Goal: Information Seeking & Learning: Learn about a topic

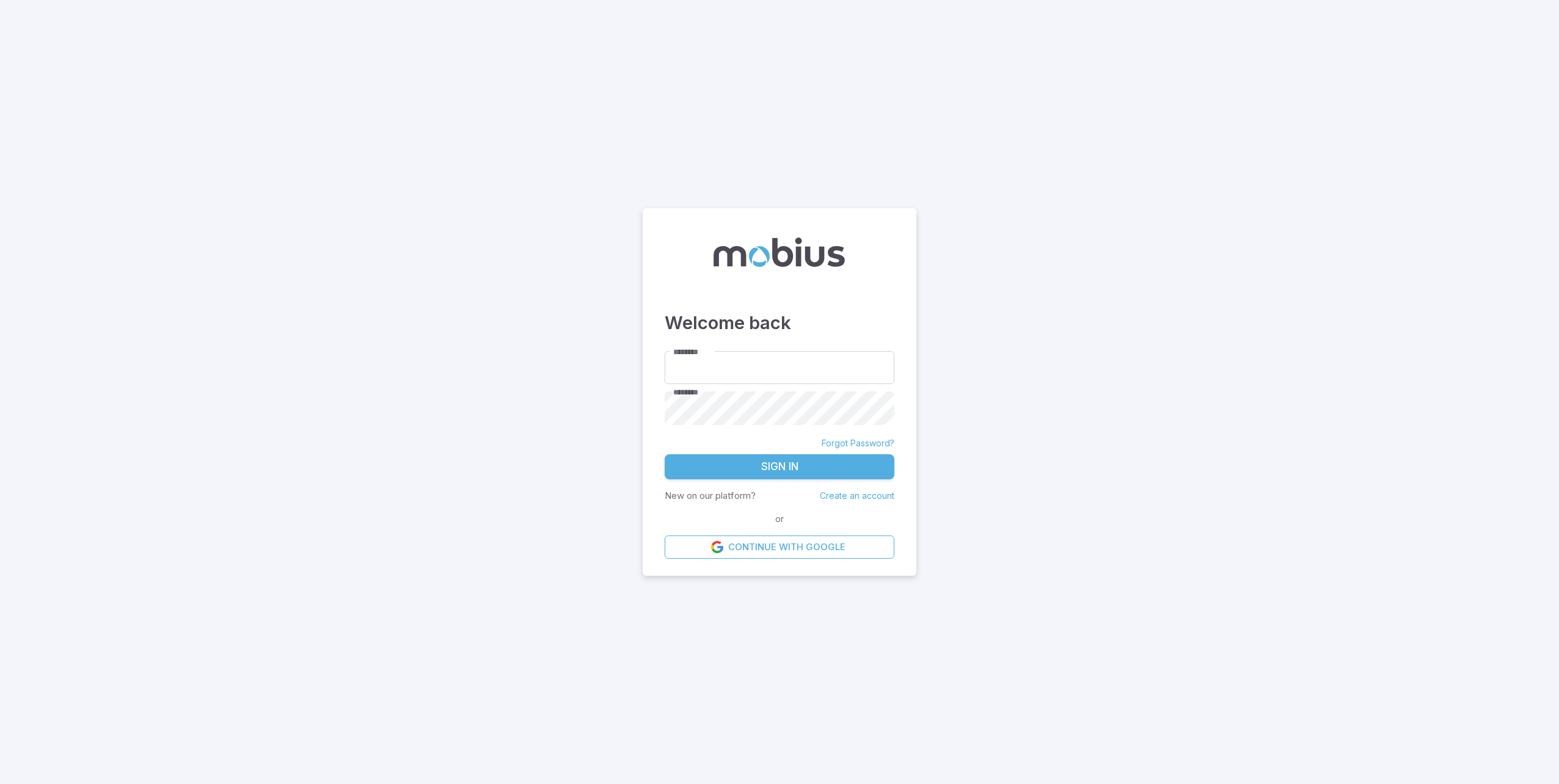
type input "**********"
click at [804, 464] on button "Sign In" at bounding box center [779, 467] width 230 height 25
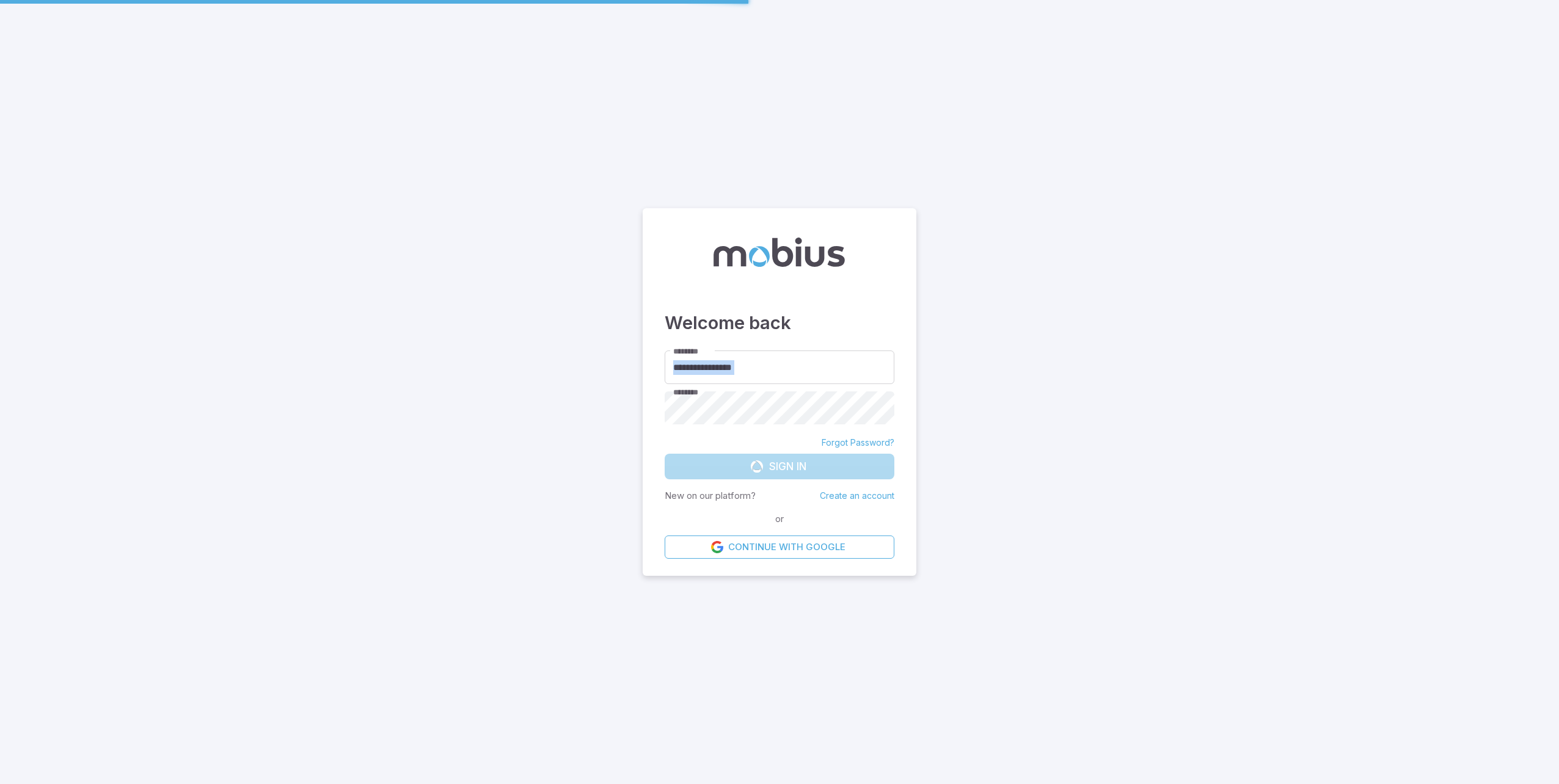
drag, startPoint x: 1356, startPoint y: 431, endPoint x: 1223, endPoint y: 205, distance: 262.2
click at [1324, 251] on main "**********" at bounding box center [780, 392] width 1559 height 784
click at [1121, 334] on main "**********" at bounding box center [780, 392] width 1559 height 784
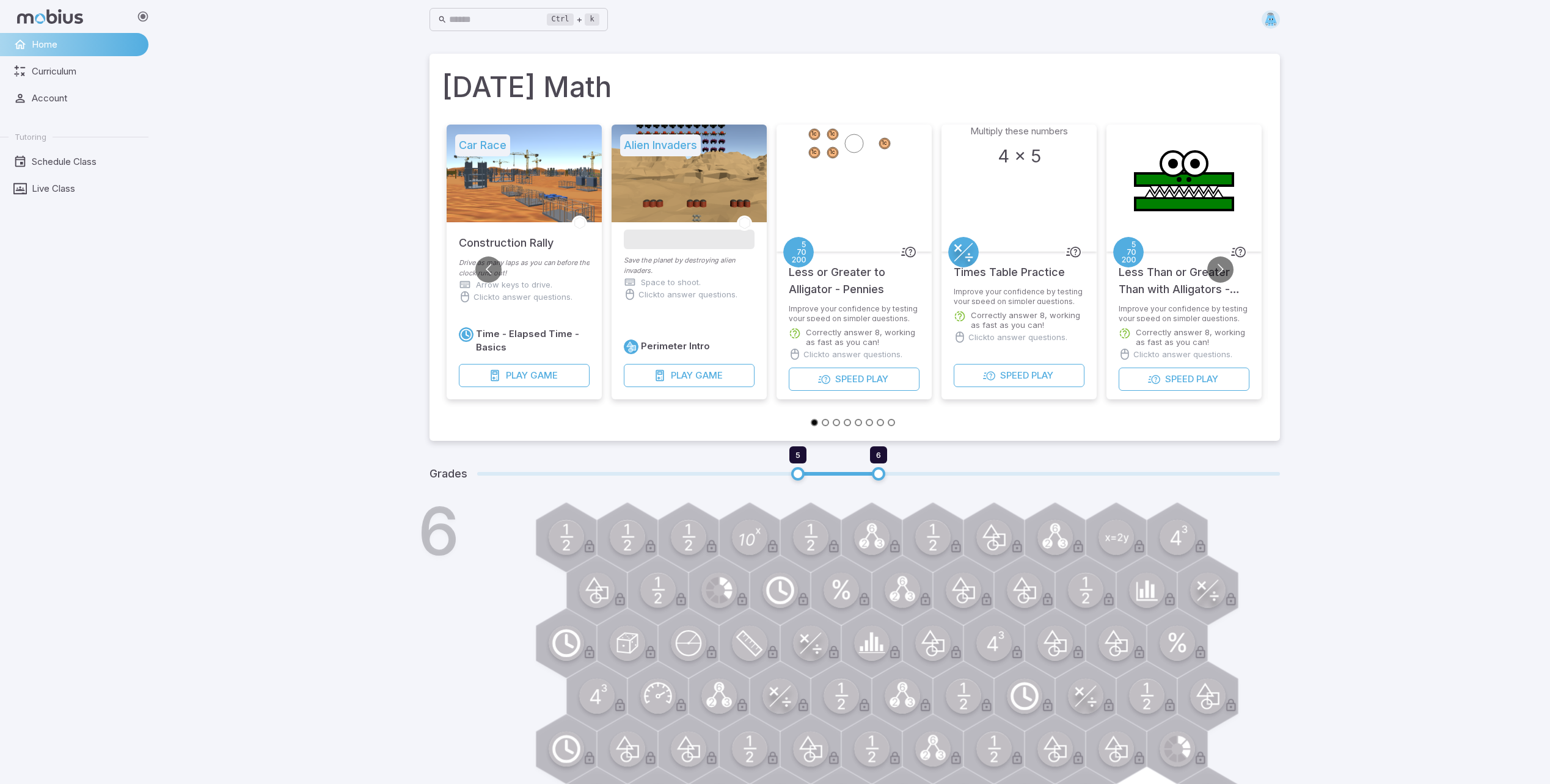
drag, startPoint x: 919, startPoint y: 606, endPoint x: 923, endPoint y: 586, distance: 20.4
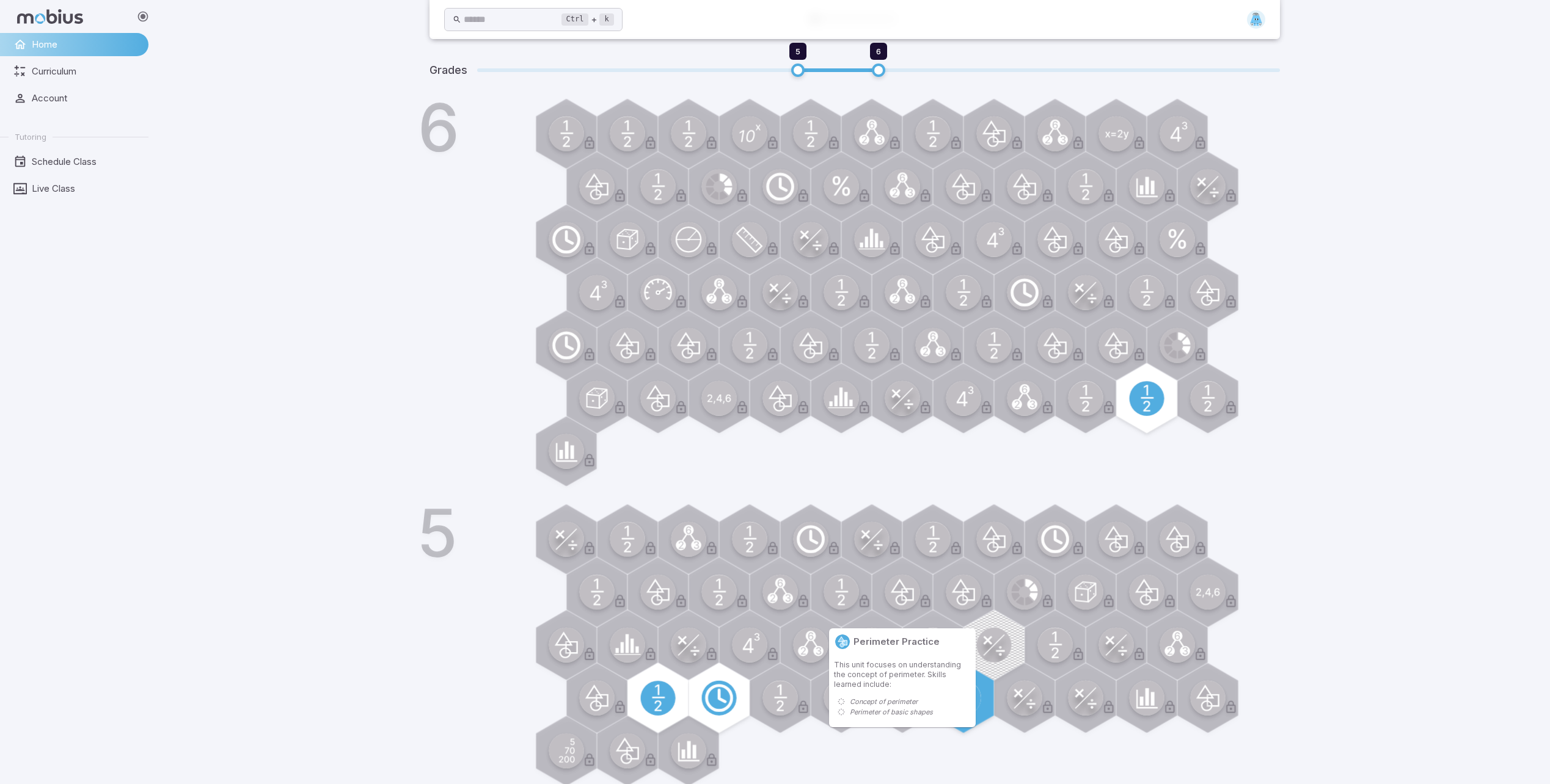
drag, startPoint x: 884, startPoint y: 581, endPoint x: 879, endPoint y: 621, distance: 40.3
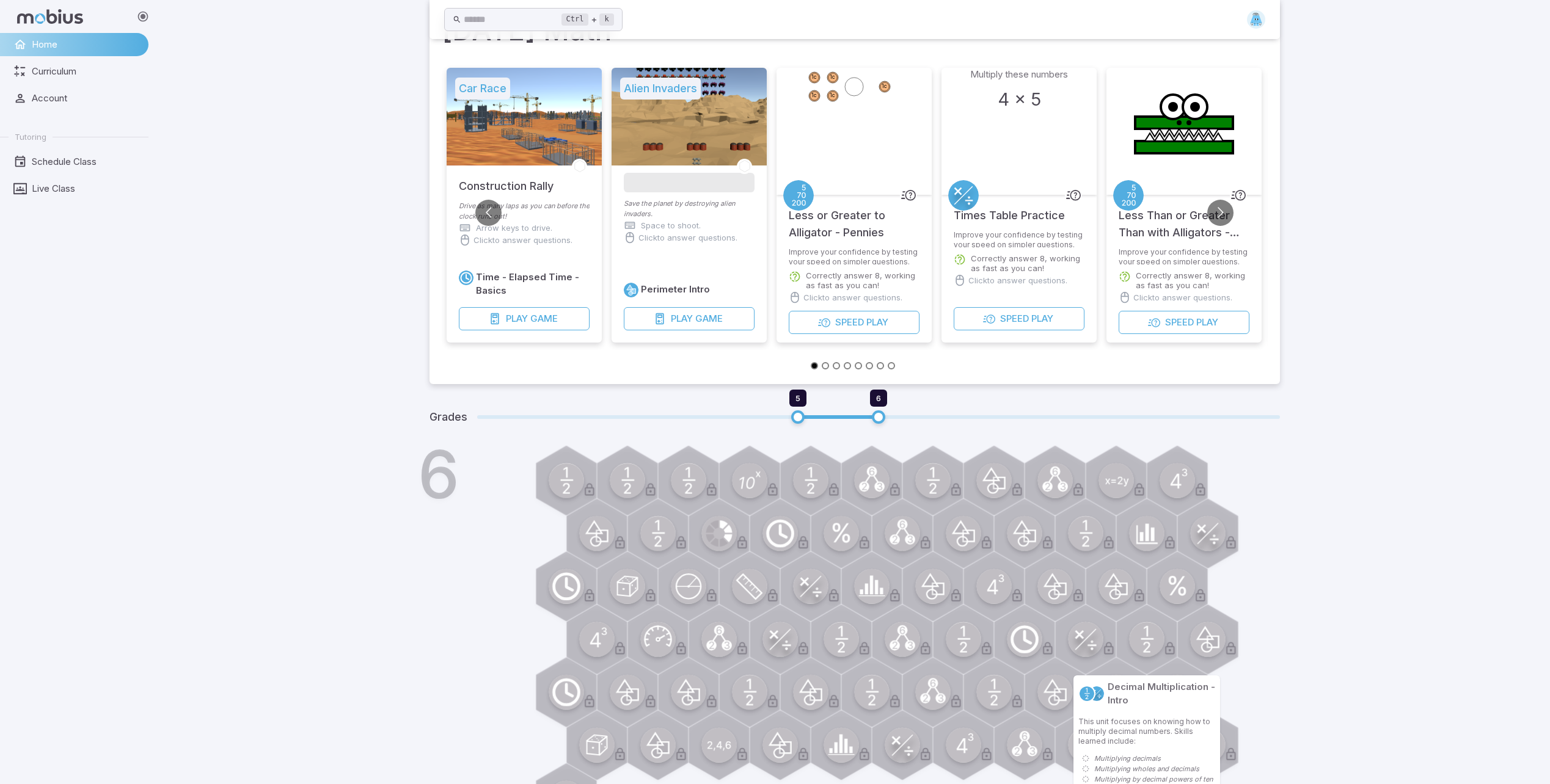
scroll to position [163, 0]
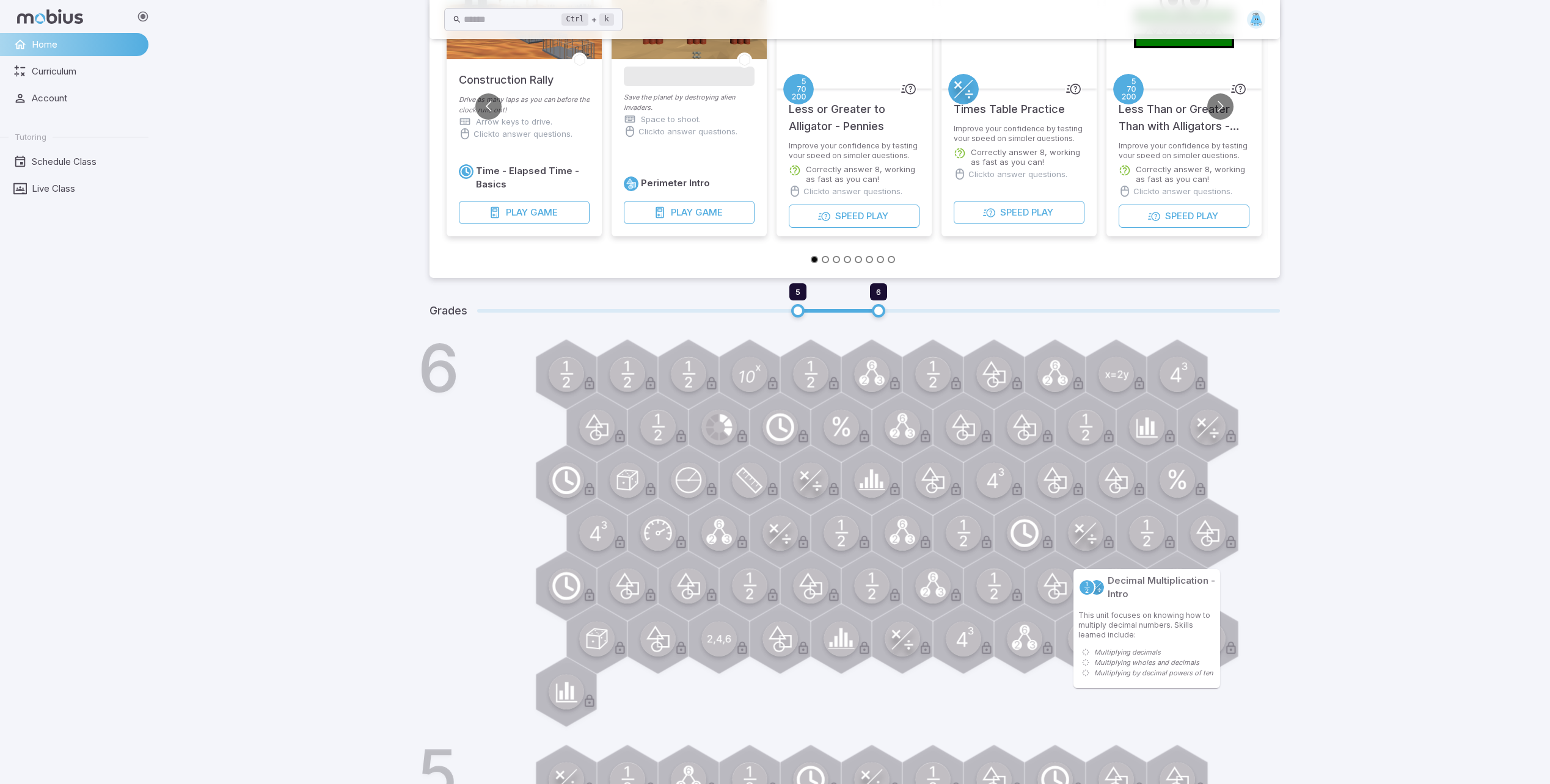
drag, startPoint x: 1196, startPoint y: 626, endPoint x: 1202, endPoint y: 625, distance: 6.1
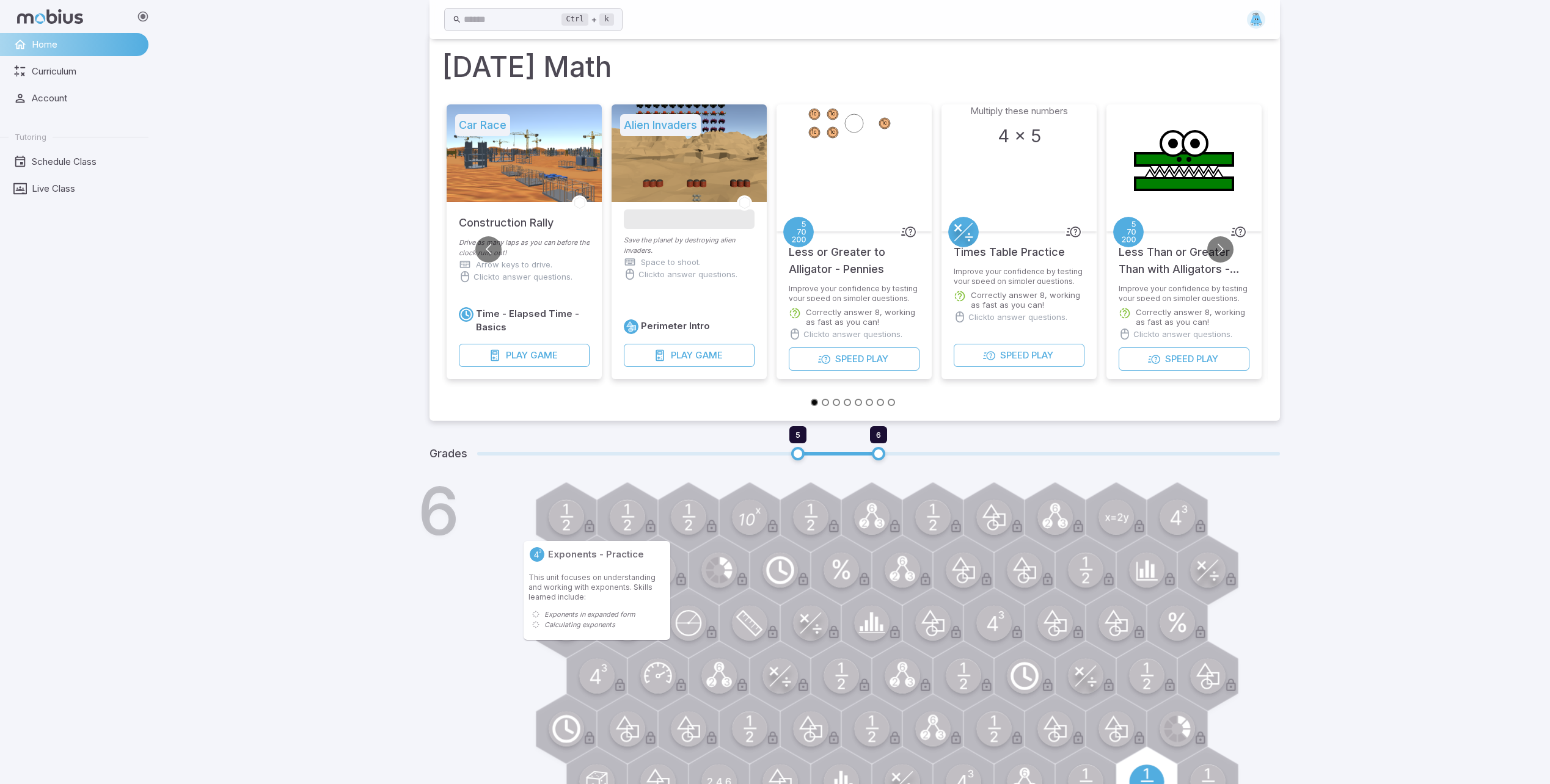
drag, startPoint x: 571, startPoint y: 683, endPoint x: 600, endPoint y: 681, distance: 29.1
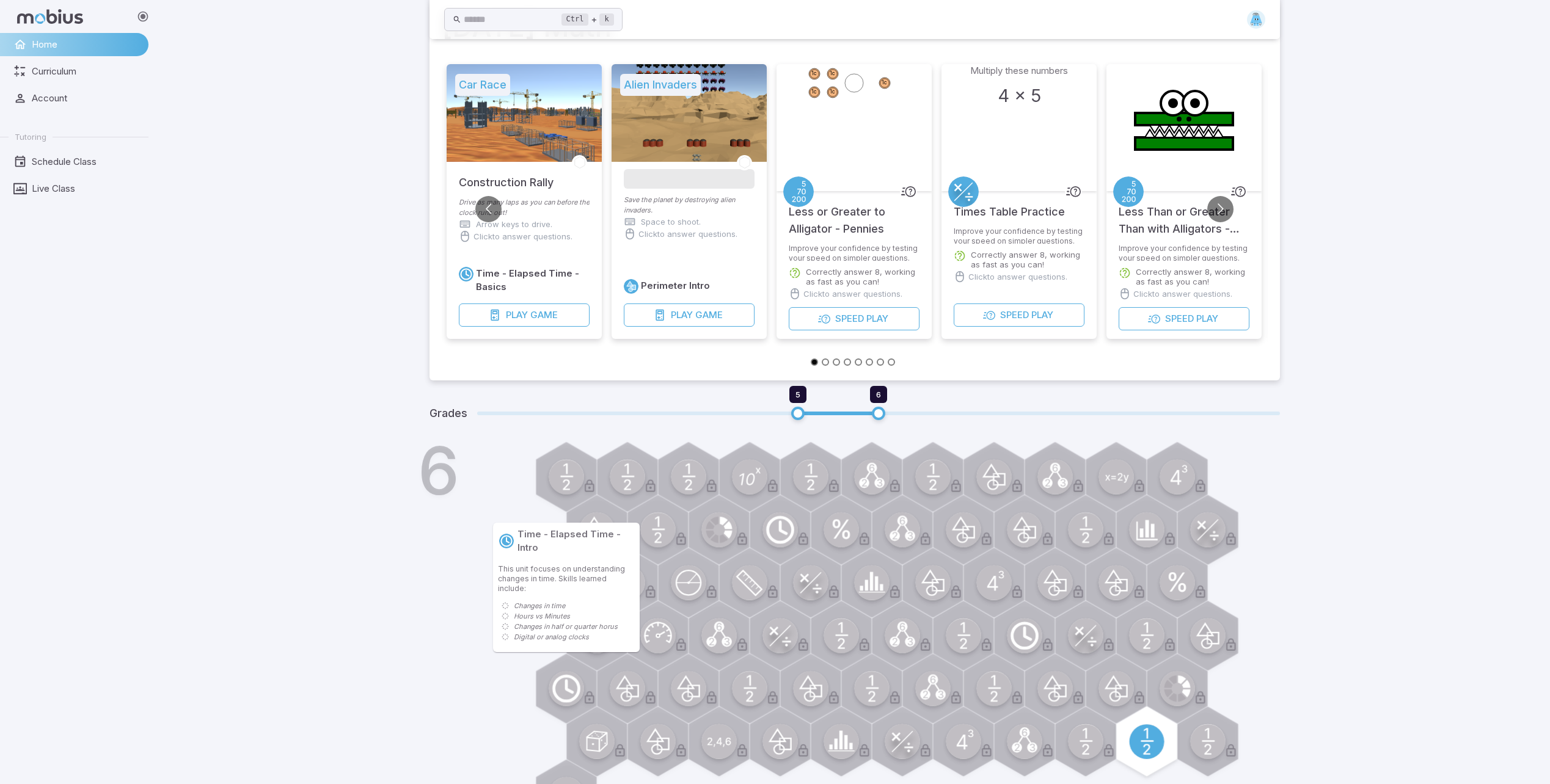
scroll to position [61, 0]
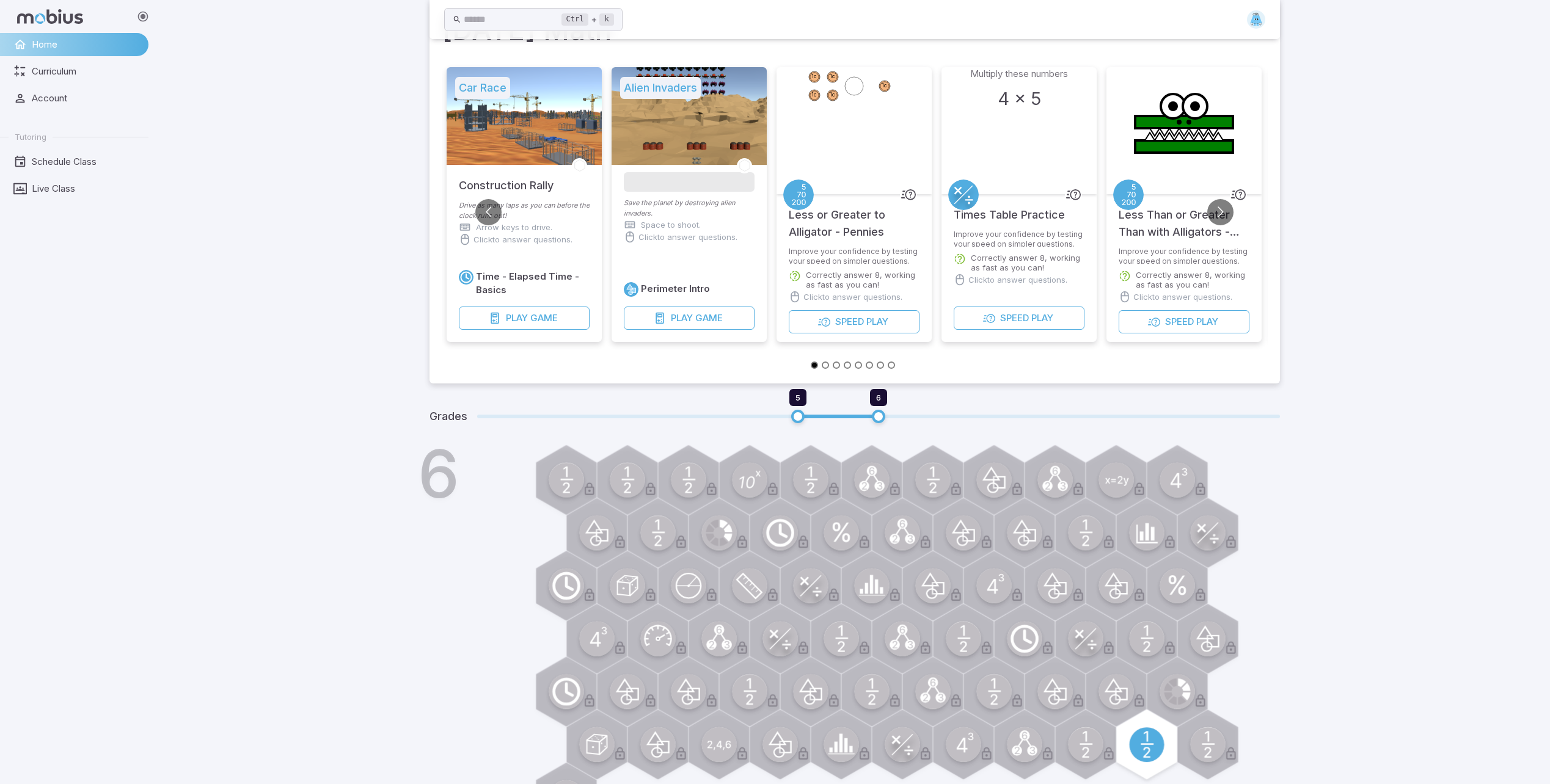
drag, startPoint x: 511, startPoint y: 590, endPoint x: 558, endPoint y: 637, distance: 66.5
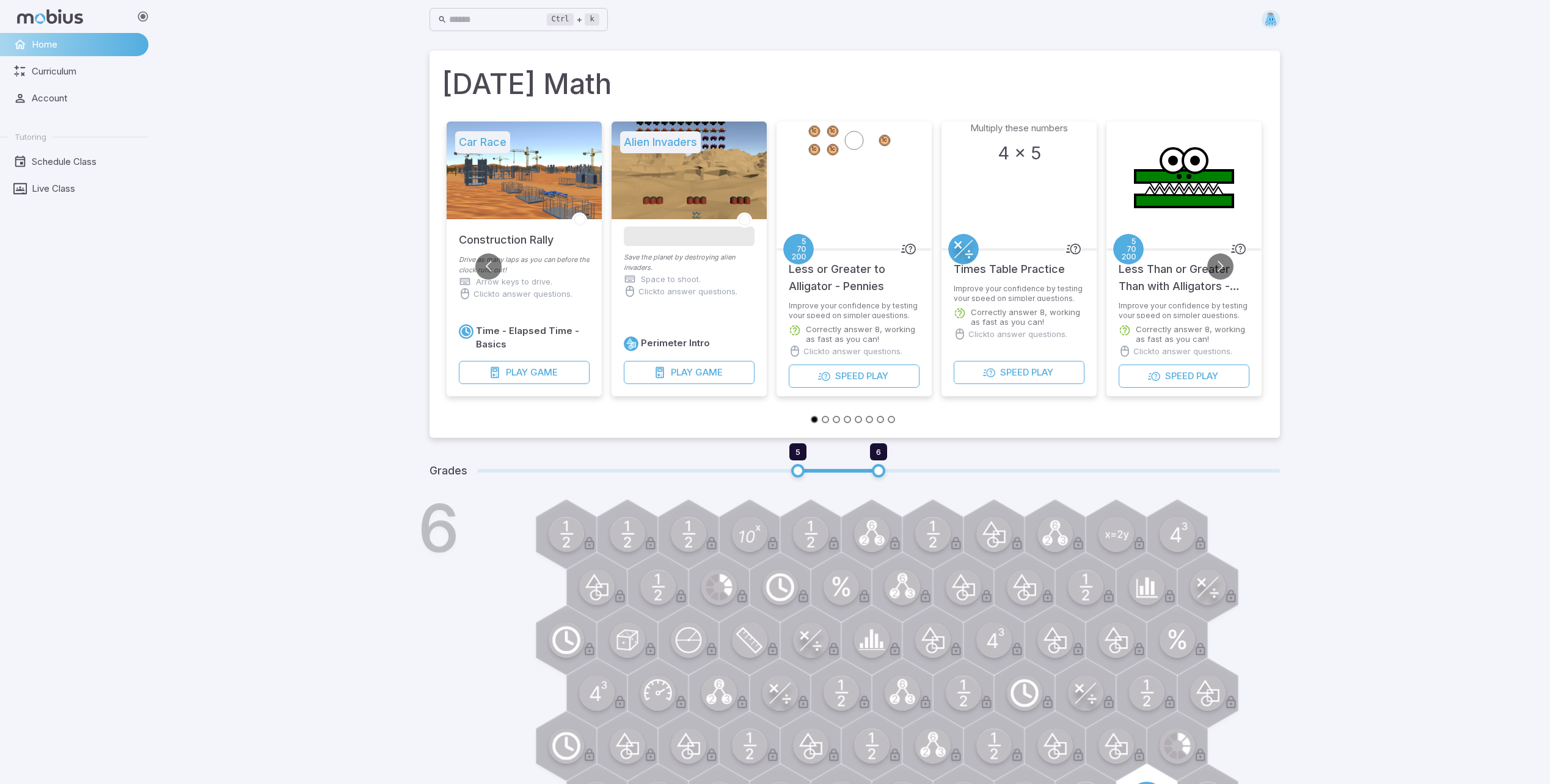
scroll to position [0, 0]
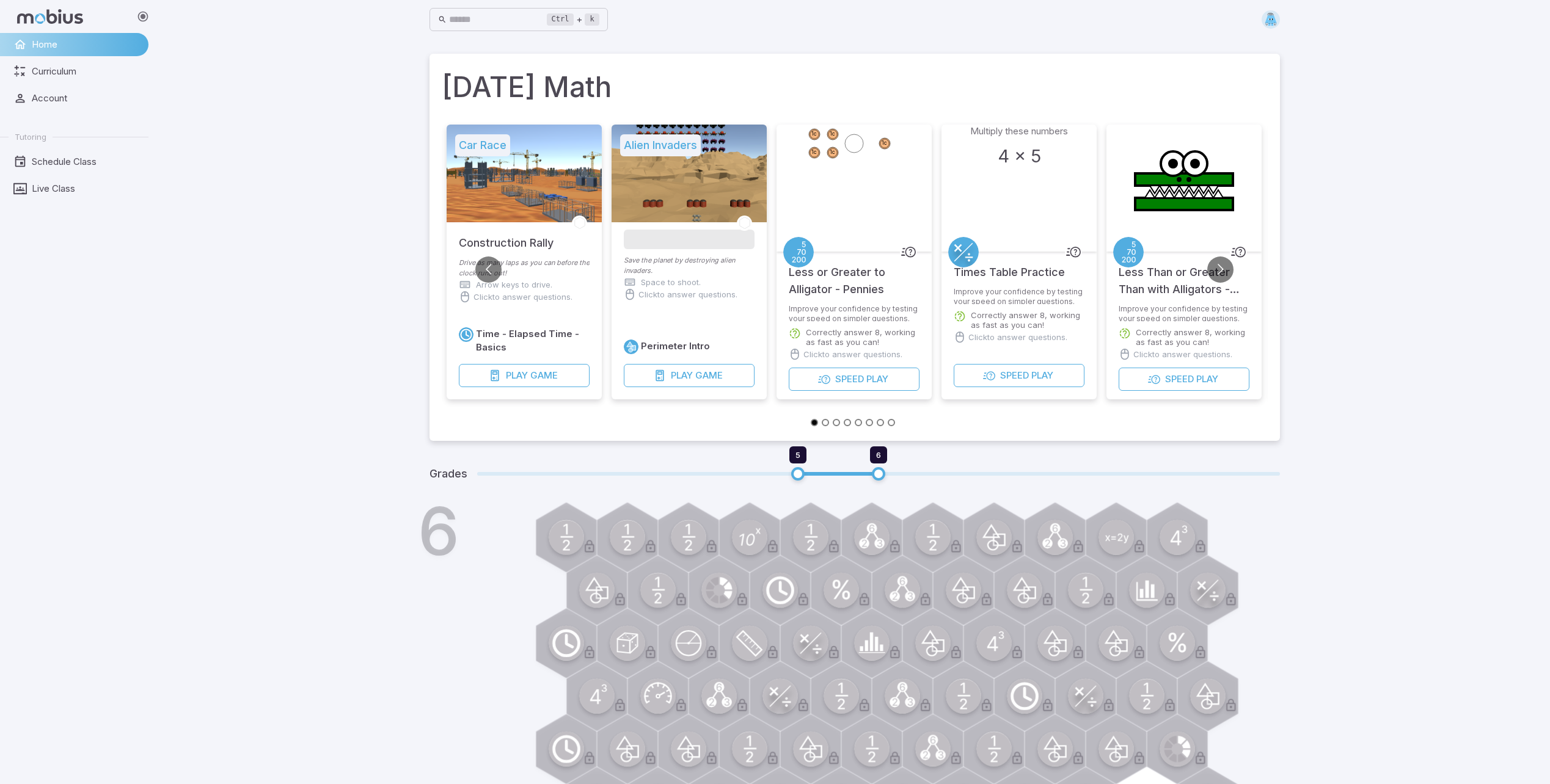
click at [532, 639] on div "6" at bounding box center [872, 702] width 816 height 391
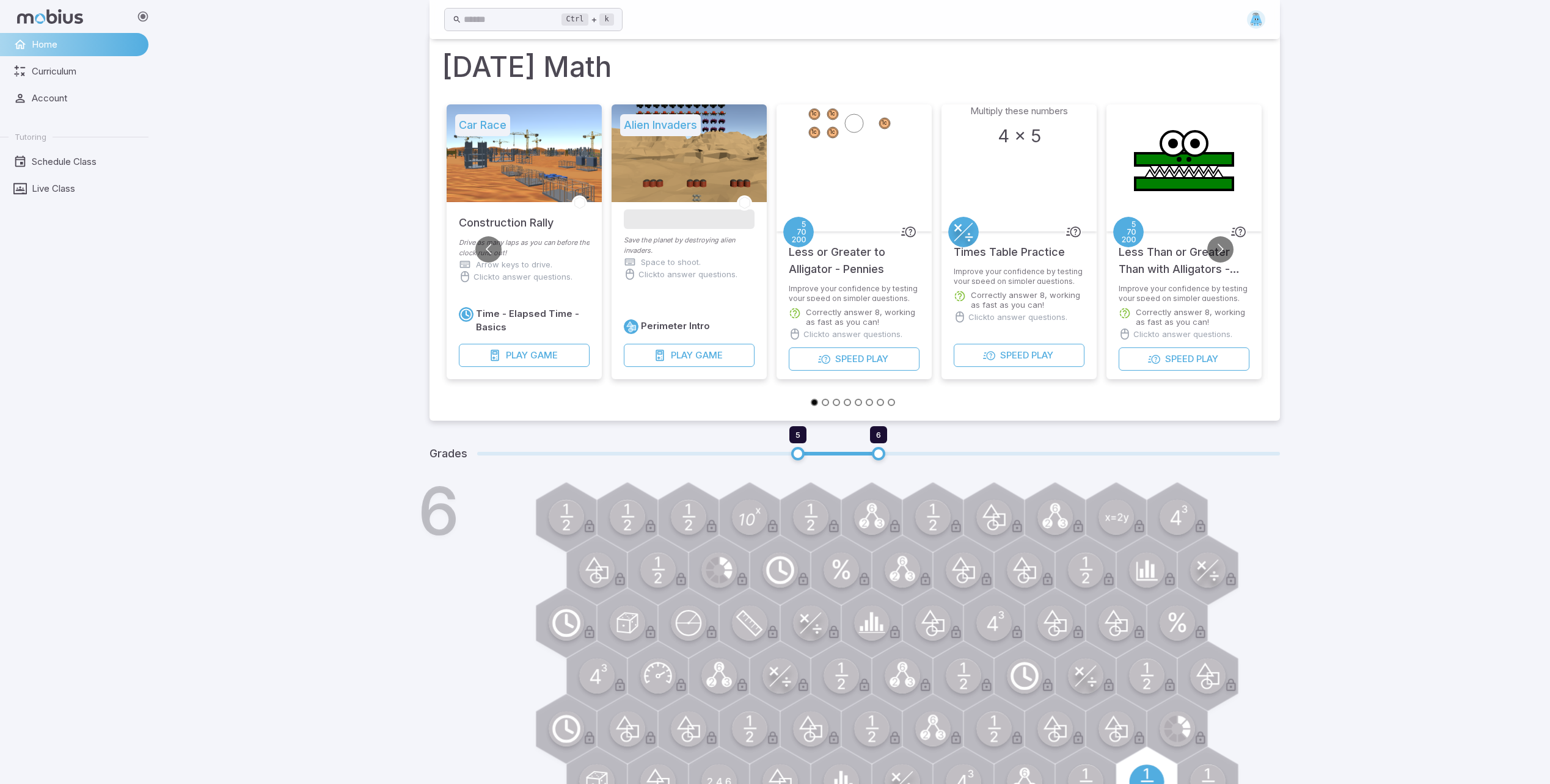
drag, startPoint x: 917, startPoint y: 395, endPoint x: 961, endPoint y: 140, distance: 258.8
click at [912, 387] on li "1c 1c 1c 1c 1c Less or Greater to Alligator - Pennies Improve your confidence b…" at bounding box center [854, 249] width 165 height 289
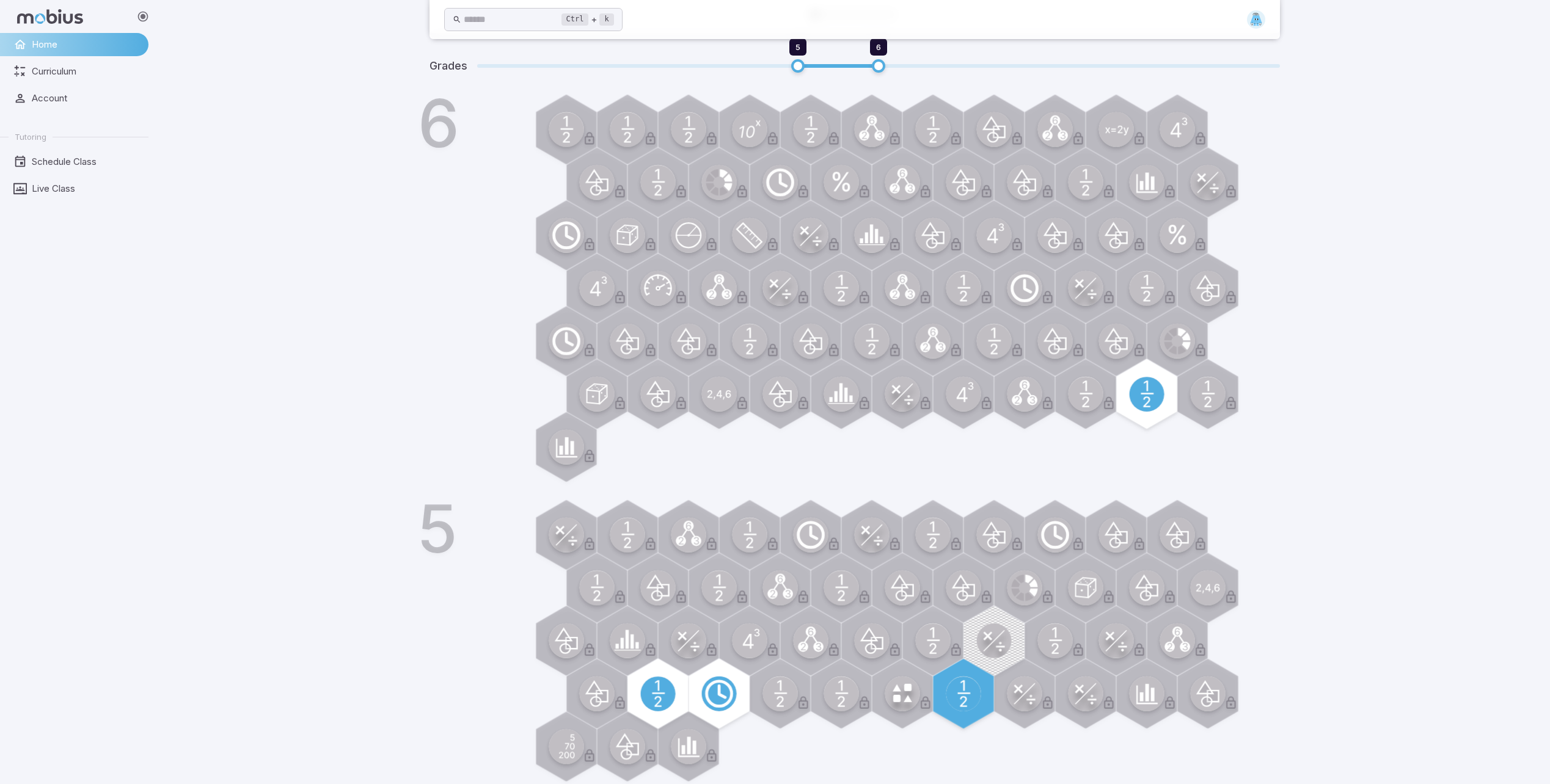
scroll to position [424, 0]
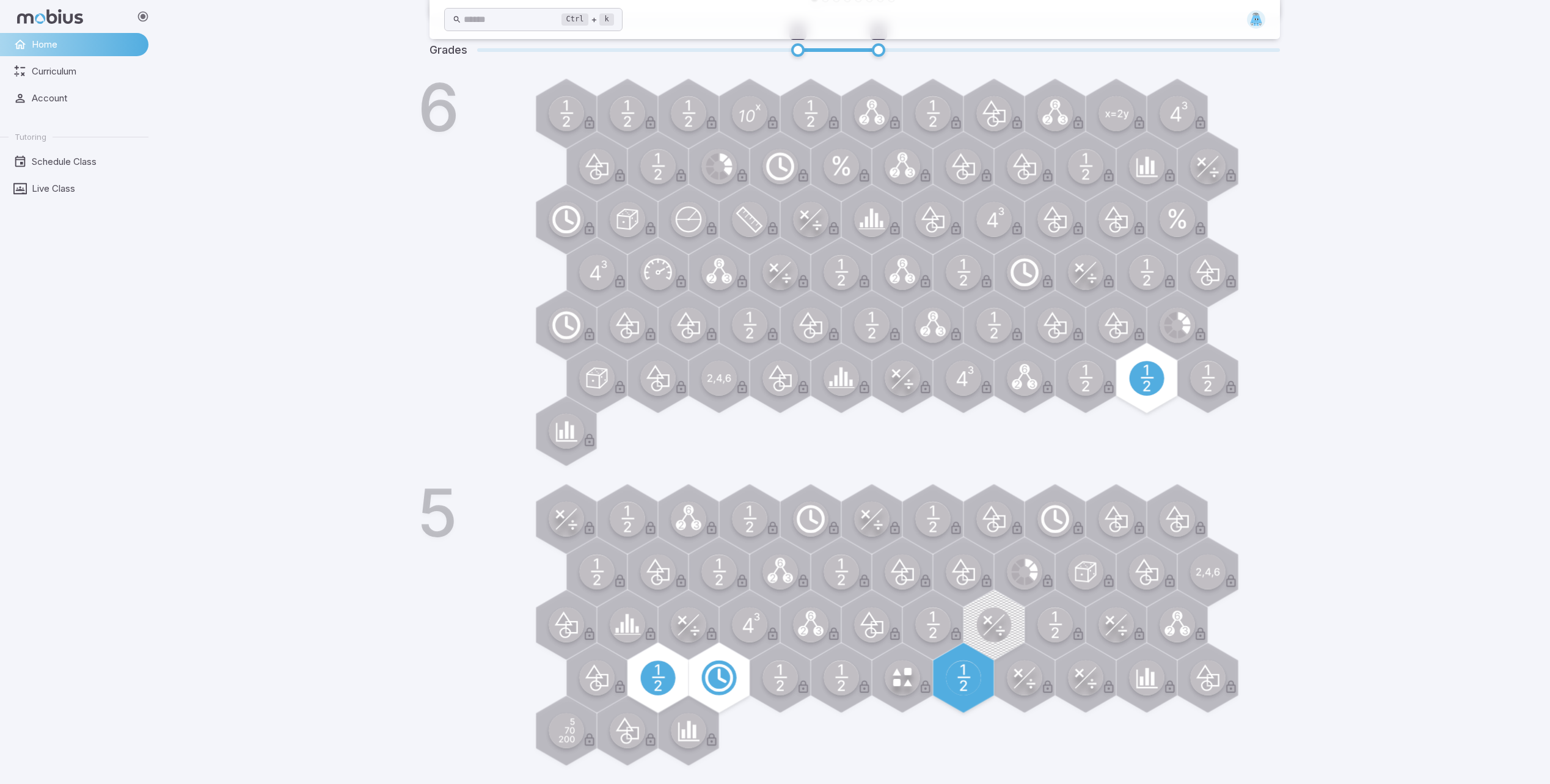
drag, startPoint x: 514, startPoint y: 288, endPoint x: 449, endPoint y: 290, distance: 65.0
click at [449, 290] on div "Grades 5 6 6 5" at bounding box center [855, 400] width 850 height 738
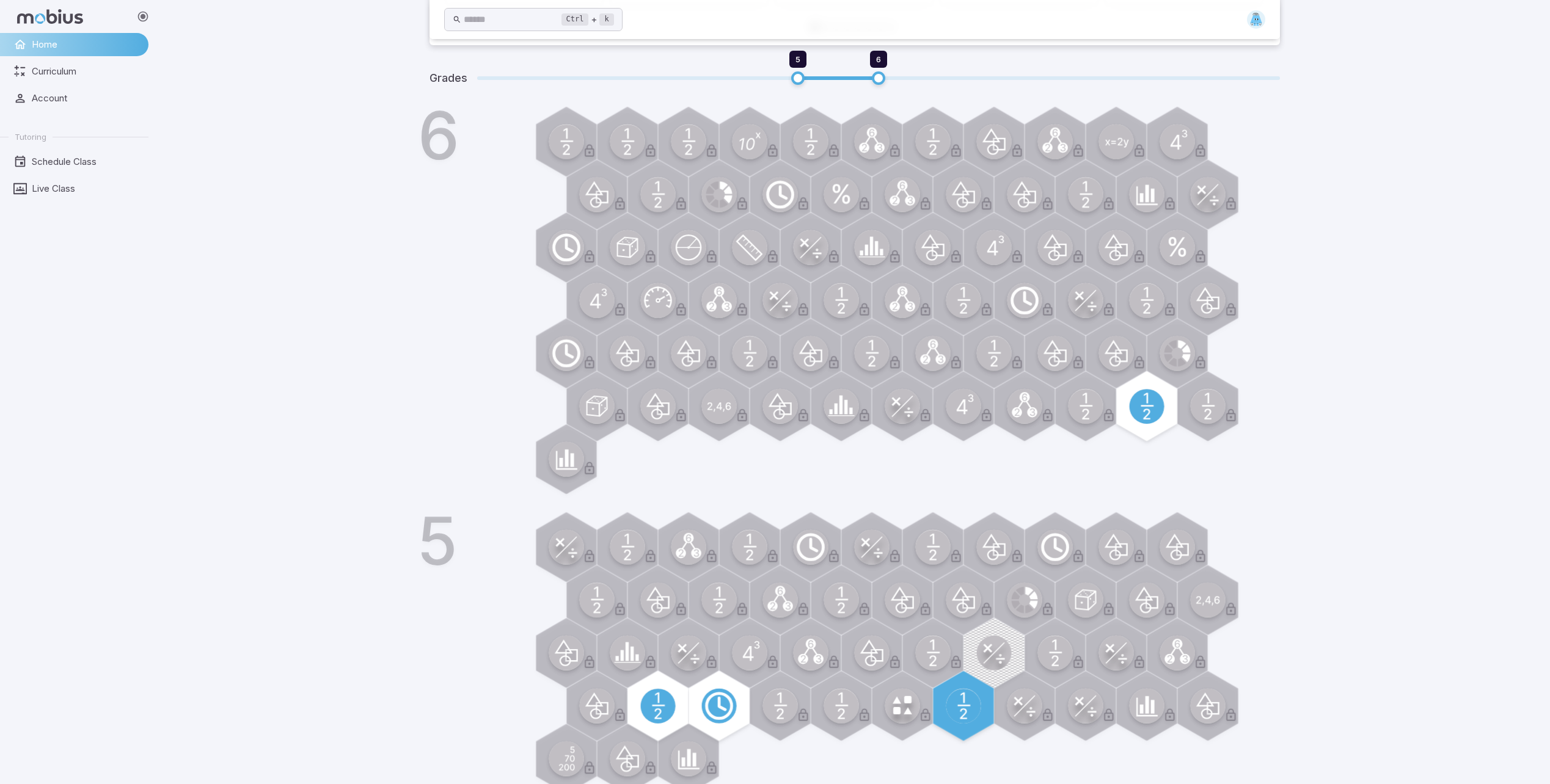
scroll to position [383, 0]
drag, startPoint x: 635, startPoint y: 453, endPoint x: 414, endPoint y: 528, distance: 233.4
click at [415, 528] on main "[DATE] Math Car Race Construction Rally Drive as many laps as you can before th…" at bounding box center [855, 226] width 879 height 1169
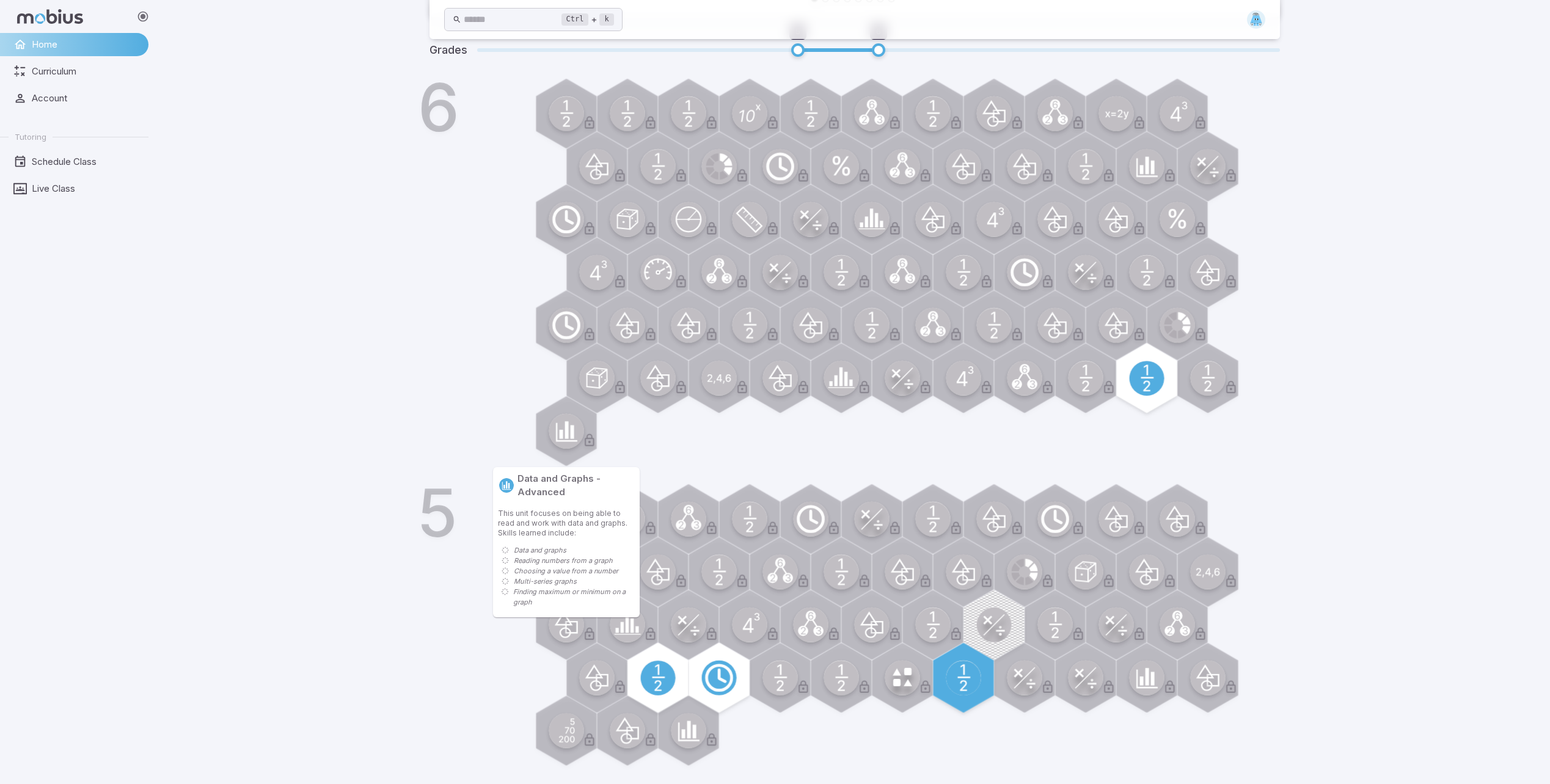
click at [578, 439] on circle at bounding box center [566, 431] width 35 height 35
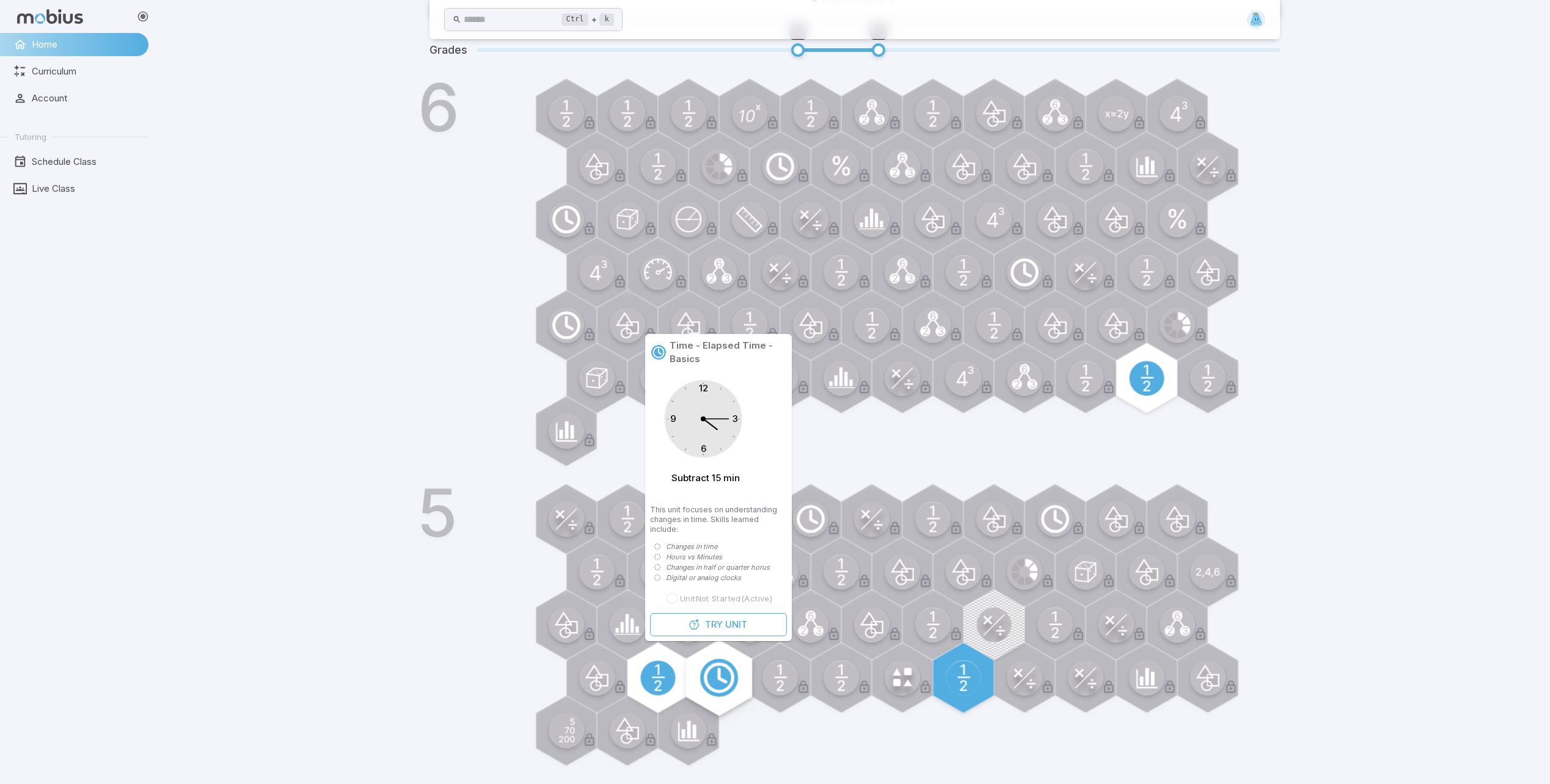
click at [713, 701] on div at bounding box center [719, 678] width 77 height 76
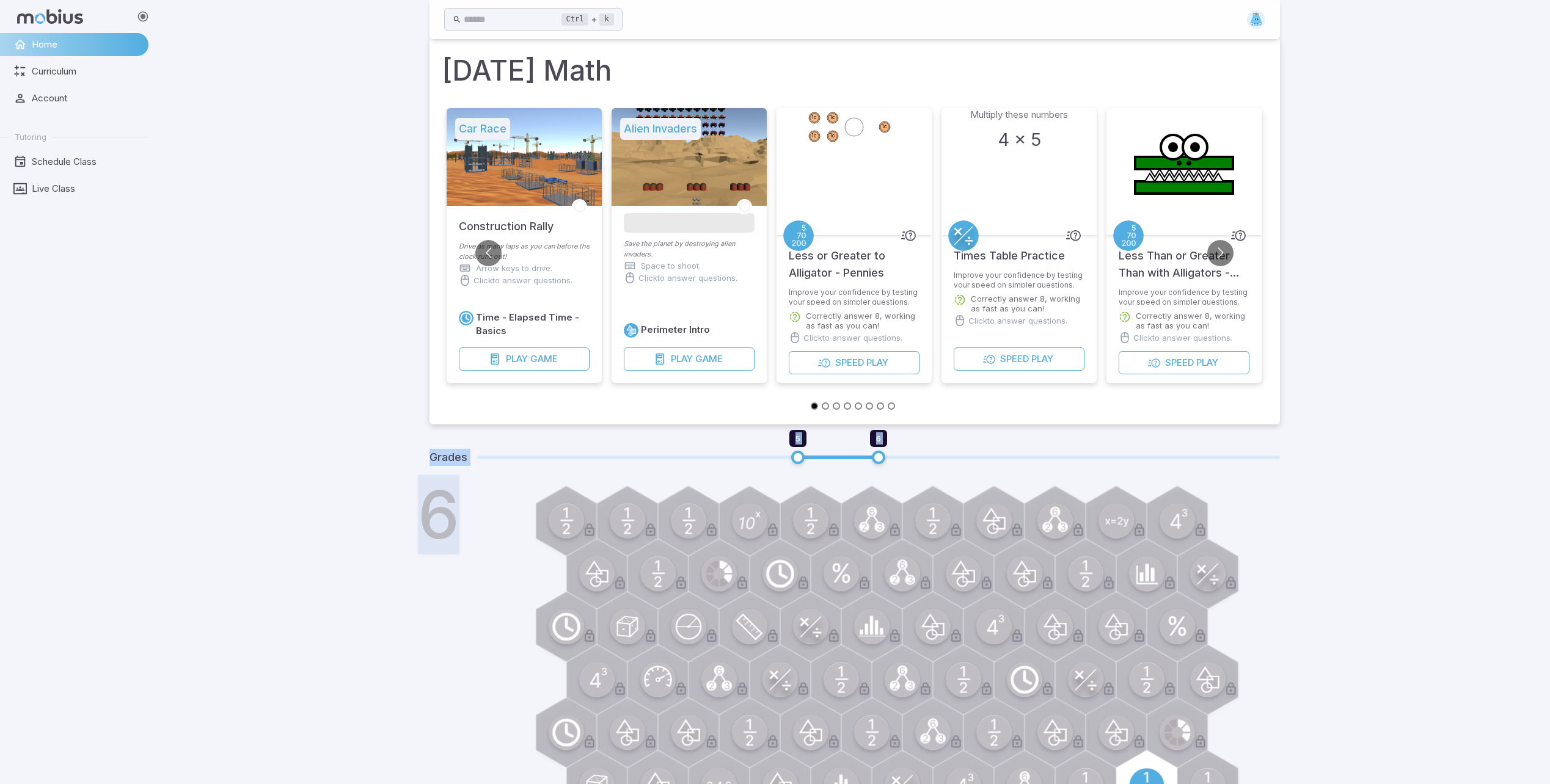
drag, startPoint x: 1083, startPoint y: 625, endPoint x: 1017, endPoint y: 428, distance: 207.8
click at [1029, 575] on div "[DATE] Math Car Race Construction Rally Drive as many laps as you can before th…" at bounding box center [855, 607] width 850 height 1139
drag, startPoint x: 1017, startPoint y: 428, endPoint x: 1016, endPoint y: 435, distance: 7.1
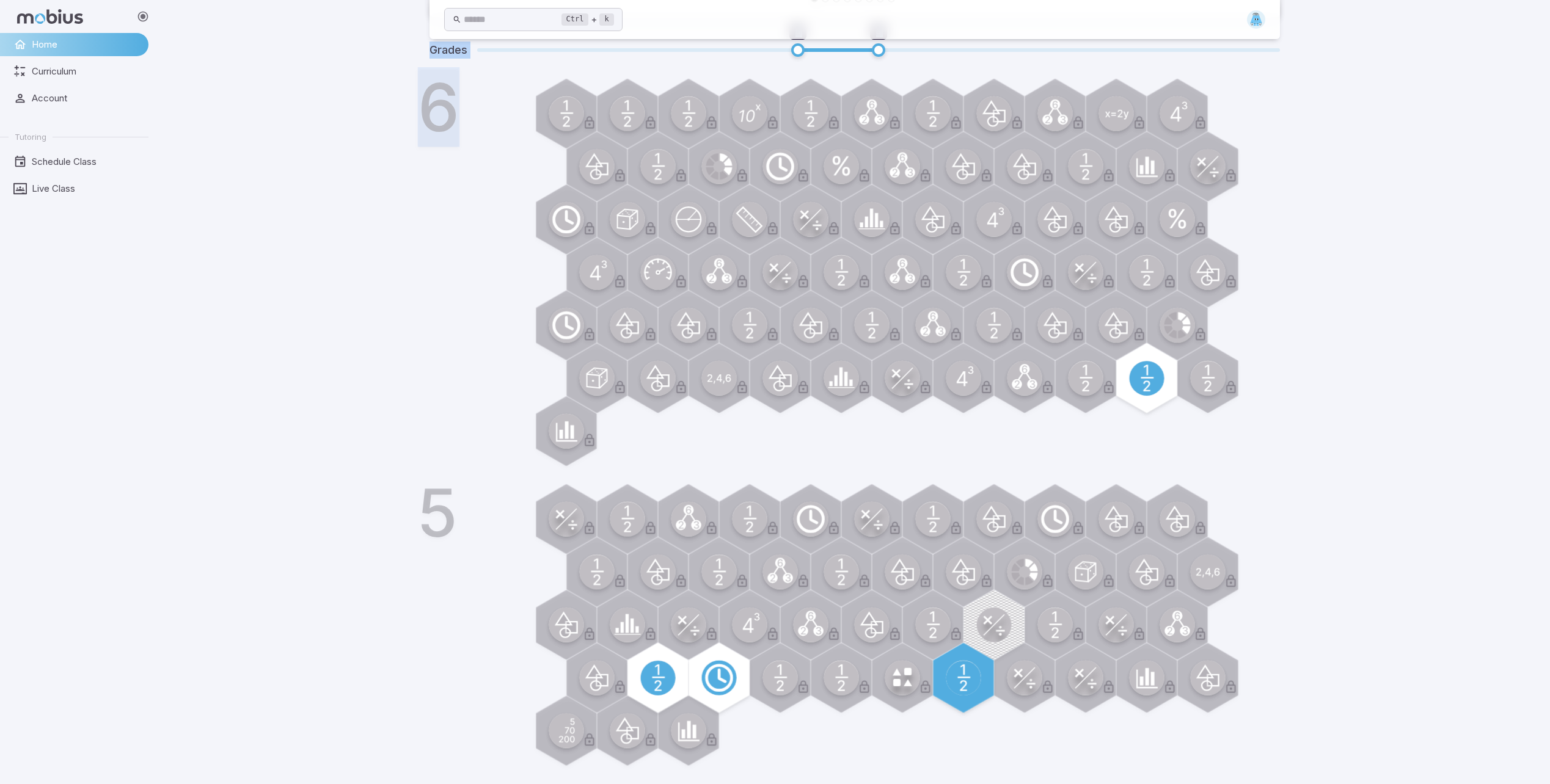
click at [379, 471] on div "Ctrl + k ​ [DATE] Math Car Race Construction Rally Drive as many laps as you ca…" at bounding box center [854, 180] width 1391 height 1208
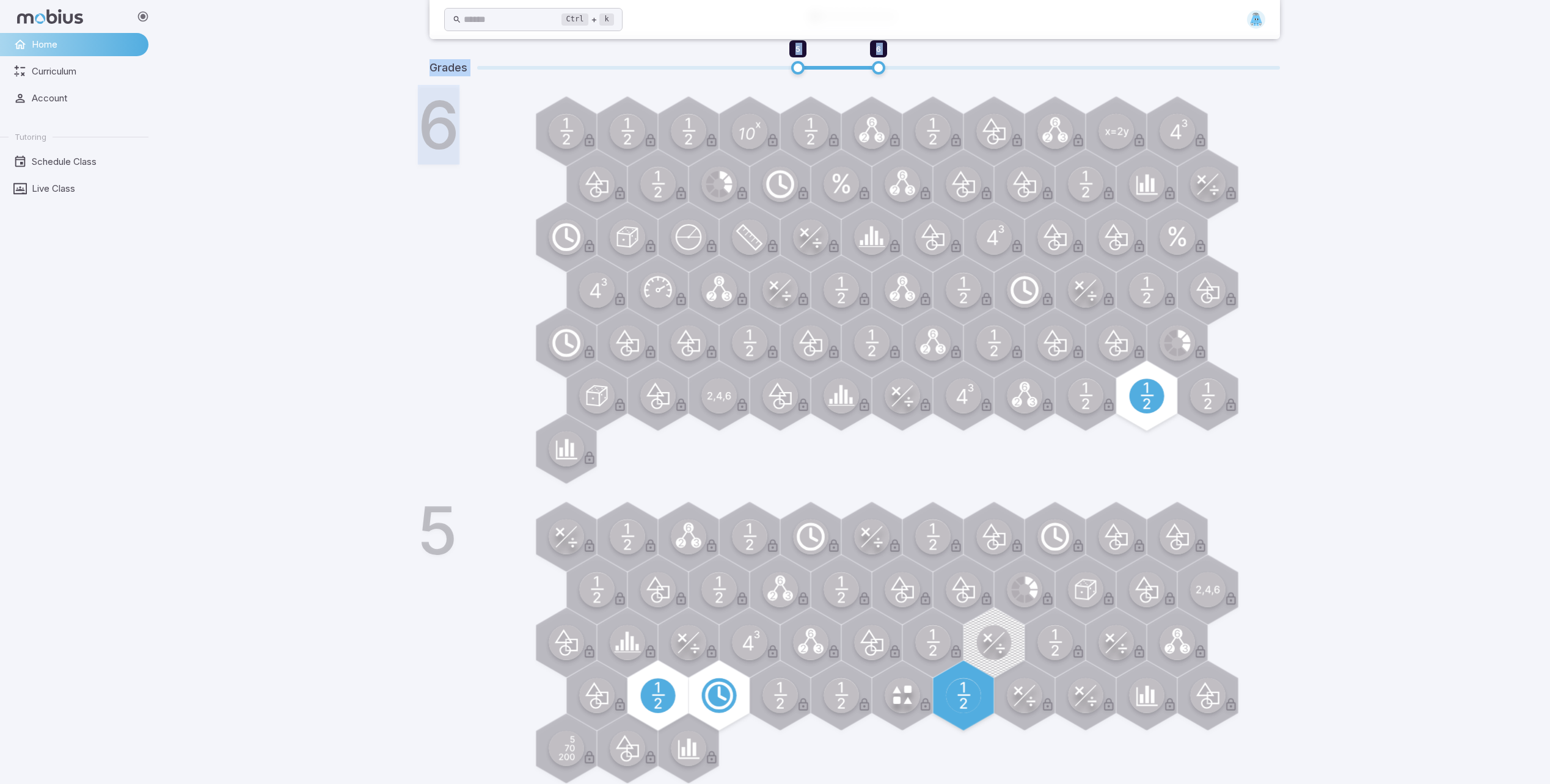
scroll to position [404, 0]
click at [394, 334] on div "Ctrl + k ​ [DATE] Math Car Race Construction Rally Drive as many laps as you ca…" at bounding box center [854, 200] width 1391 height 1208
click at [370, 270] on div "Ctrl + k ​ [DATE] Math Car Race Construction Rally Drive as many laps as you ca…" at bounding box center [854, 200] width 1391 height 1208
drag, startPoint x: 359, startPoint y: 224, endPoint x: 318, endPoint y: 167, distance: 70.2
click at [320, 189] on div "Ctrl + k ​ [DATE] Math Car Race Construction Rally Drive as many laps as you ca…" at bounding box center [854, 200] width 1391 height 1208
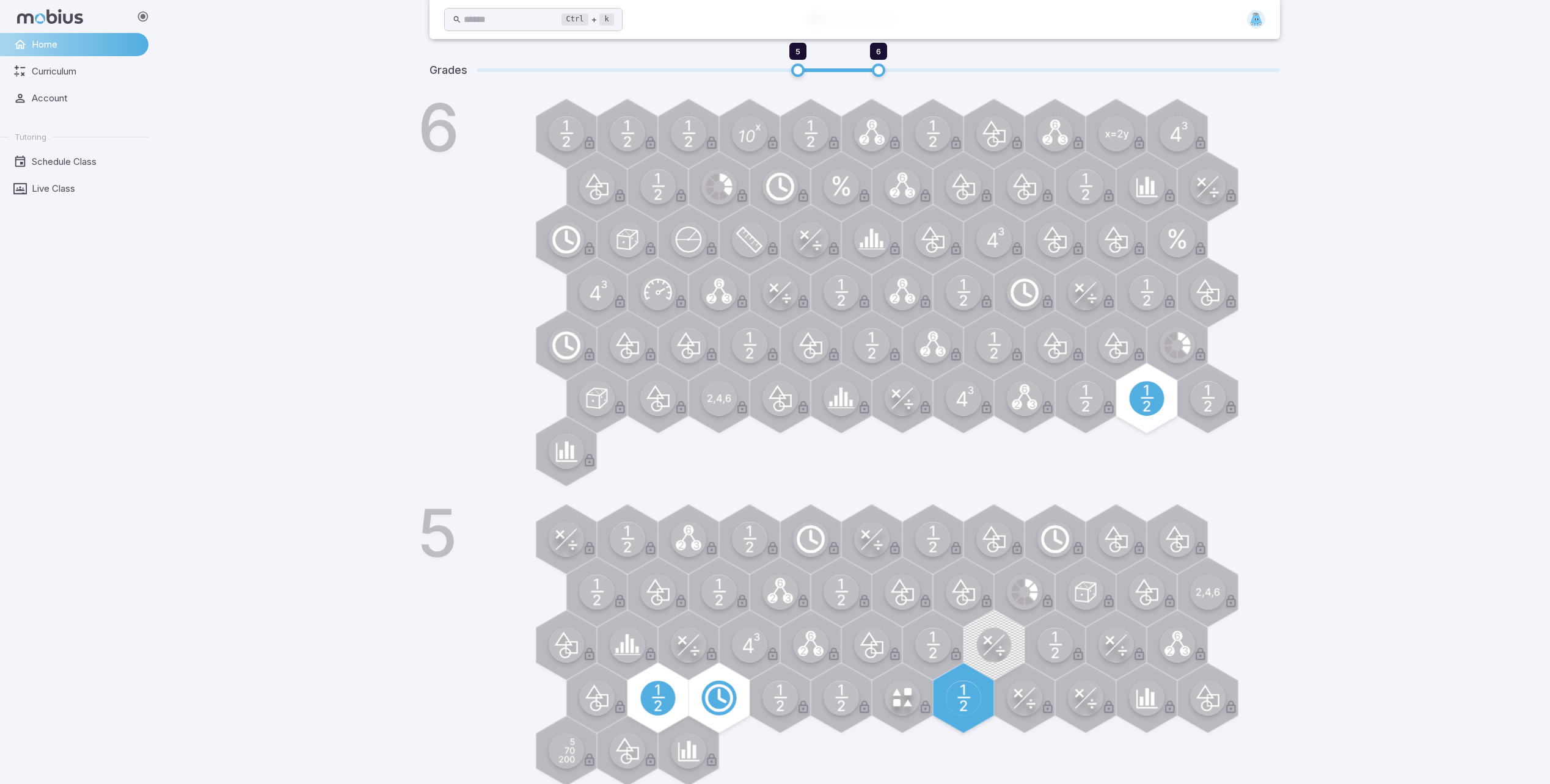
scroll to position [383, 0]
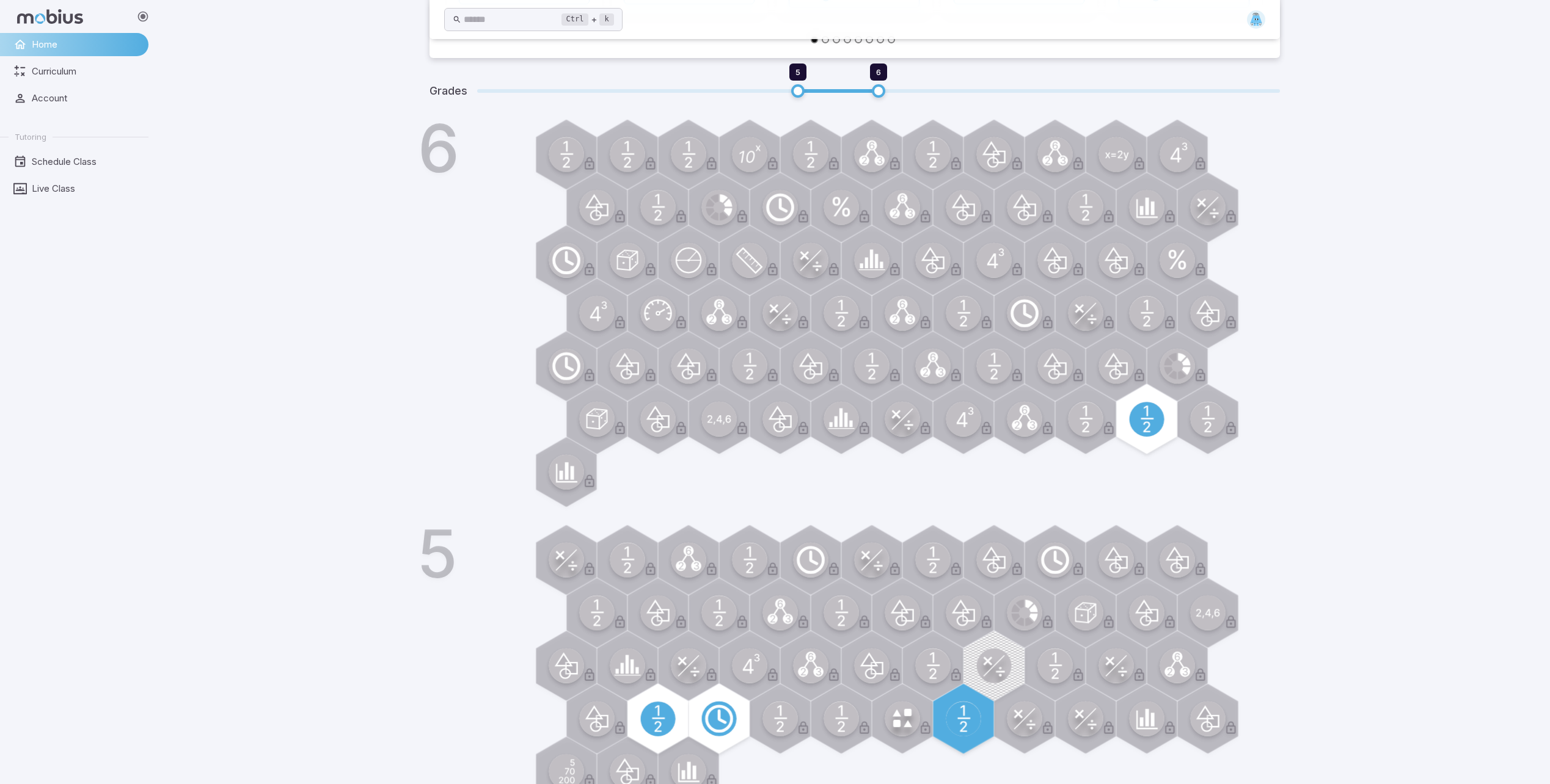
drag, startPoint x: 316, startPoint y: 214, endPoint x: -3, endPoint y: 123, distance: 331.7
click at [344, 185] on div "Ctrl + k ​ [DATE] Math Car Race Construction Rally Drive as many laps as you ca…" at bounding box center [854, 220] width 1391 height 1208
drag, startPoint x: -3, startPoint y: 123, endPoint x: 0, endPoint y: 138, distance: 15.3
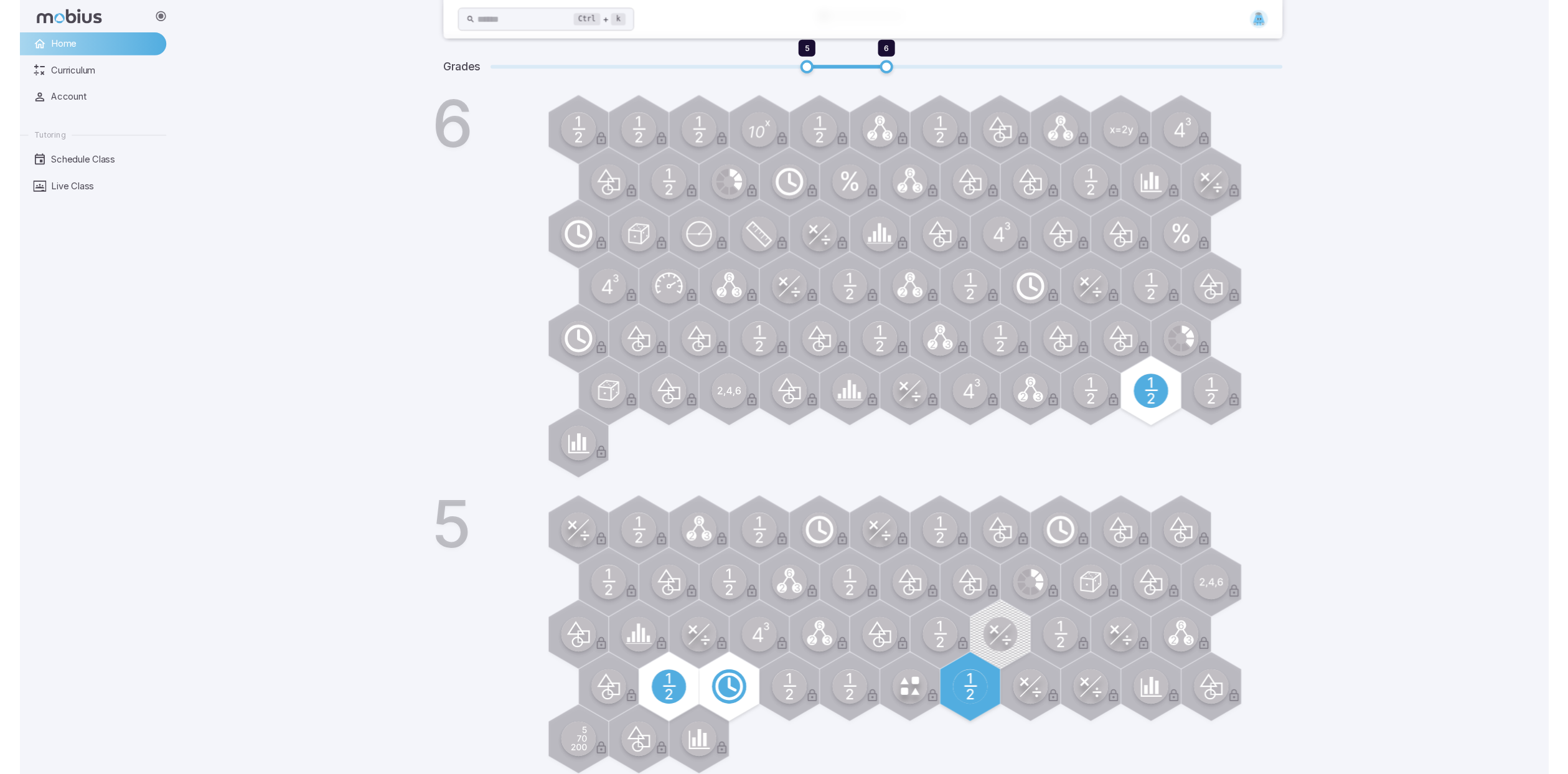
scroll to position [412, 0]
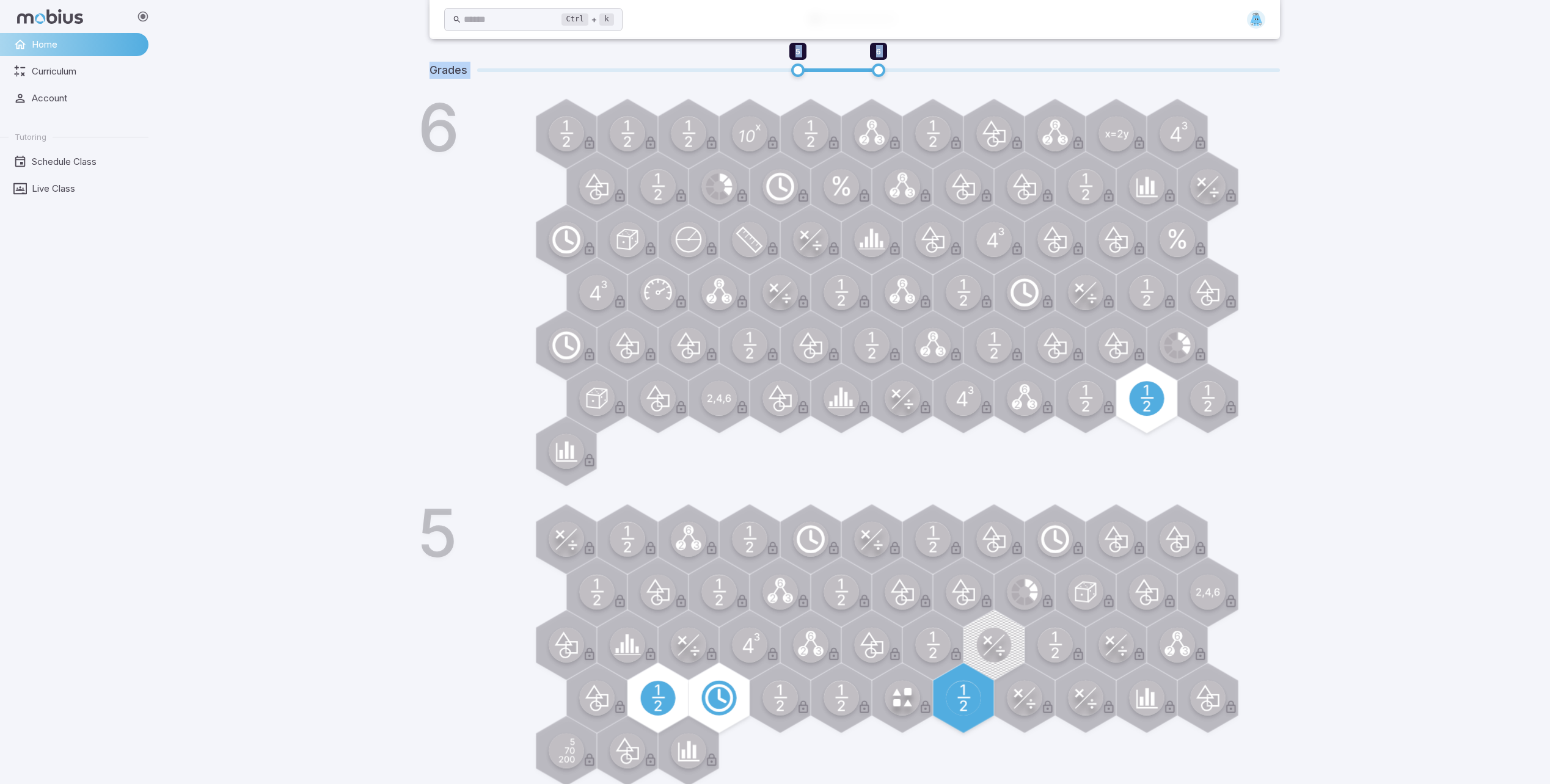
drag, startPoint x: 250, startPoint y: 65, endPoint x: 266, endPoint y: 38, distance: 31.4
click at [266, 38] on div "Ctrl + k ​ [DATE] Math Car Race Construction Rally Drive as many laps as you ca…" at bounding box center [854, 200] width 1391 height 1208
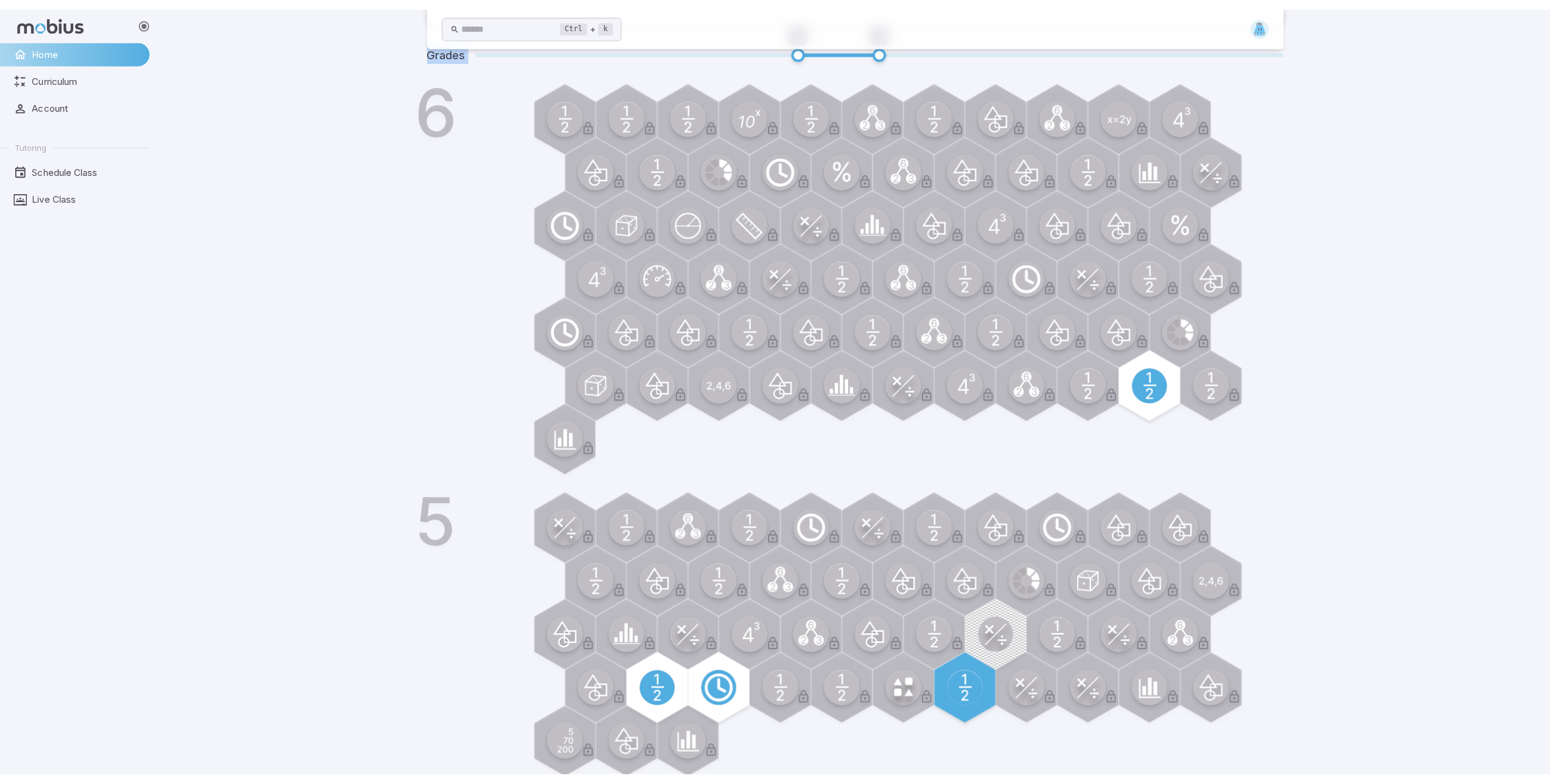
scroll to position [424, 0]
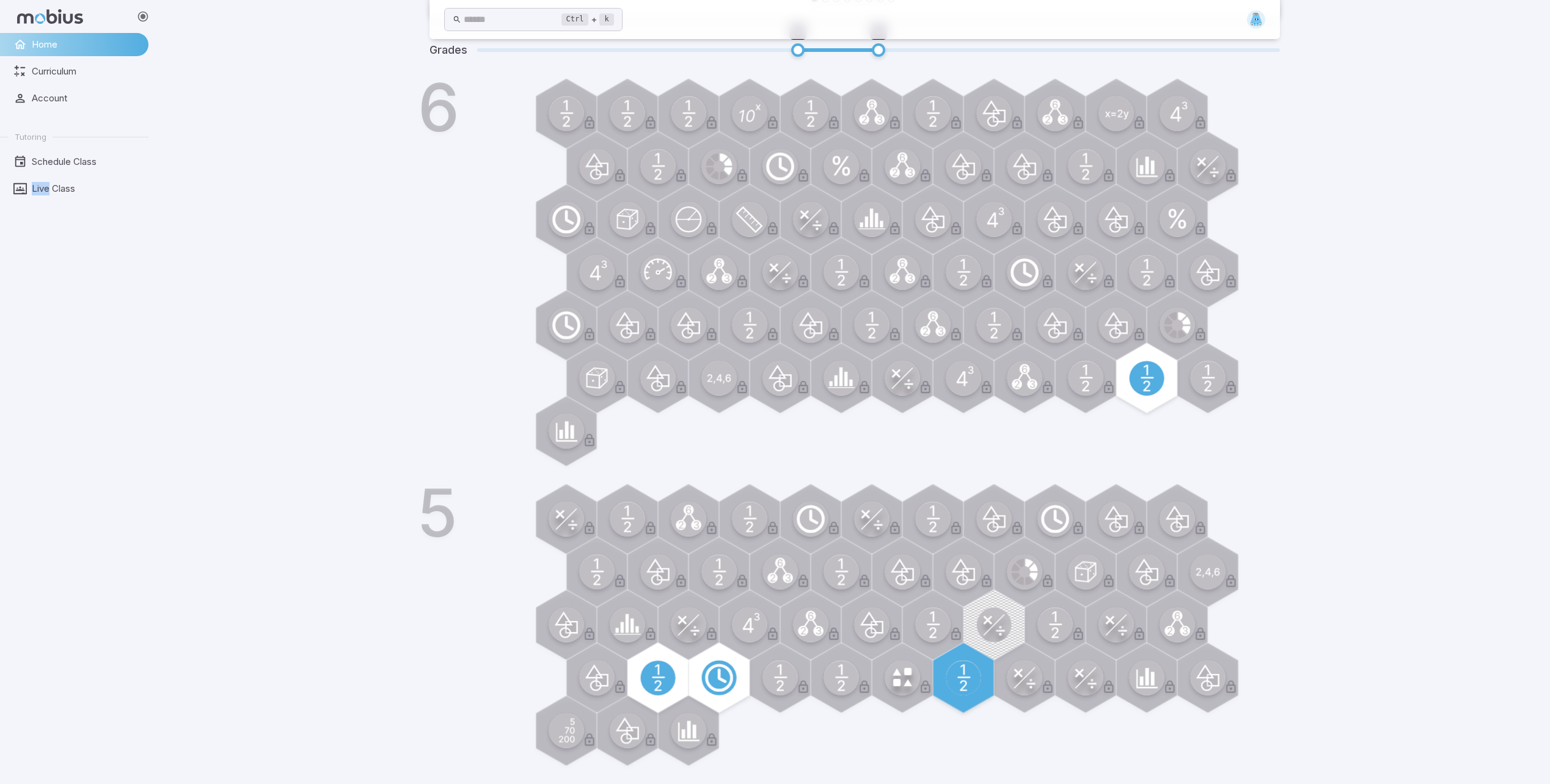
drag, startPoint x: 35, startPoint y: 656, endPoint x: 72, endPoint y: 510, distance: 150.6
click at [72, 510] on div "Home Curriculum Account Tutoring Schedule Class Live Class" at bounding box center [79, 409] width 159 height 751
drag, startPoint x: 72, startPoint y: 510, endPoint x: 265, endPoint y: -63, distance: 604.6
drag, startPoint x: 79, startPoint y: 256, endPoint x: 191, endPoint y: 274, distance: 113.4
click at [191, 274] on div "Home Curriculum Account Tutoring Schedule Class Live Class Ctrl + k ​ [DATE] Ma…" at bounding box center [775, 180] width 1550 height 1208
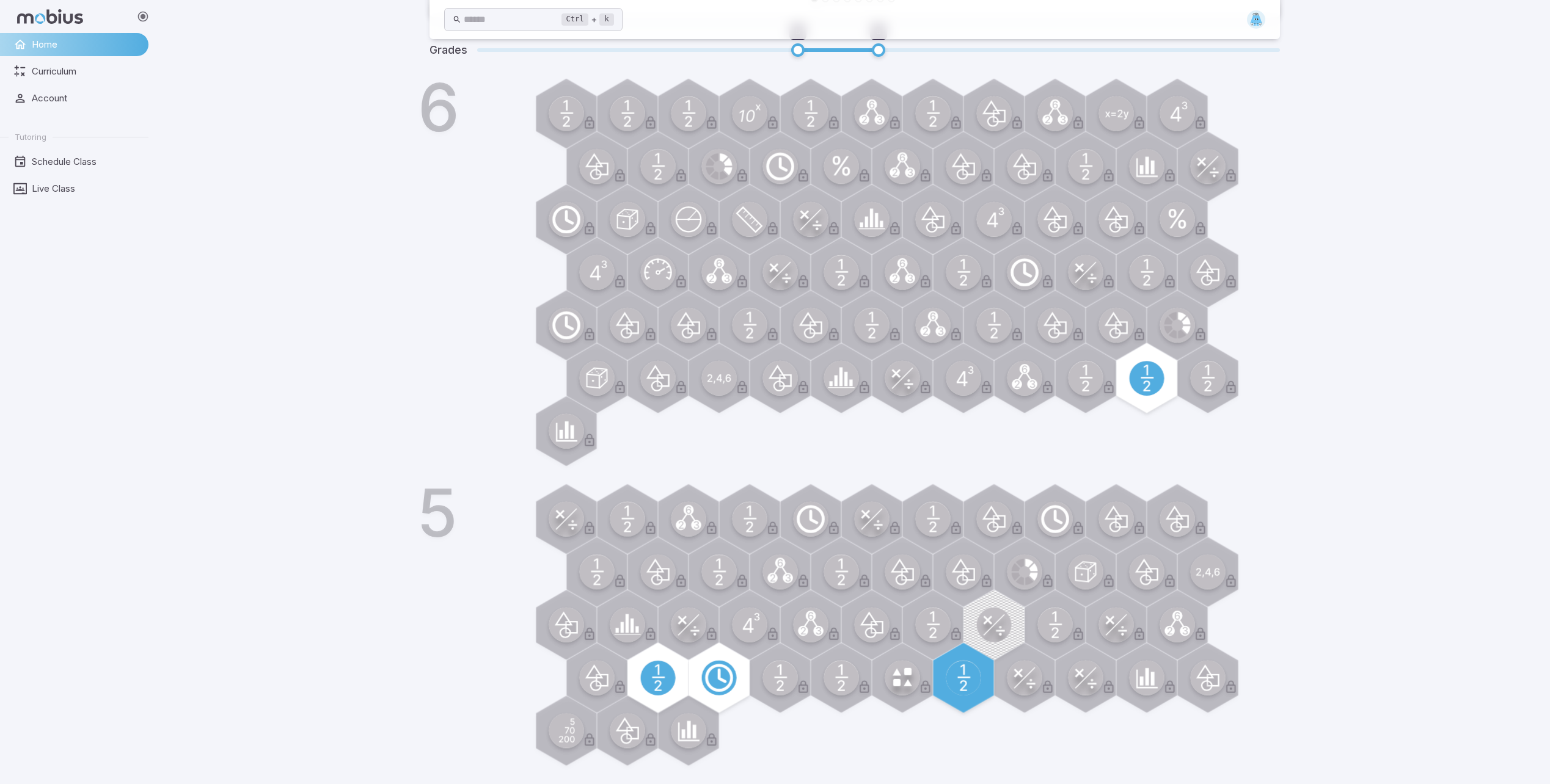
click at [46, 400] on div "Home Curriculum Account Tutoring Schedule Class Live Class" at bounding box center [79, 409] width 159 height 751
drag, startPoint x: 45, startPoint y: 402, endPoint x: 123, endPoint y: 359, distance: 89.1
drag, startPoint x: 123, startPoint y: 359, endPoint x: 3, endPoint y: 703, distance: 364.3
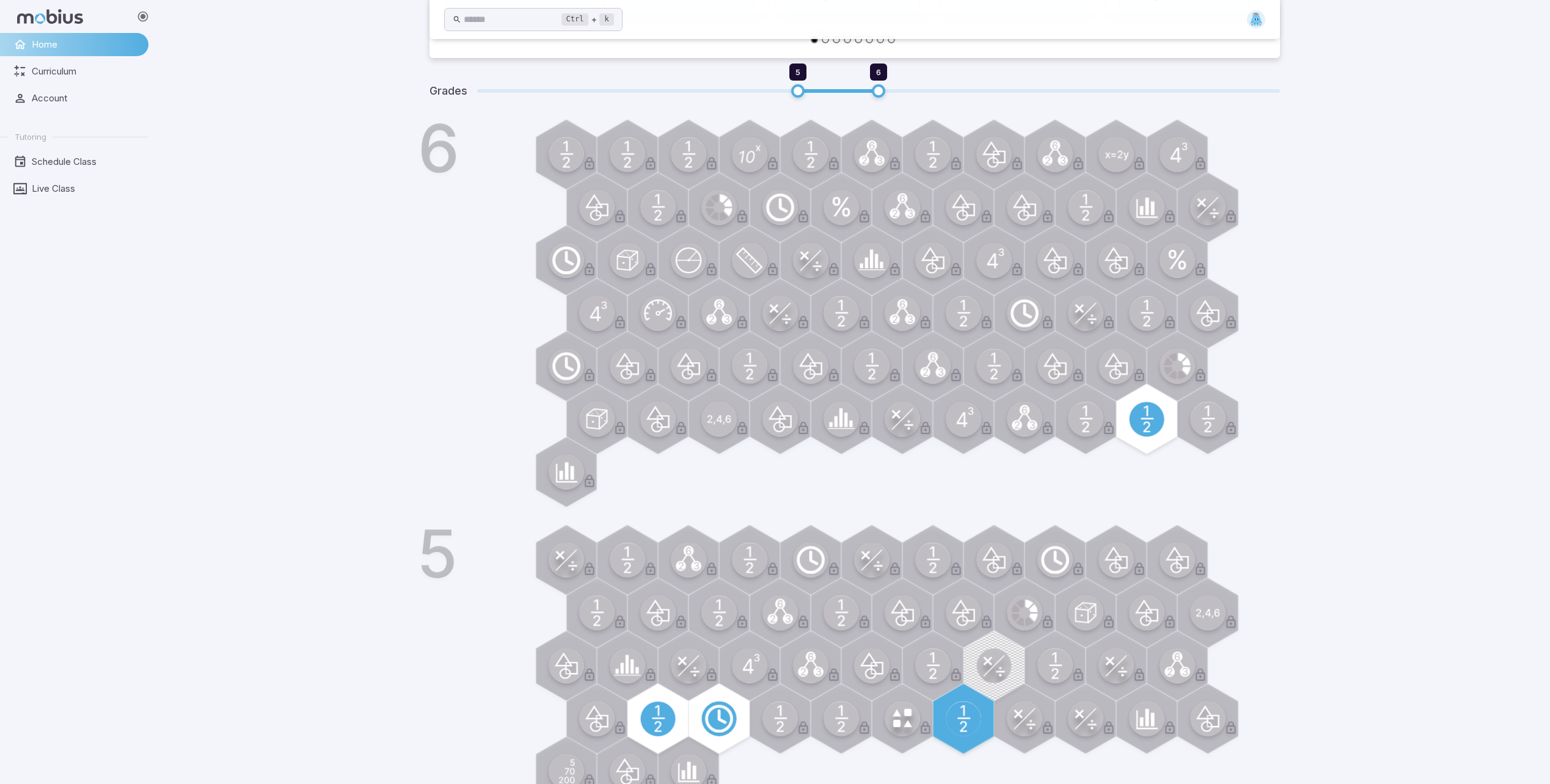
click at [196, 652] on div "Ctrl + k ​ [DATE] Math Car Race Construction Rally Drive as many laps as you ca…" at bounding box center [854, 220] width 1391 height 1208
drag, startPoint x: 196, startPoint y: 652, endPoint x: 271, endPoint y: 657, distance: 75.2
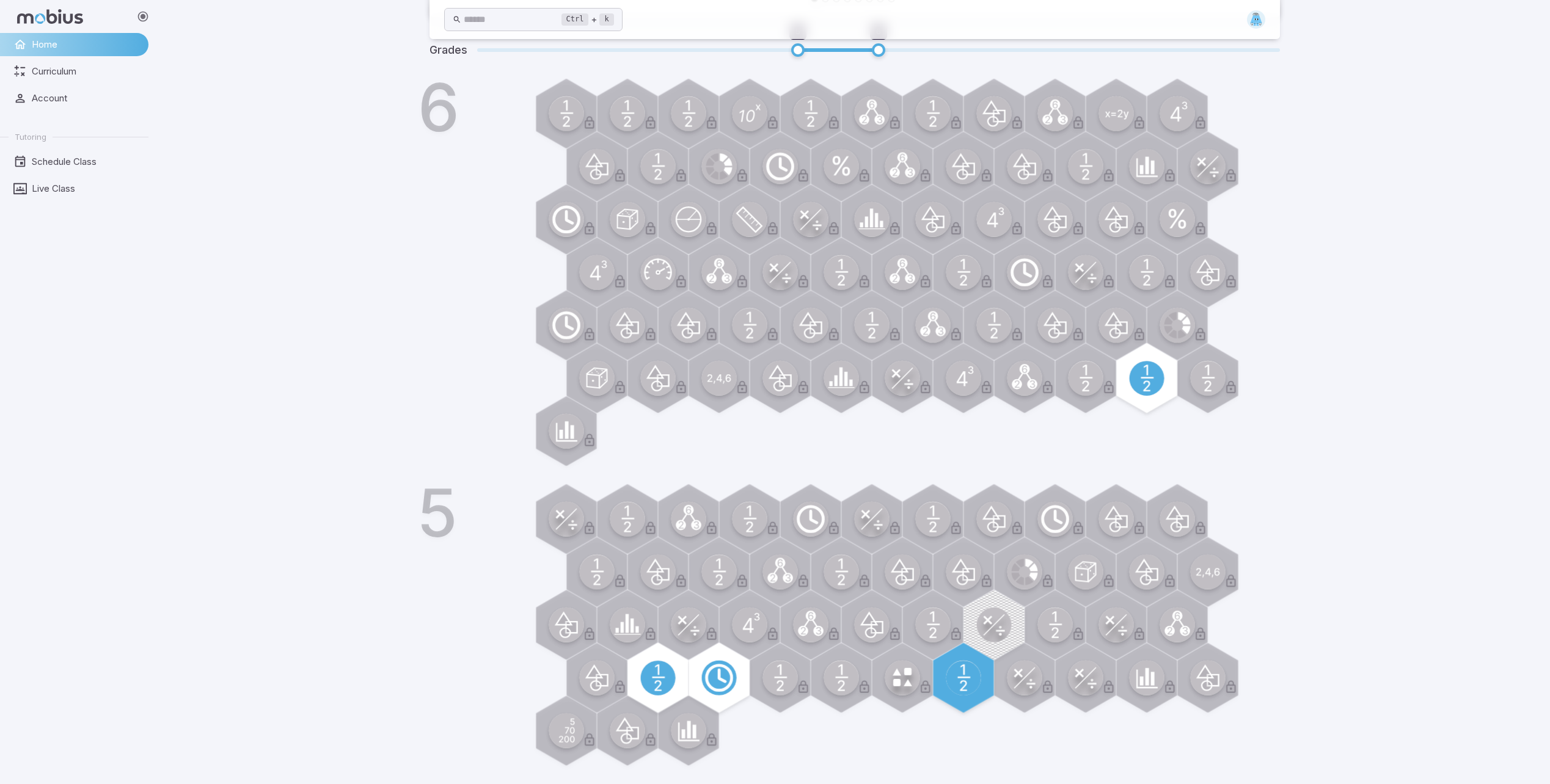
click at [502, 374] on div "6" at bounding box center [872, 278] width 816 height 391
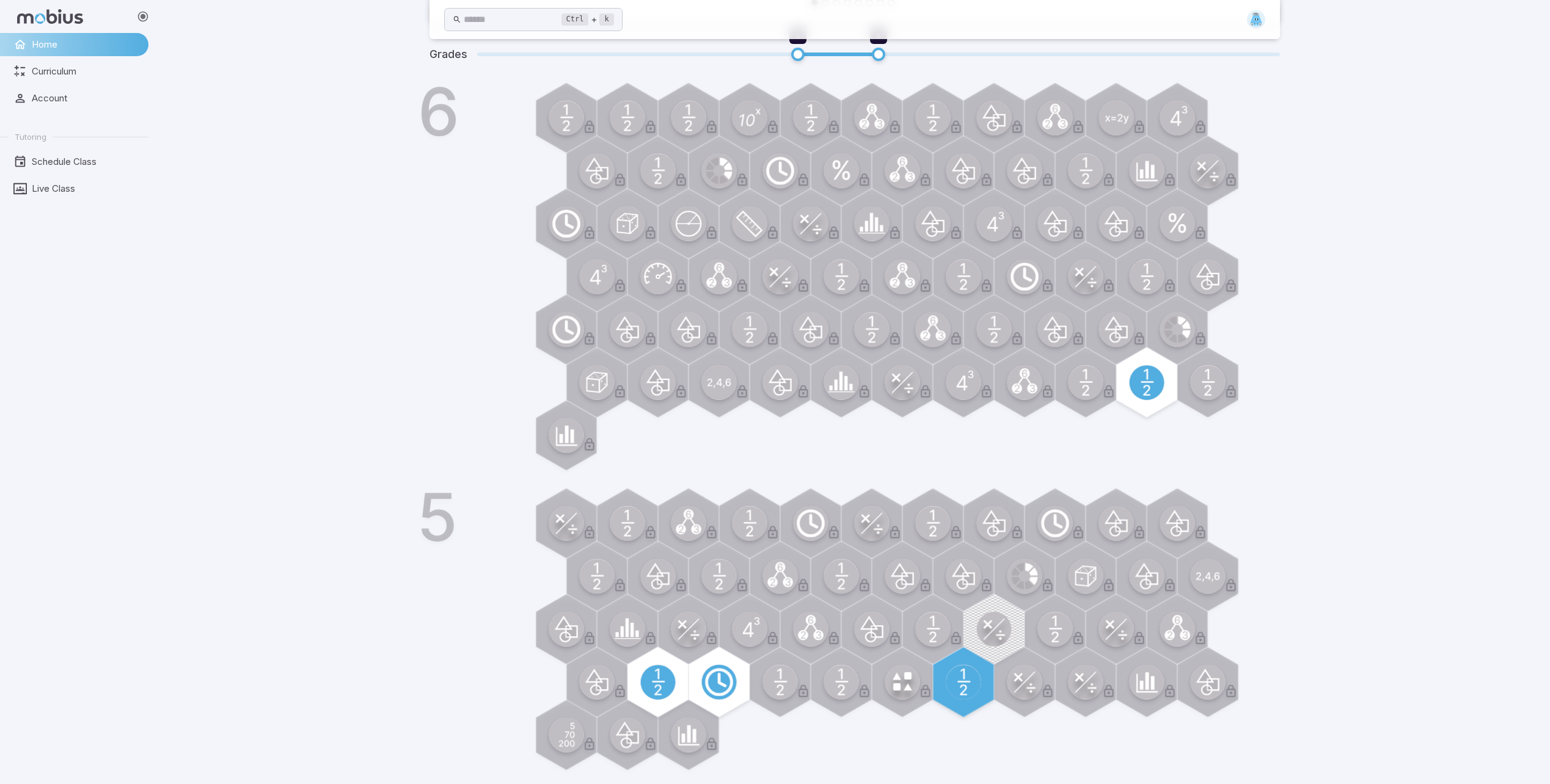
drag, startPoint x: 481, startPoint y: 241, endPoint x: 471, endPoint y: 274, distance: 34.5
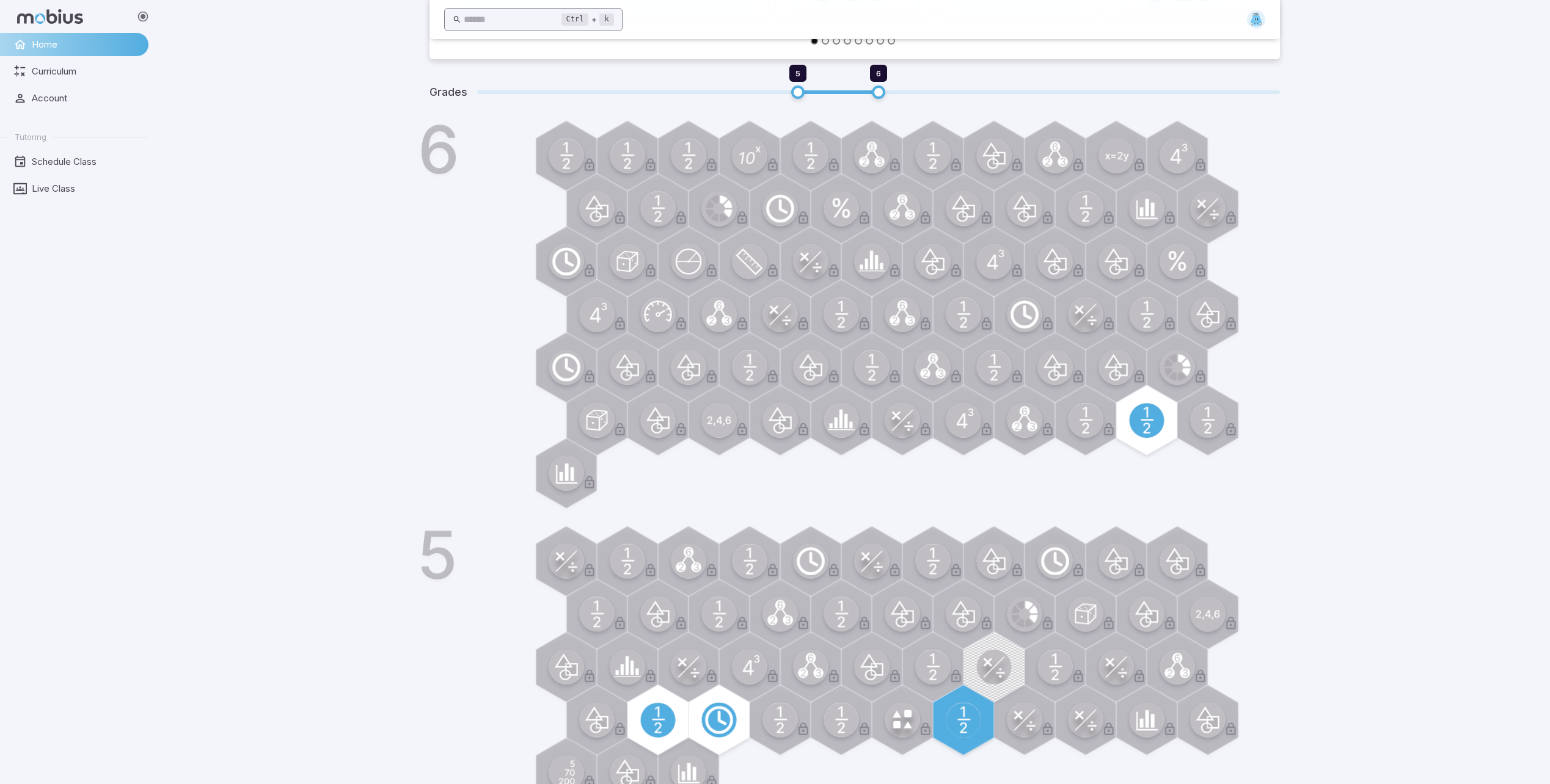
scroll to position [363, 0]
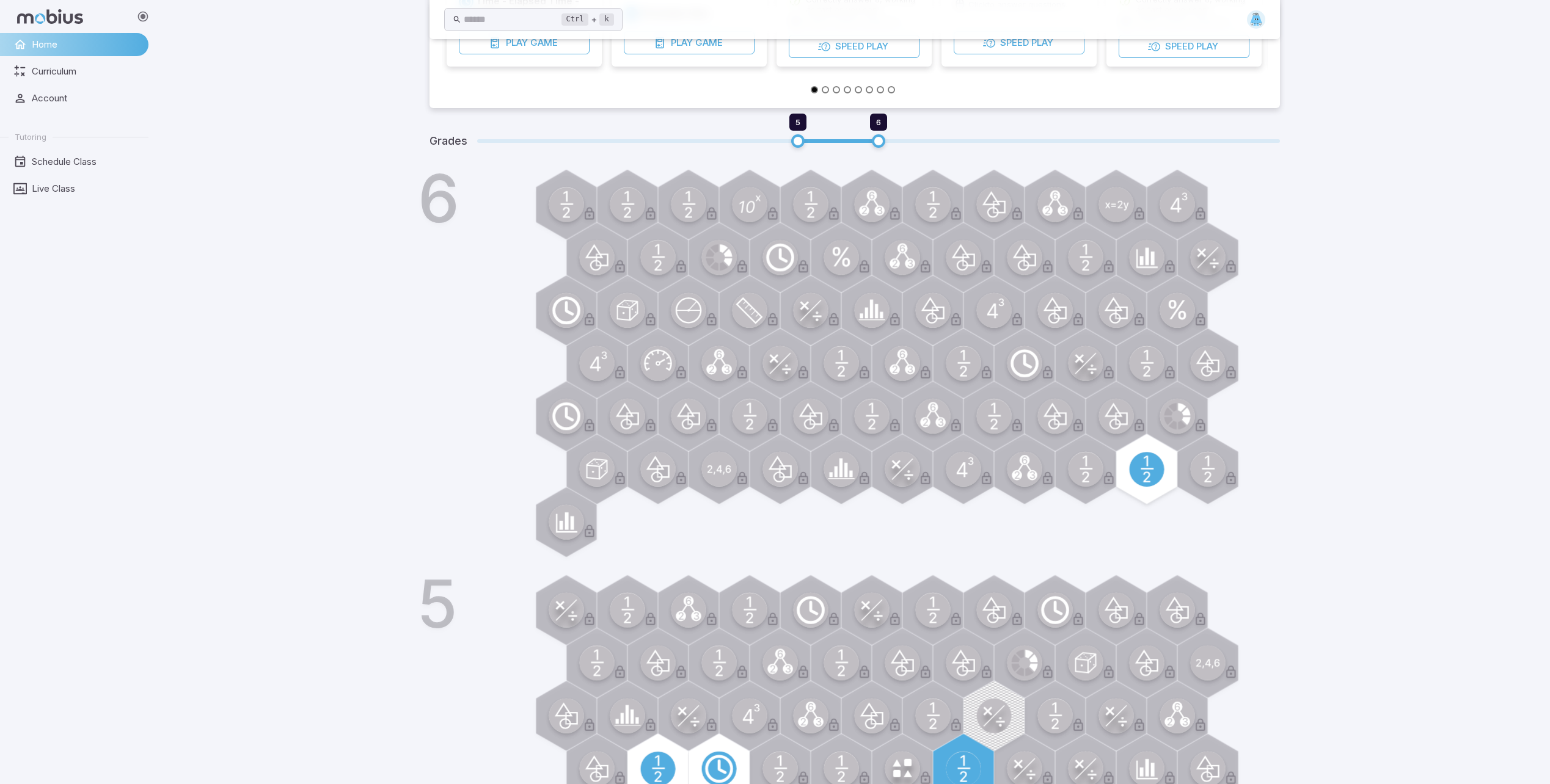
drag, startPoint x: 509, startPoint y: 475, endPoint x: 489, endPoint y: 408, distance: 69.9
click at [560, 608] on div "Grades 5 6 6 5" at bounding box center [855, 491] width 850 height 738
drag, startPoint x: 489, startPoint y: 408, endPoint x: 520, endPoint y: 311, distance: 101.8
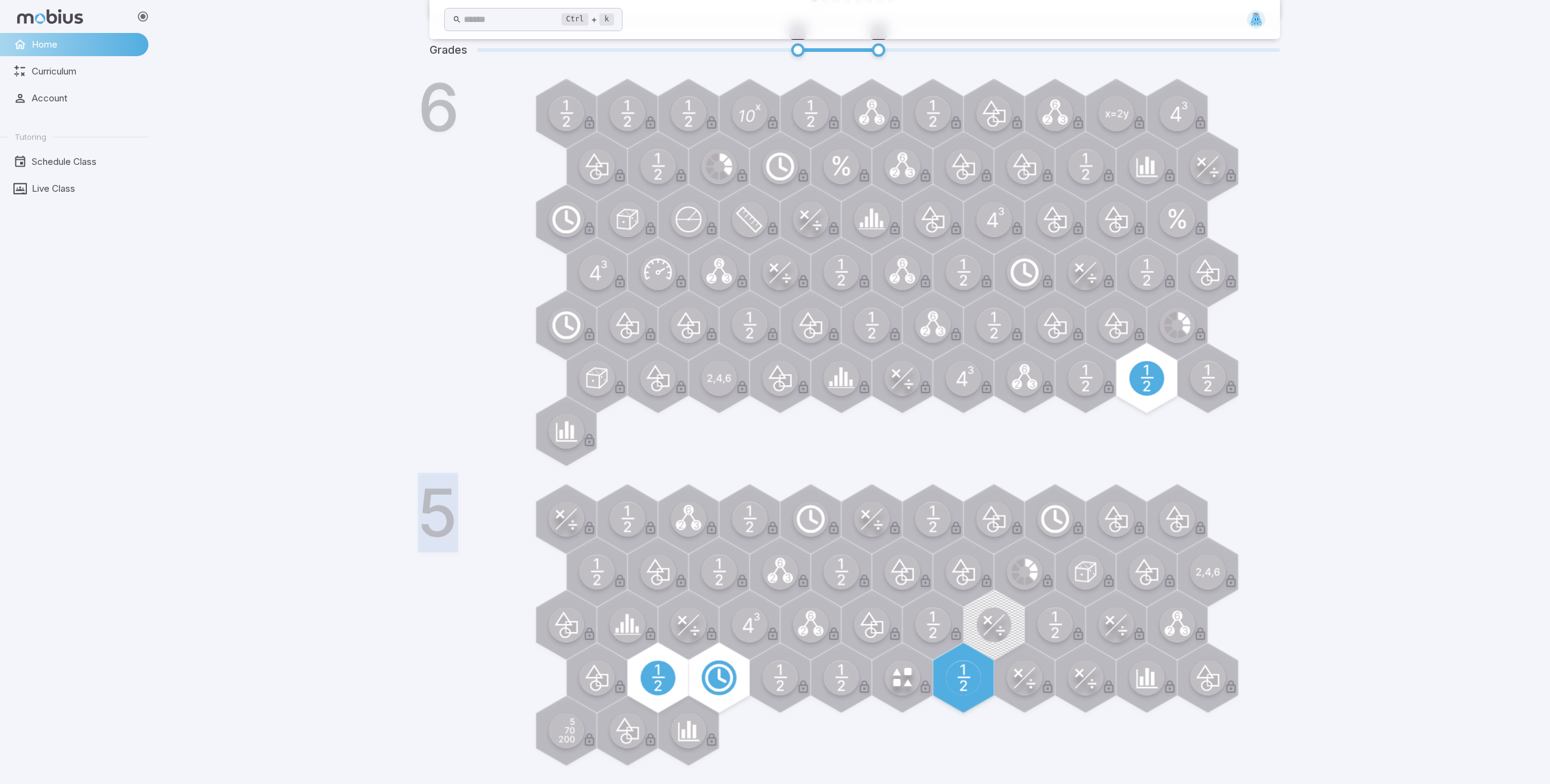
click at [401, 506] on div "Ctrl + k ​ [DATE] Math Car Race Construction Rally Drive as many laps as you ca…" at bounding box center [854, 180] width 1391 height 1208
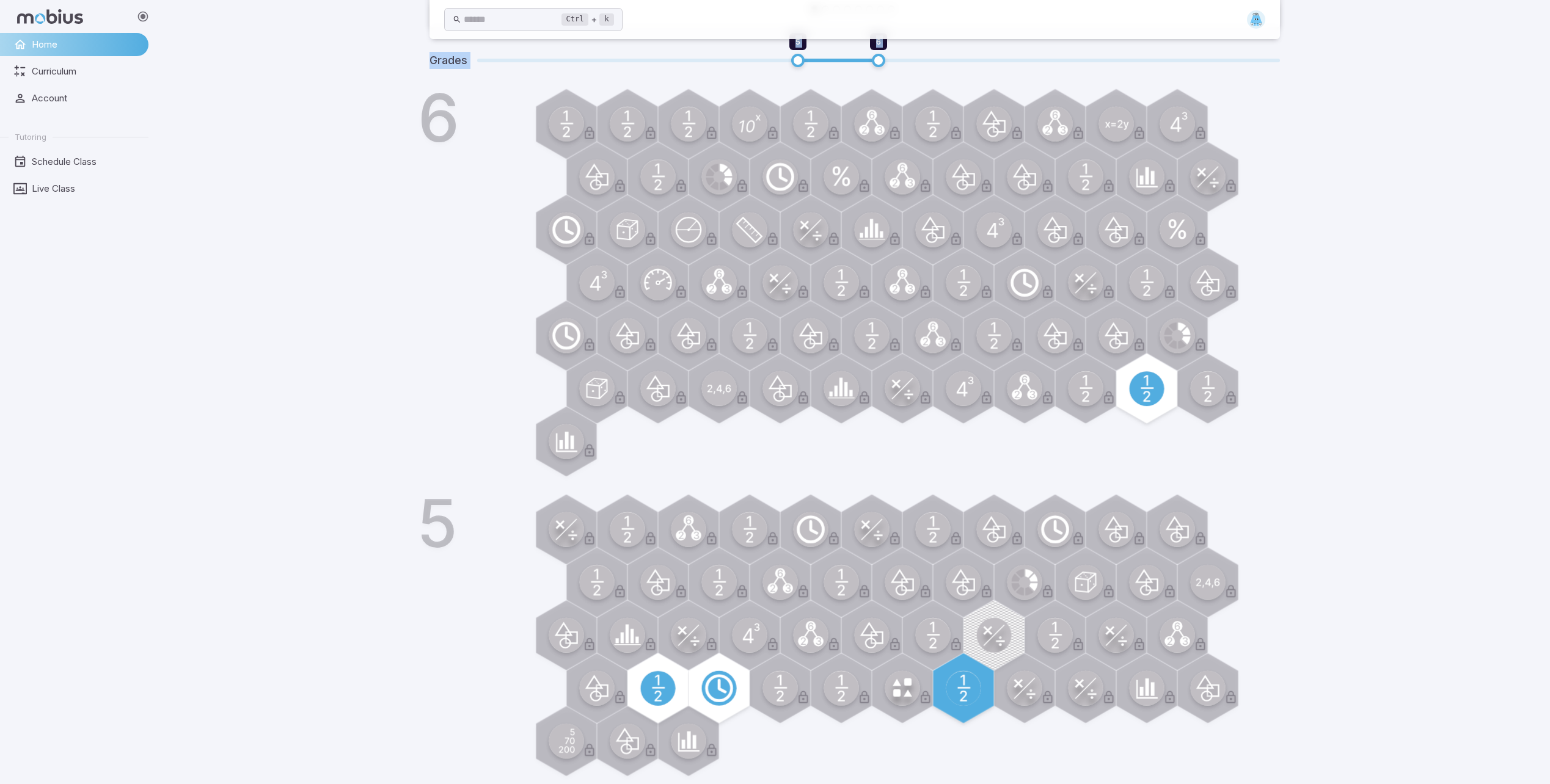
drag, startPoint x: 336, startPoint y: 71, endPoint x: 365, endPoint y: 85, distance: 32.2
click at [355, 76] on div "Ctrl + k ​ [DATE] Math Car Race Construction Rally Drive as many laps as you ca…" at bounding box center [854, 190] width 1391 height 1208
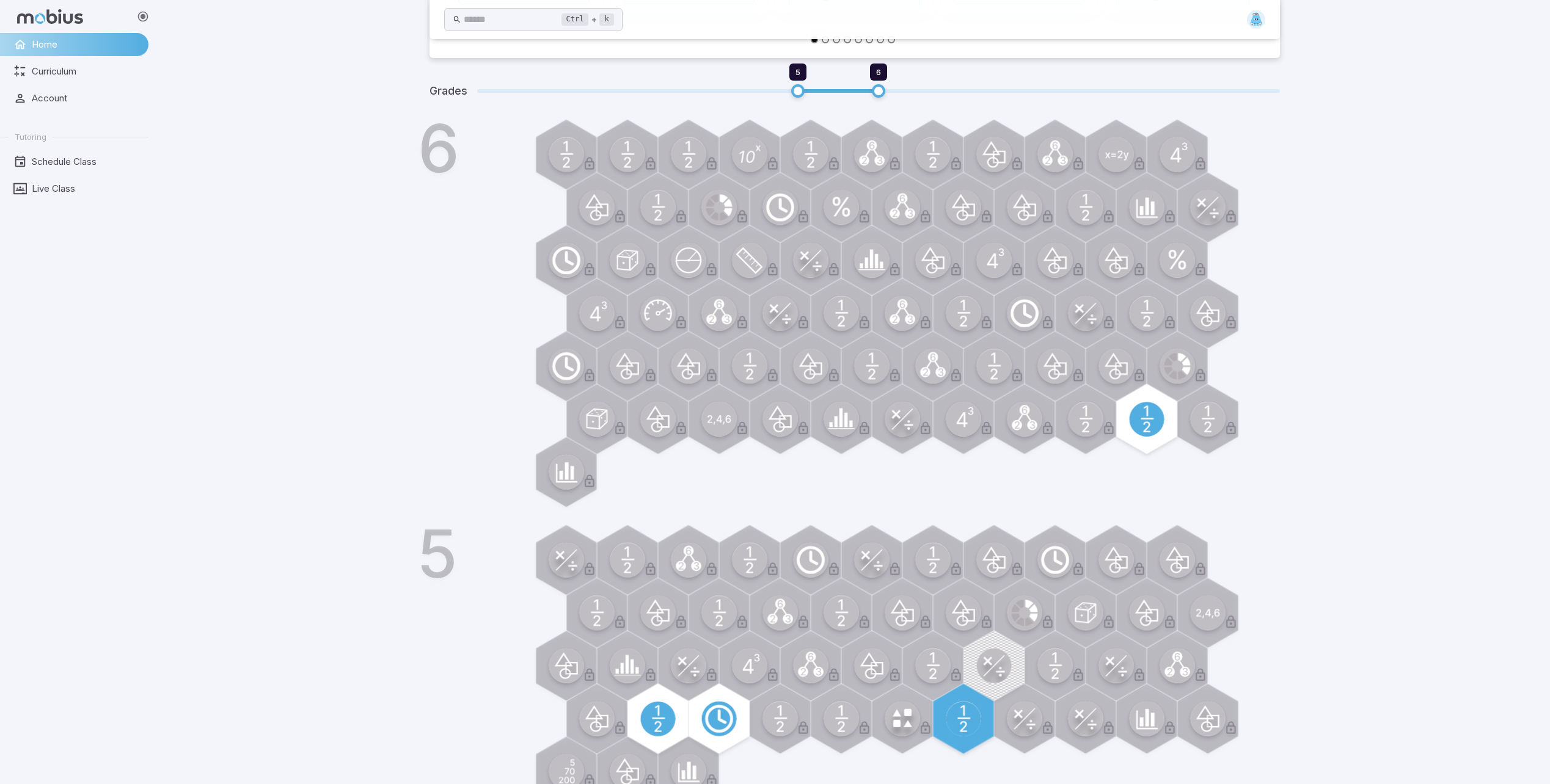
click at [287, 230] on div "Ctrl + k ​ [DATE] Math Car Race Construction Rally Drive as many laps as you ca…" at bounding box center [854, 220] width 1391 height 1208
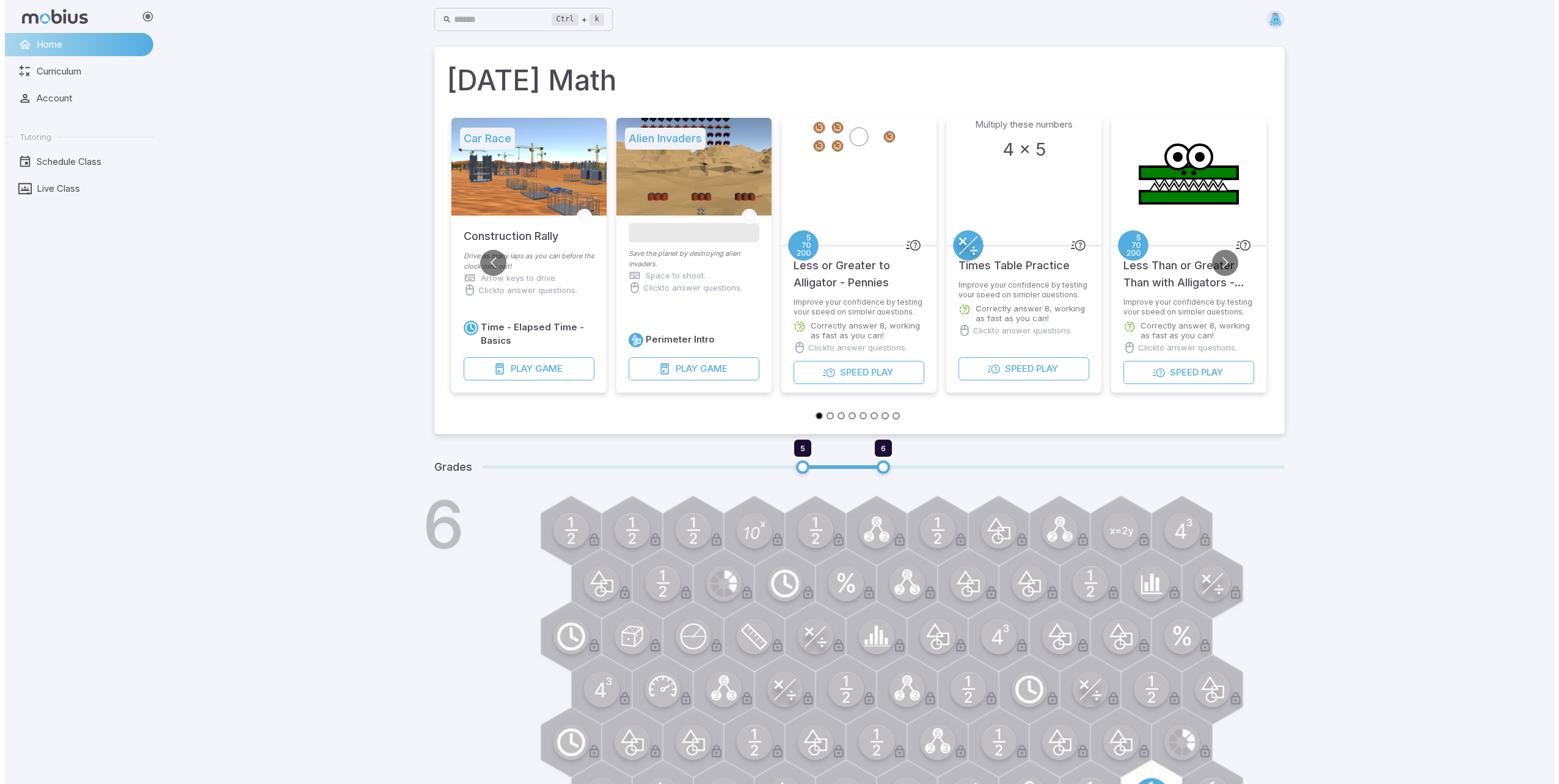
scroll to position [0, 0]
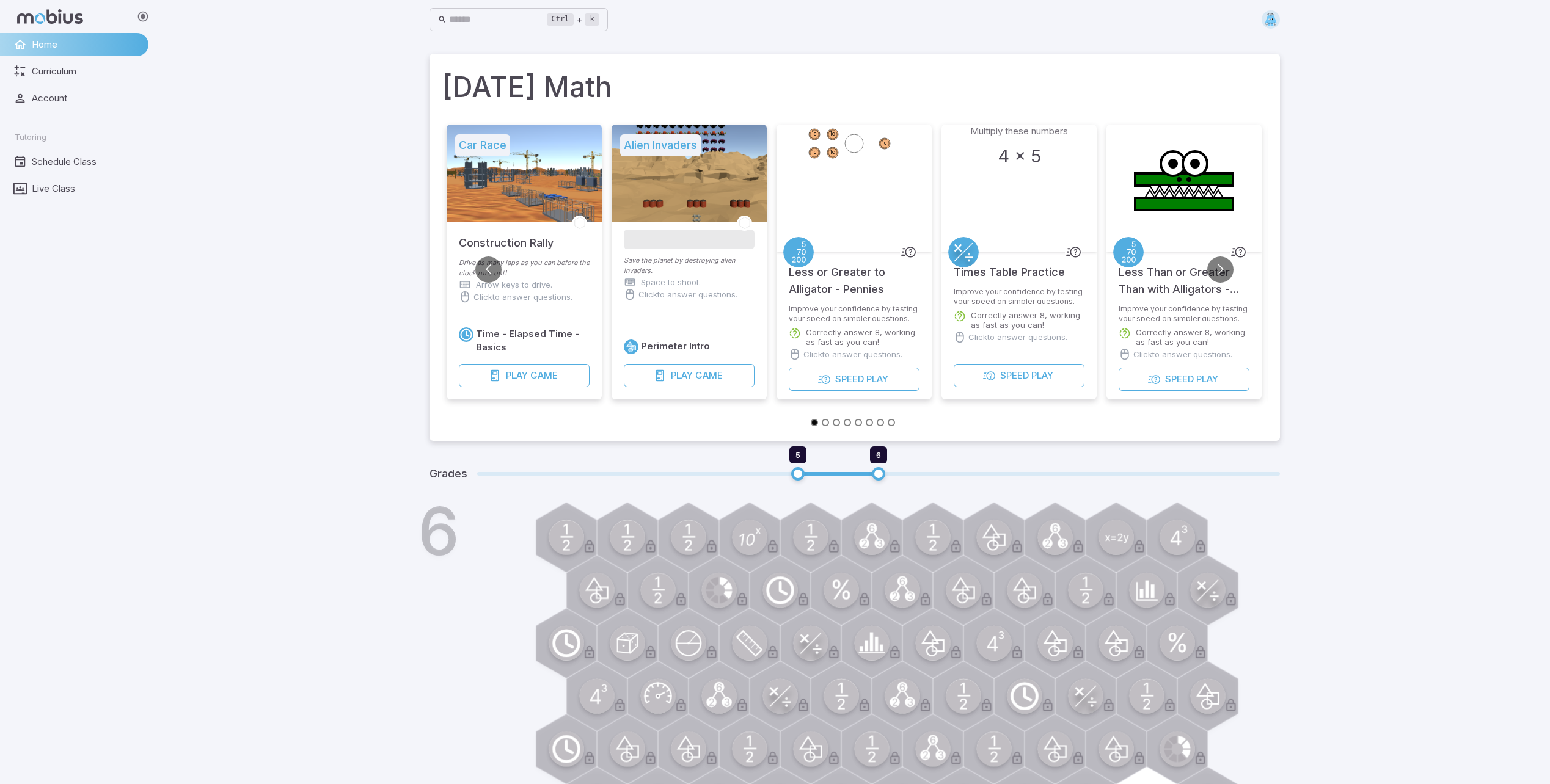
click at [1276, 24] on img at bounding box center [1271, 19] width 19 height 19
click at [532, 27] on input "text" at bounding box center [498, 20] width 98 height 24
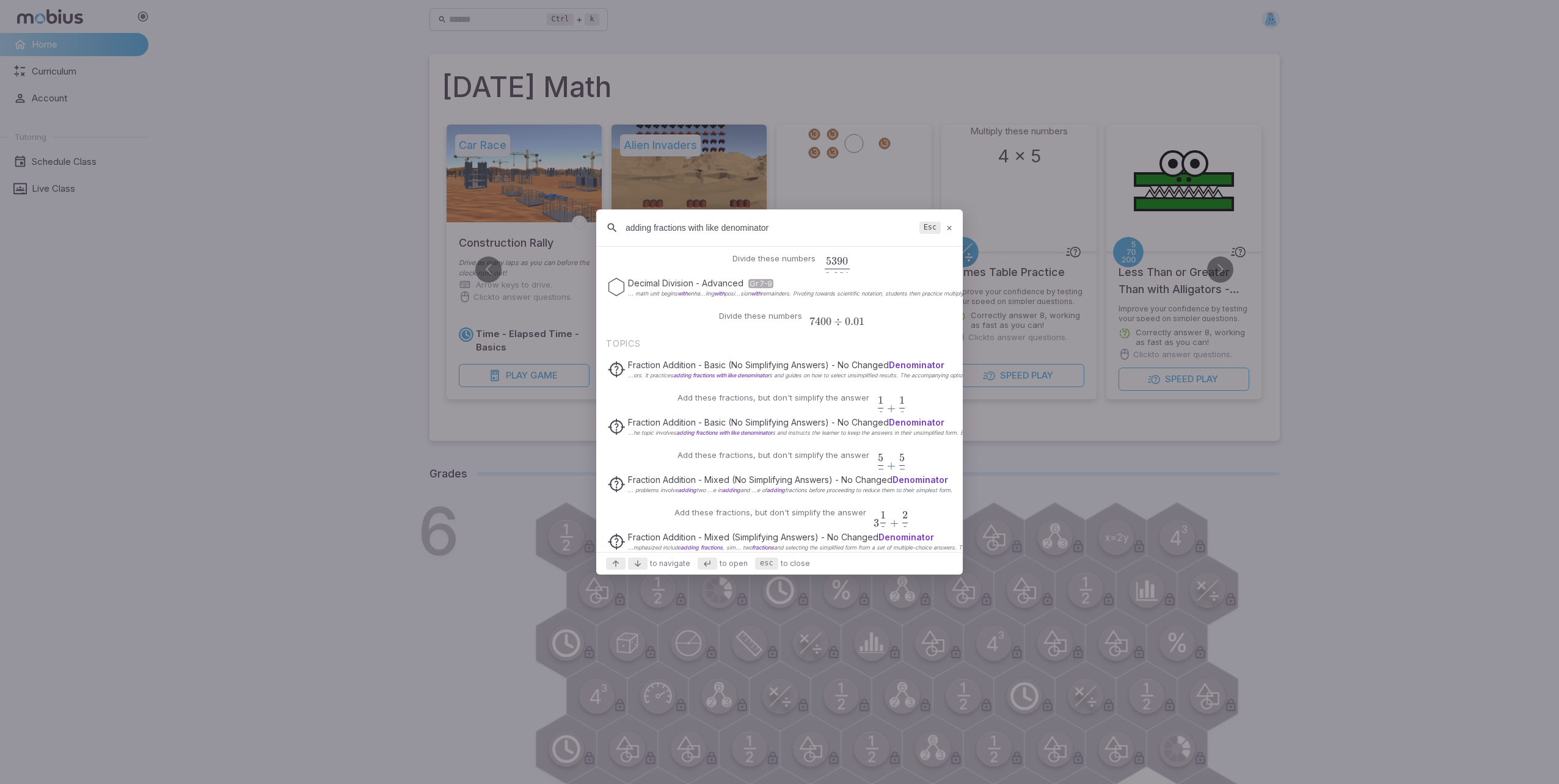
scroll to position [305, 0]
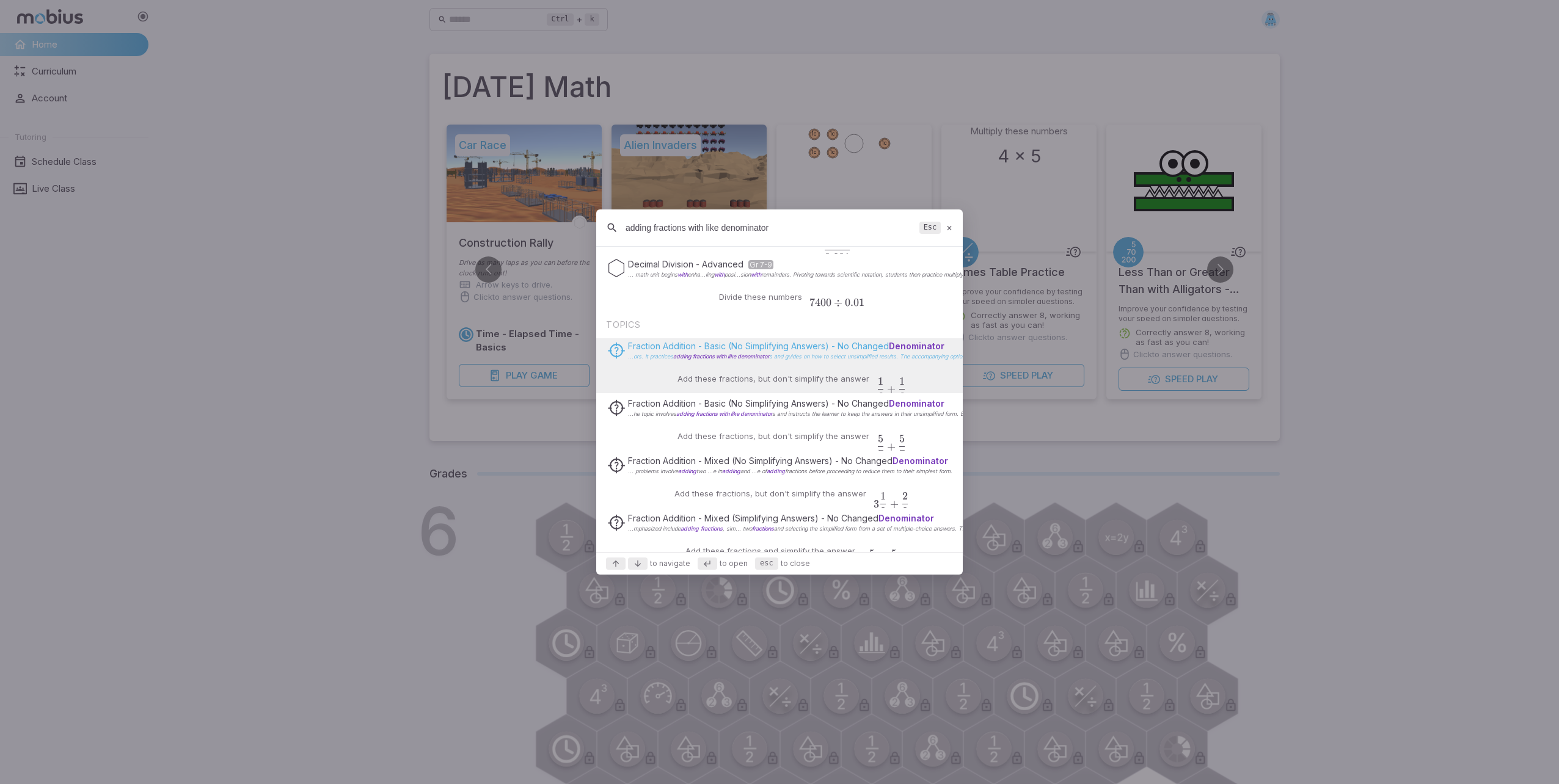
type input "adding fractions with like denominator"
click at [774, 350] on span "Fraction Addition - Basic (No Simplifying Answers) - No Changed Denominator" at bounding box center [786, 346] width 316 height 10
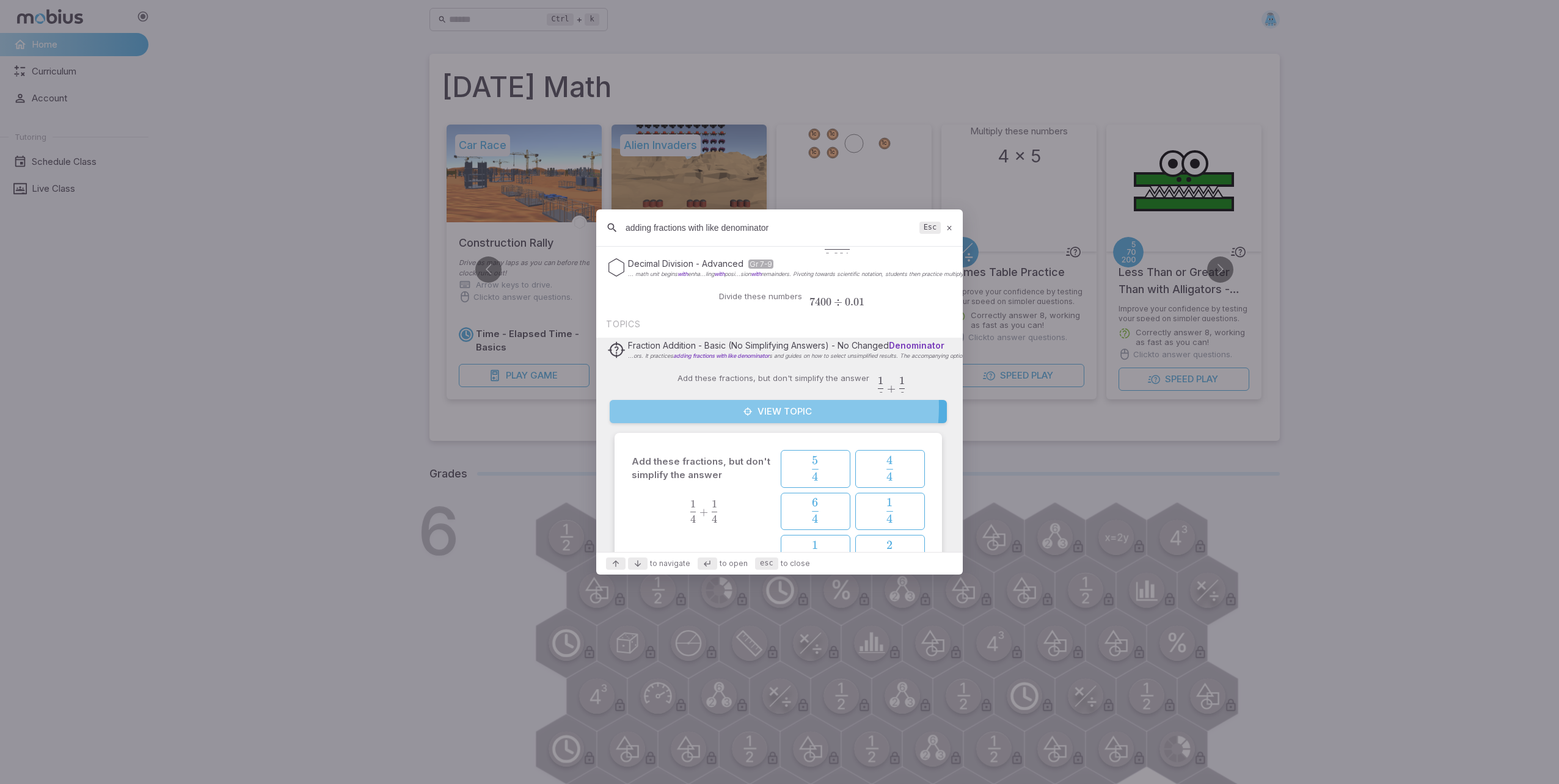
click at [767, 407] on button "View Topic" at bounding box center [778, 412] width 337 height 23
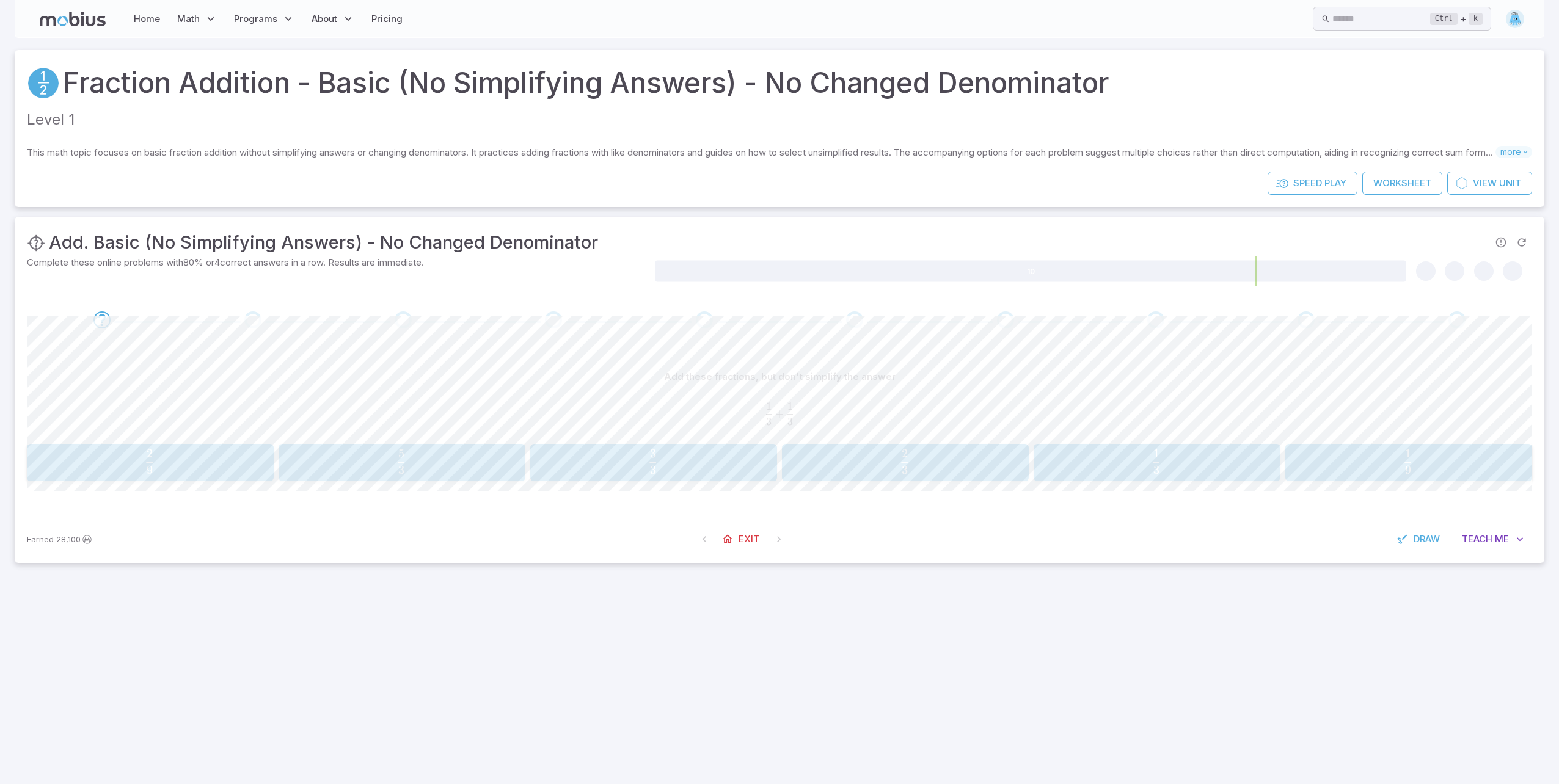
click at [852, 450] on span "3 2 ​" at bounding box center [904, 461] width 221 height 24
click at [437, 460] on span "5 2 ​" at bounding box center [400, 461] width 222 height 24
click at [850, 460] on span "6 2 ​" at bounding box center [904, 461] width 222 height 24
click at [1138, 479] on button "2 4 \frac{2}{4} 4 2 ​" at bounding box center [1157, 462] width 247 height 38
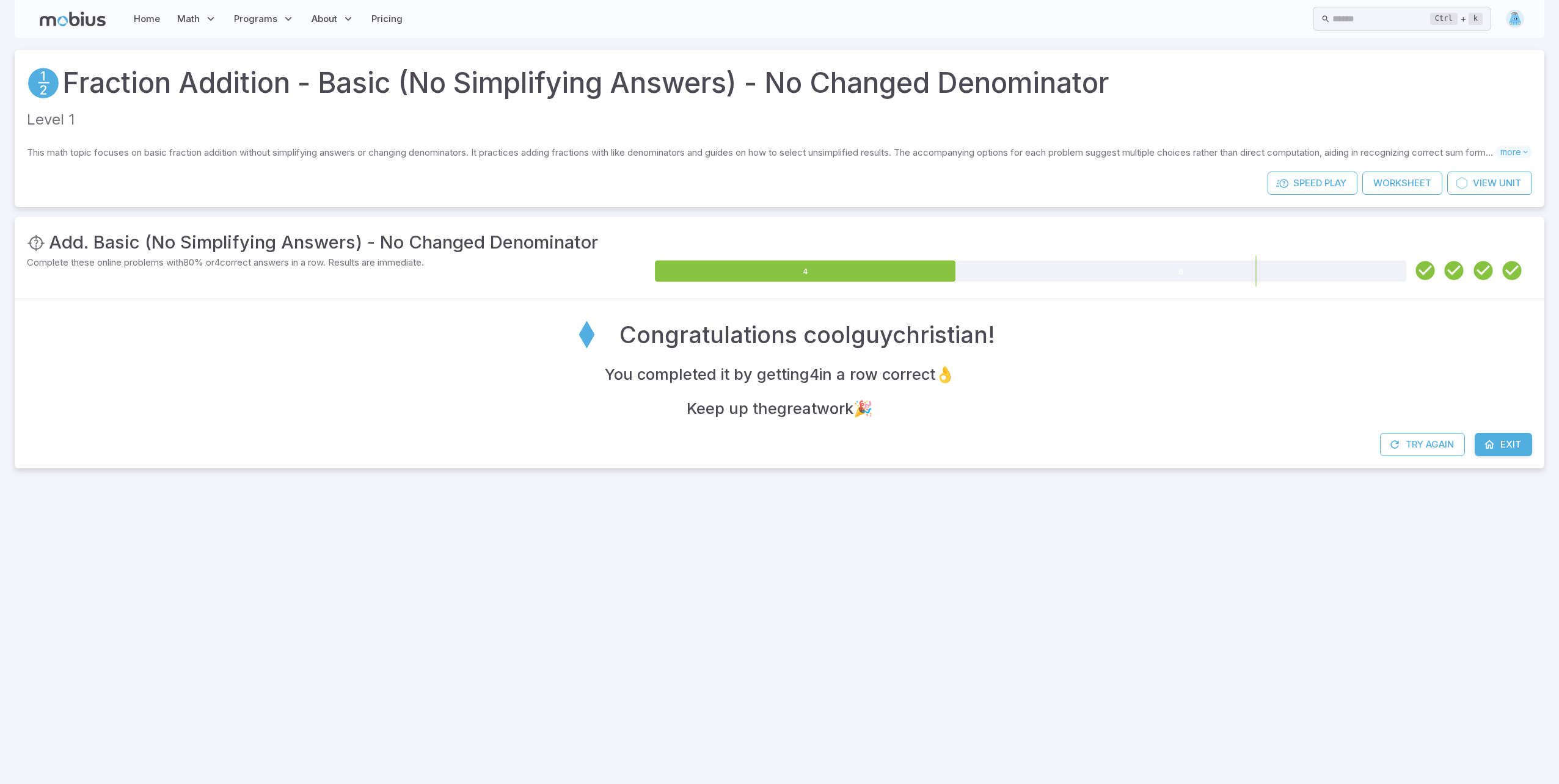
drag, startPoint x: 930, startPoint y: 783, endPoint x: 1030, endPoint y: 668, distance: 152.4
click at [1030, 668] on div at bounding box center [780, 637] width 1559 height 293
click at [1407, 185] on link "Worksheet" at bounding box center [1403, 183] width 80 height 23
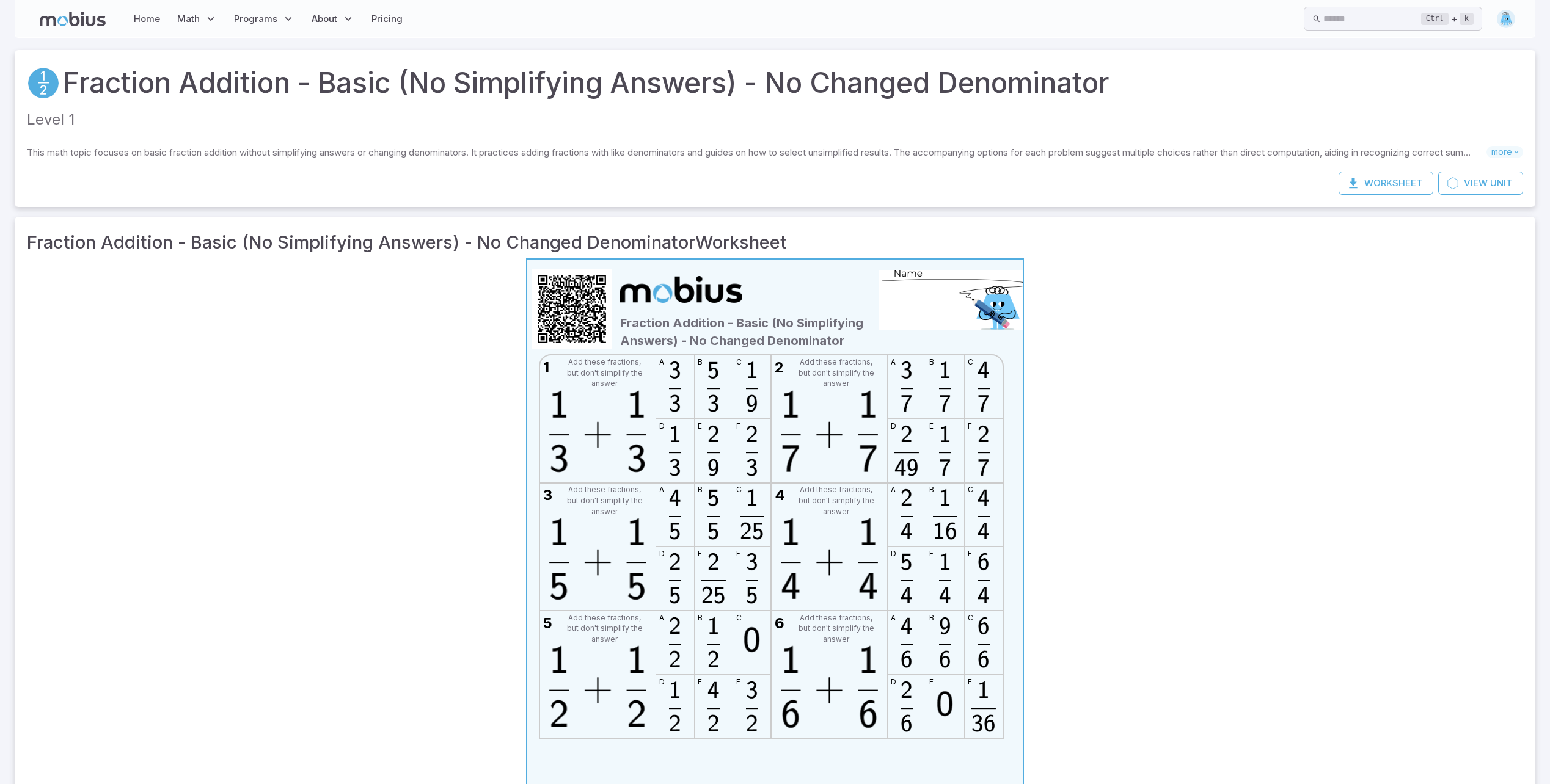
click at [755, 386] on img at bounding box center [752, 386] width 38 height 63
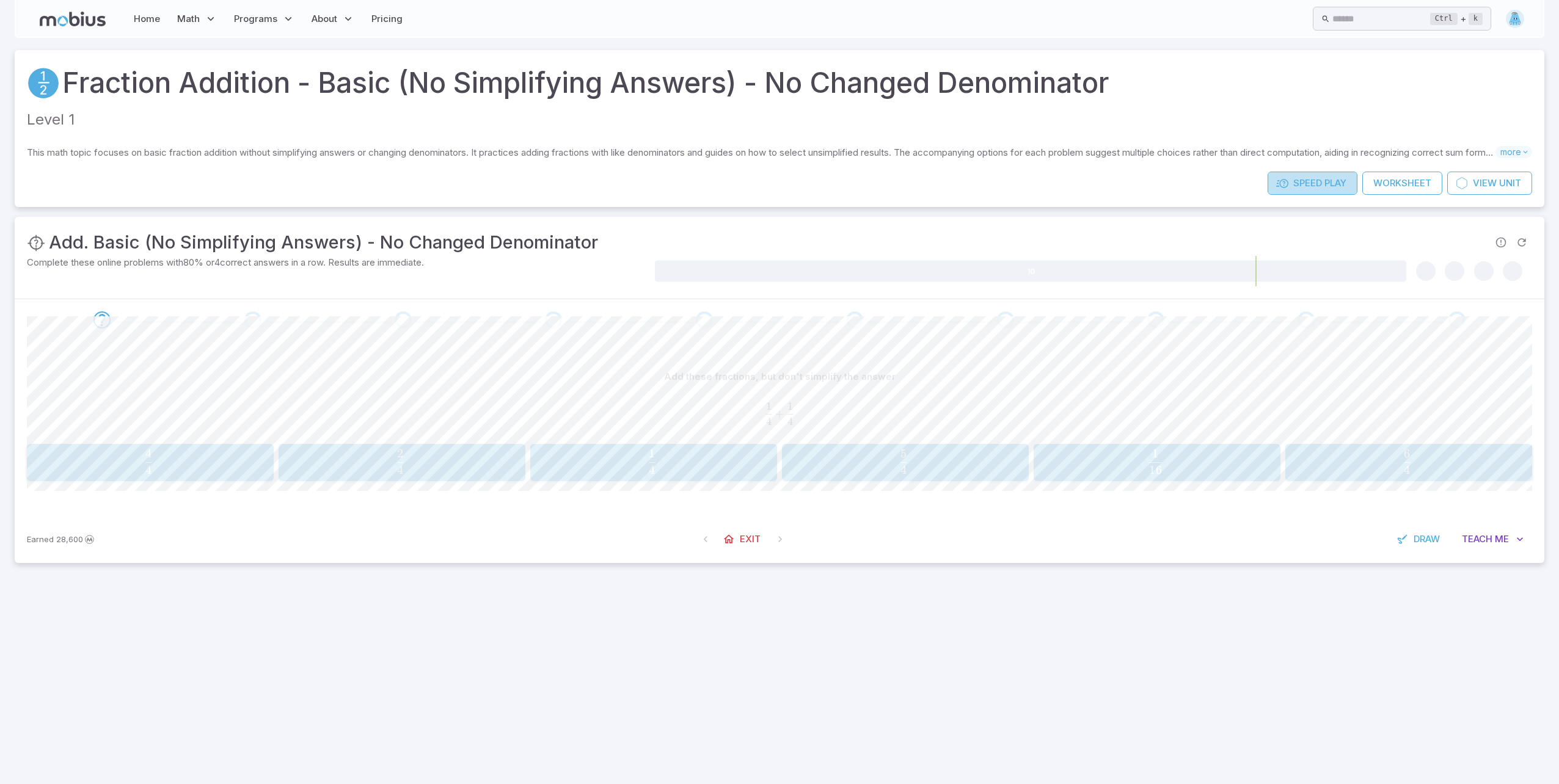
click at [1321, 176] on link "Speed Play" at bounding box center [1312, 183] width 90 height 23
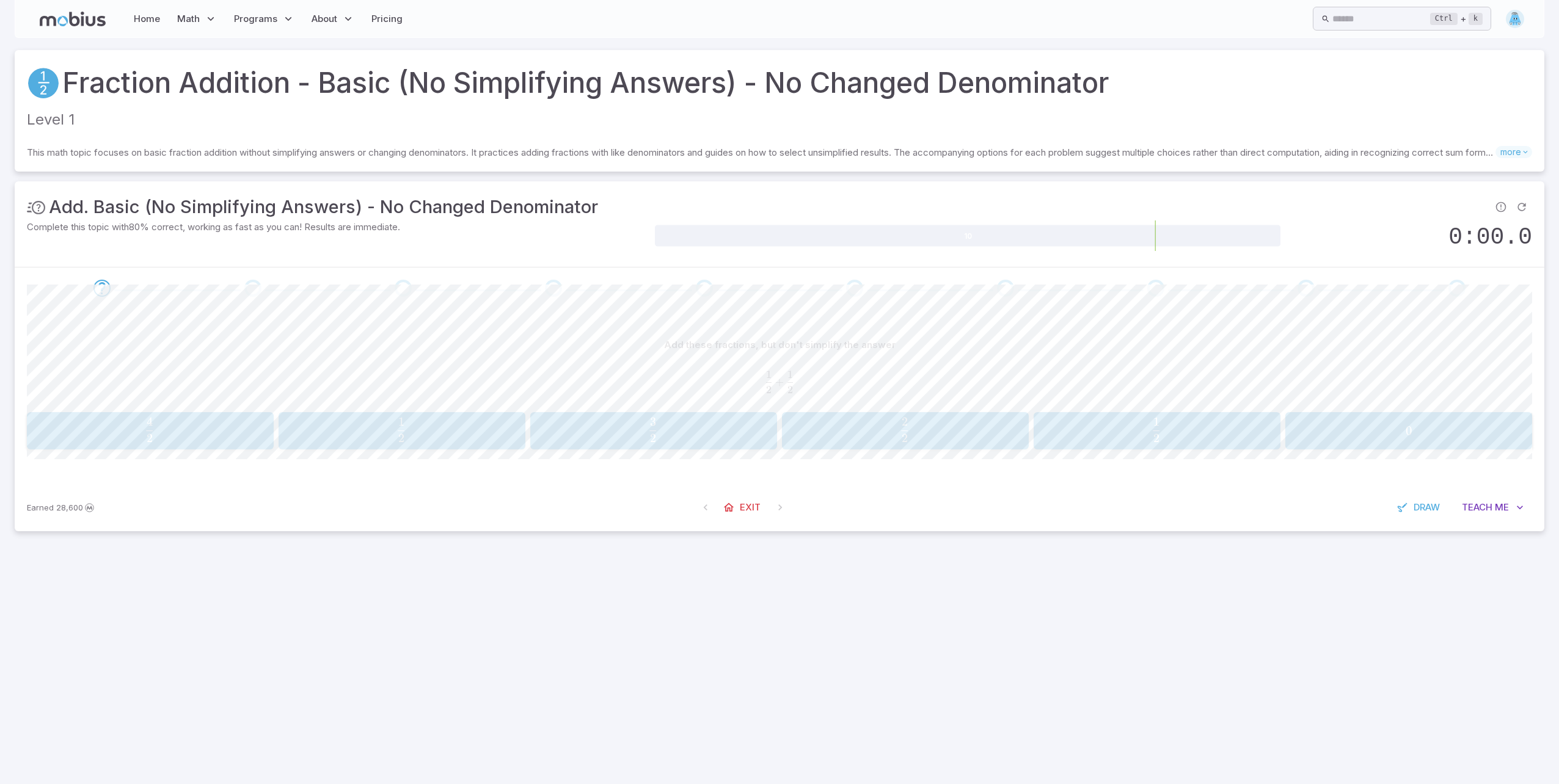
click at [933, 439] on span "2 2 ​" at bounding box center [904, 429] width 221 height 24
click at [1407, 424] on span "2" at bounding box center [1407, 422] width 7 height 14
click at [158, 422] on span "5 2 ​" at bounding box center [147, 429] width 224 height 24
click at [151, 435] on span "button" at bounding box center [148, 438] width 7 height 8
click at [1415, 435] on span "4 2 ​" at bounding box center [1406, 429] width 224 height 24
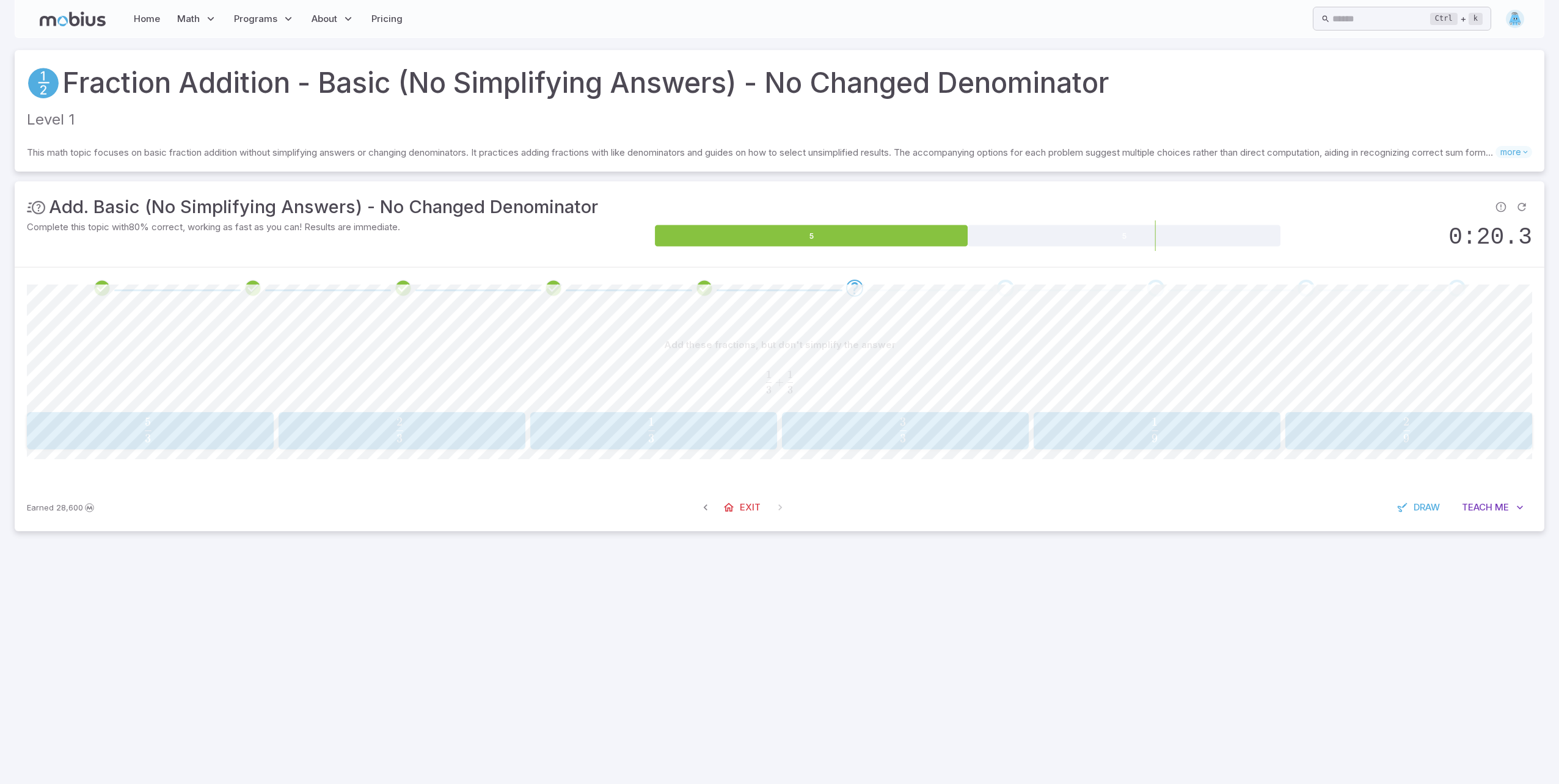
click at [393, 433] on span "3 2 ​" at bounding box center [400, 429] width 224 height 24
click at [1117, 436] on span "7 2 ​" at bounding box center [1156, 429] width 222 height 24
click at [1124, 428] on span "5 2 ​" at bounding box center [1154, 429] width 224 height 24
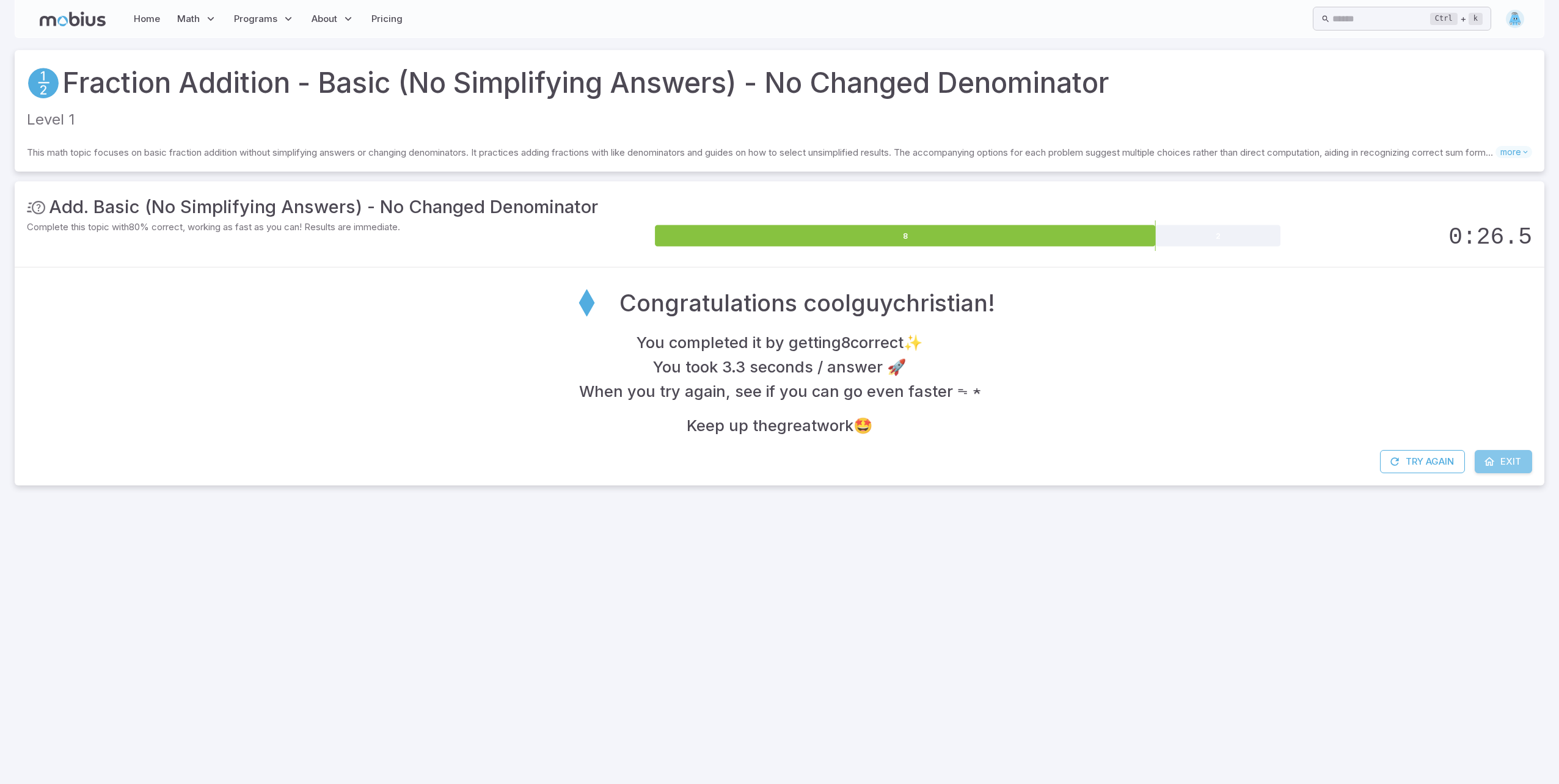
click at [1506, 462] on span "Exit" at bounding box center [1511, 462] width 21 height 14
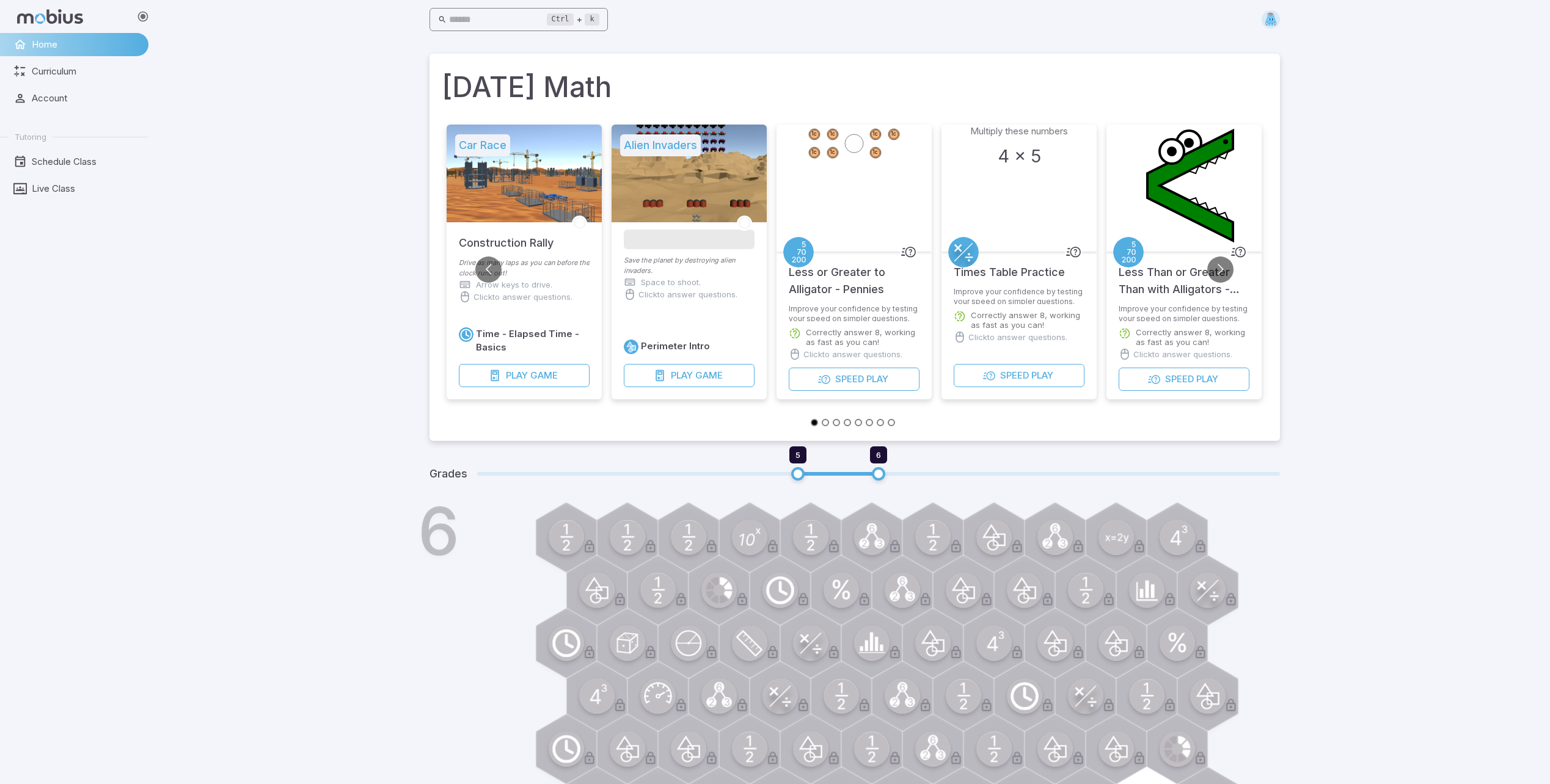
click at [514, 27] on input "text" at bounding box center [498, 20] width 98 height 24
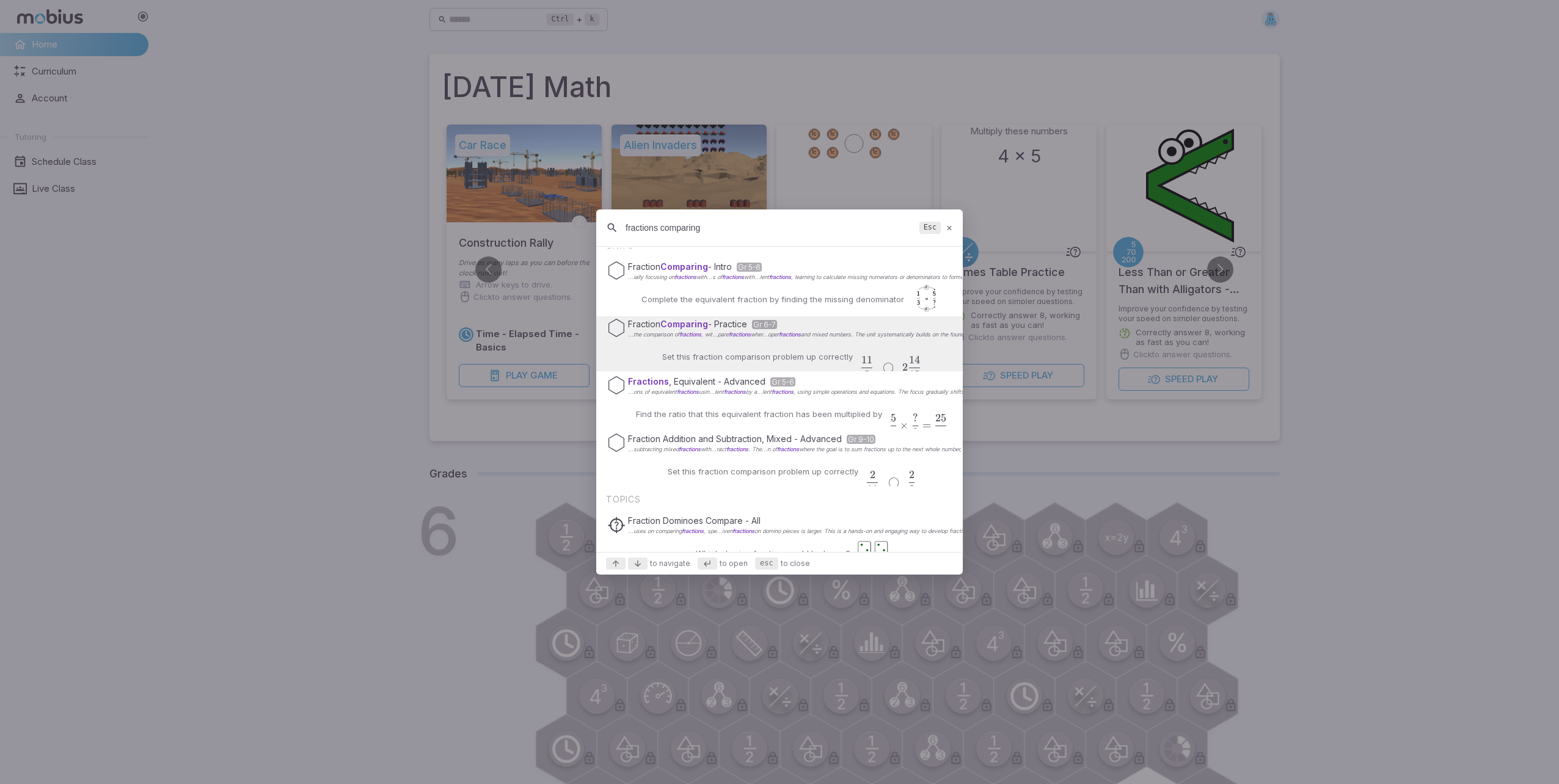
scroll to position [20, 0]
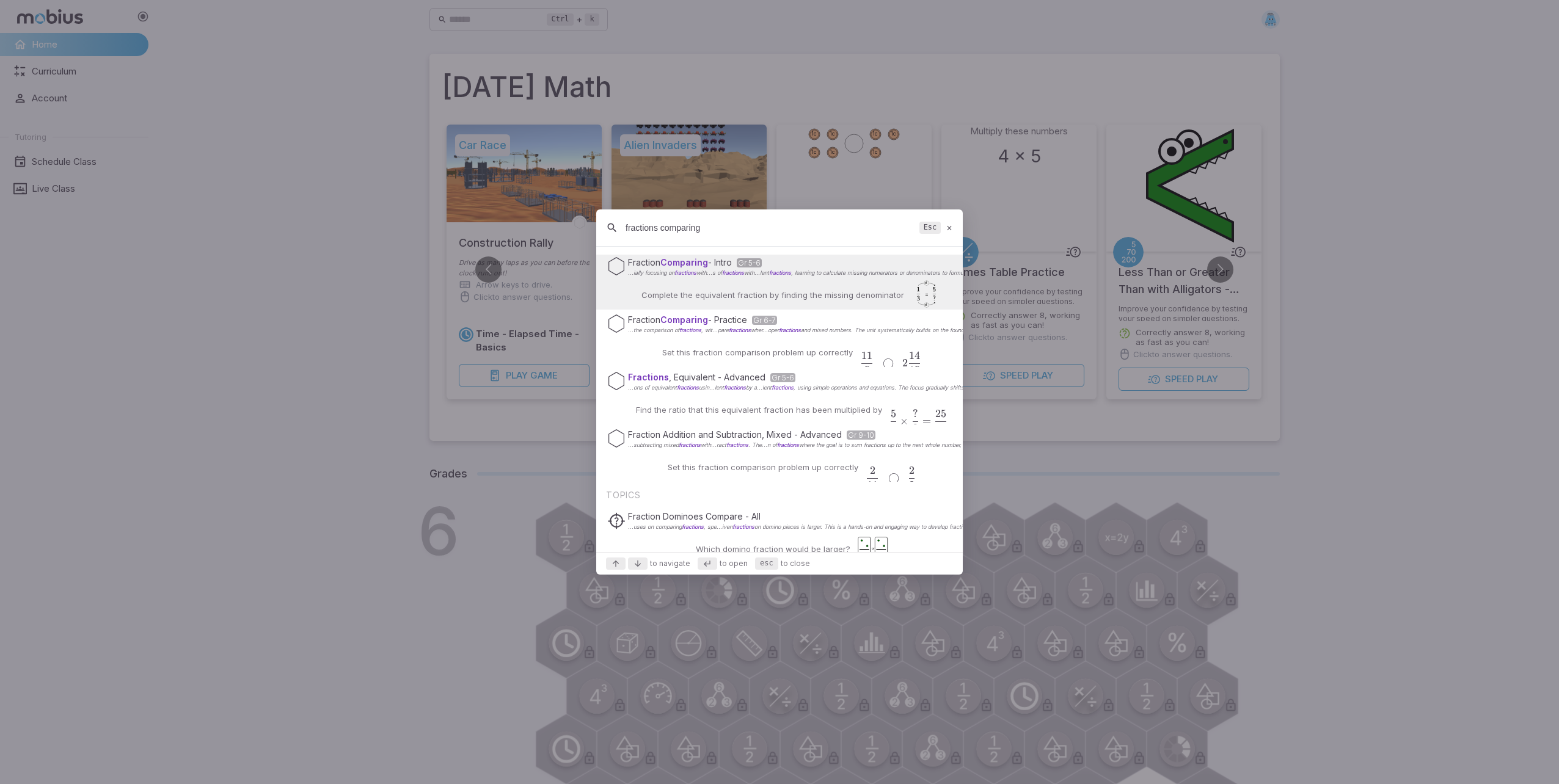
click at [786, 226] on input "fractions comparing" at bounding box center [770, 228] width 289 height 22
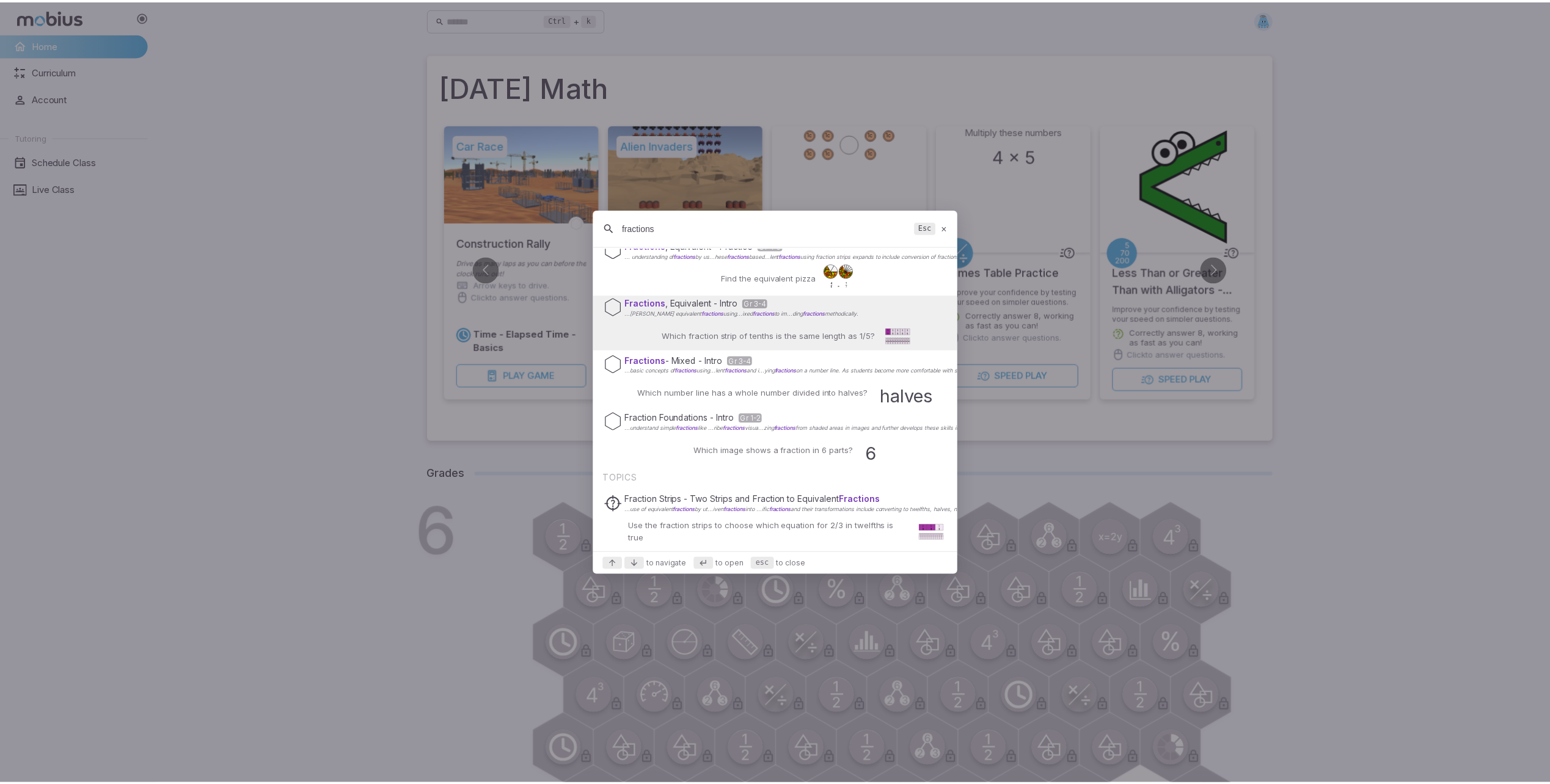
scroll to position [0, 0]
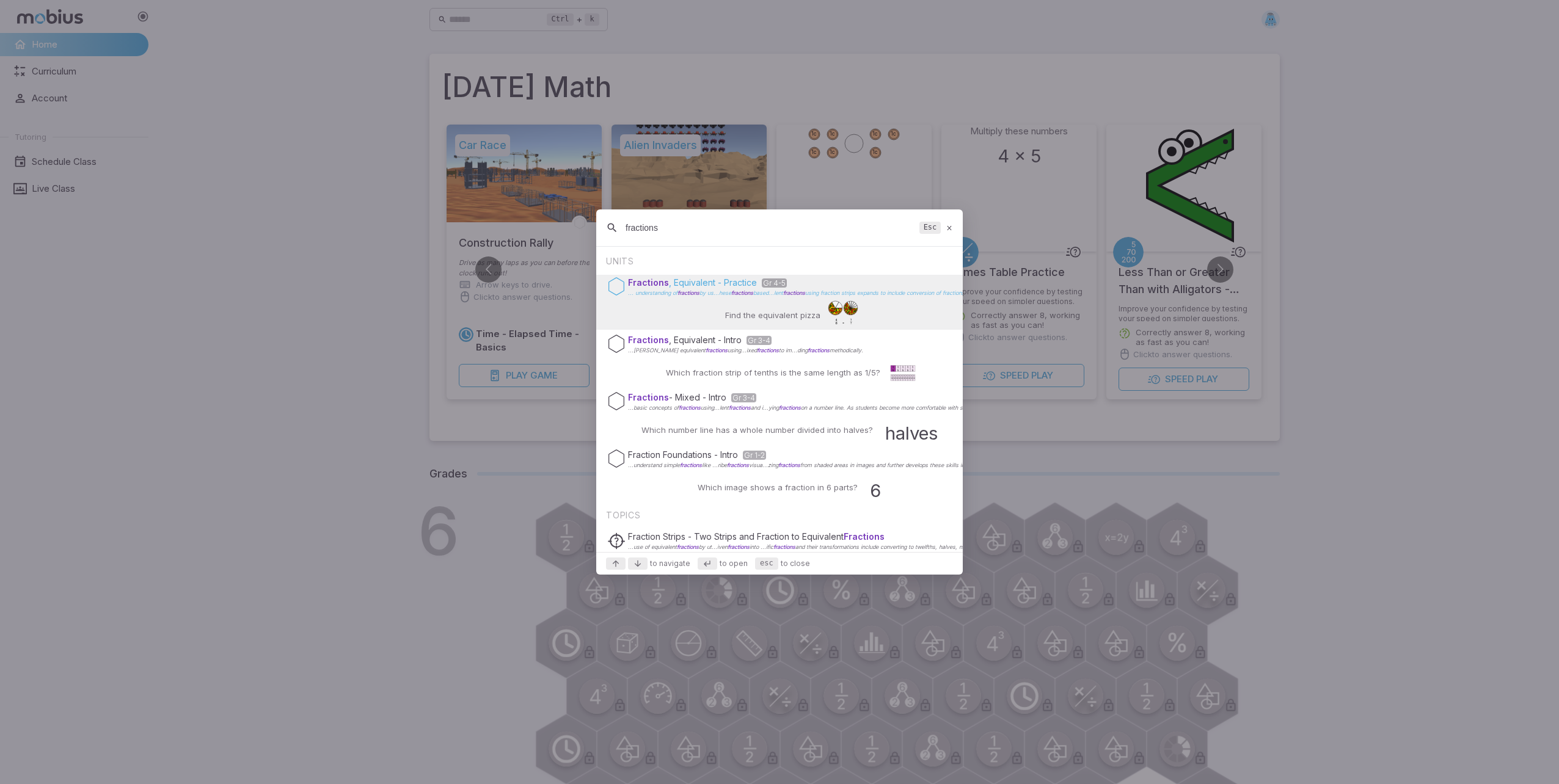
type input "fractions"
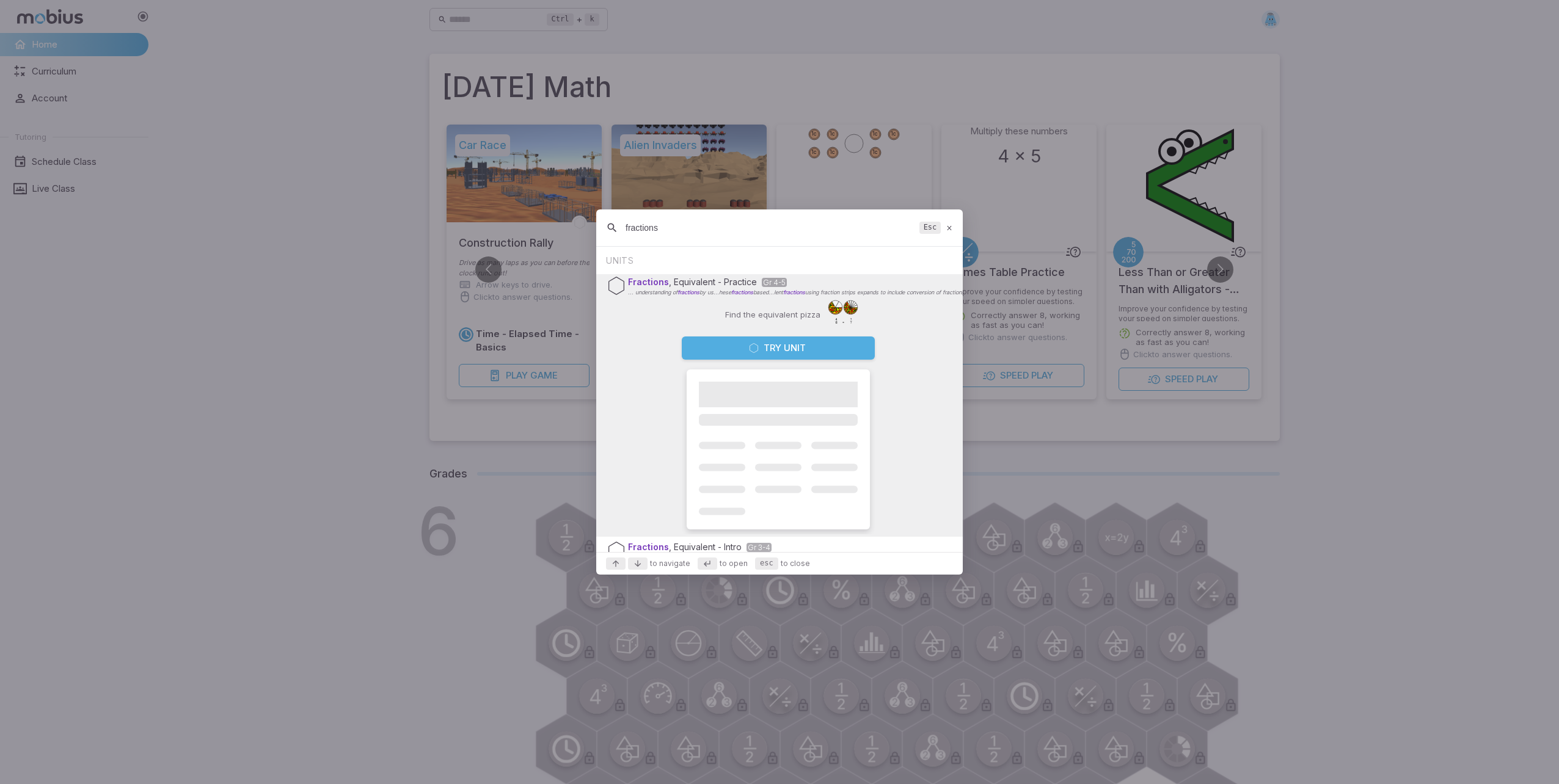
click at [751, 349] on icon "Suggestions" at bounding box center [754, 348] width 10 height 10
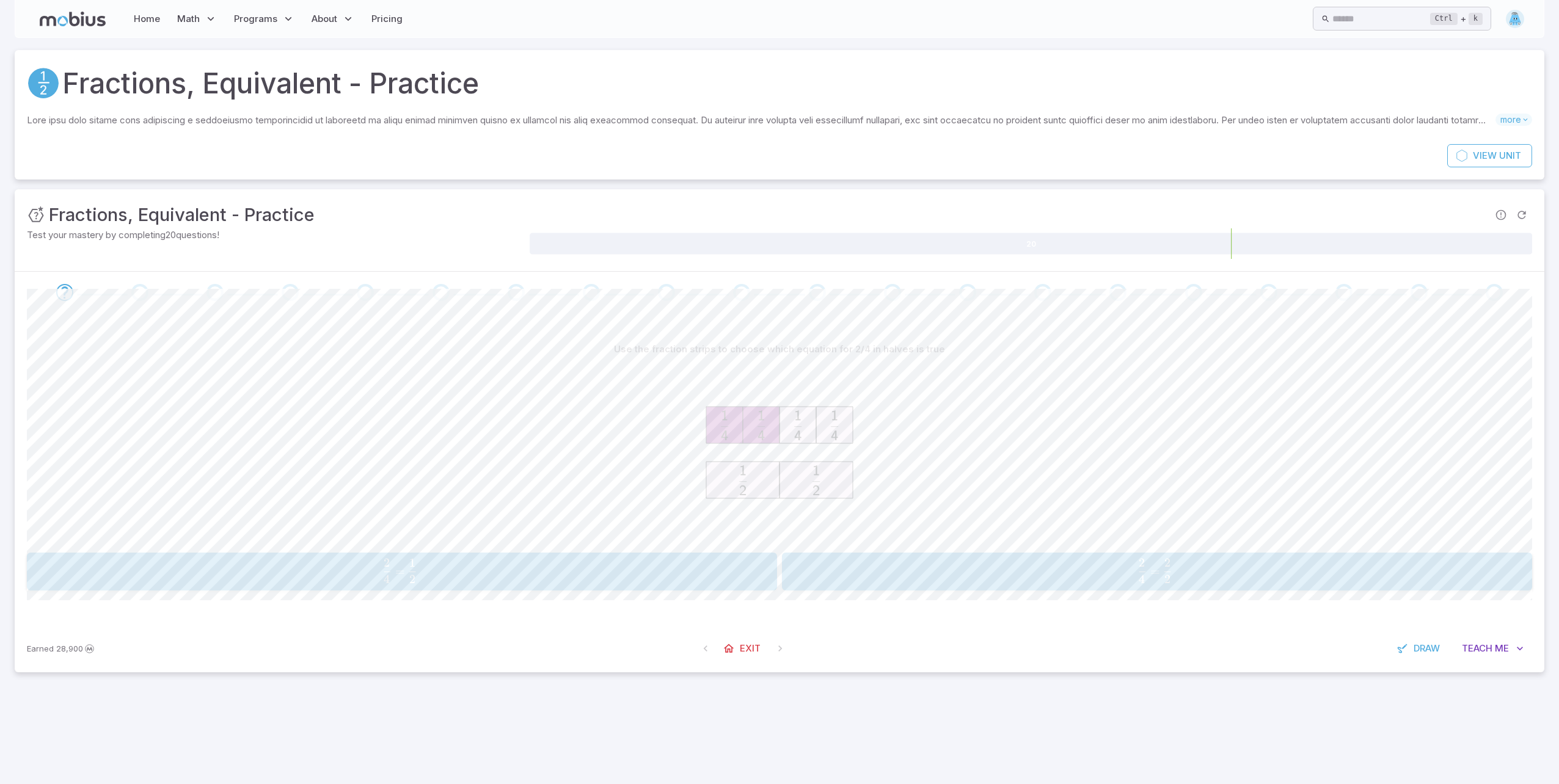
click at [631, 565] on span "4 2 ​ = 2 1 ​" at bounding box center [399, 570] width 686 height 24
click at [1107, 571] on span "3 1 ​ = 12 4 ​" at bounding box center [1154, 570] width 690 height 24
click at [912, 567] on span "2 1 ​ , 8 5 ​" at bounding box center [1150, 570] width 697 height 24
click at [912, 567] on span "2 1 ​ , 4 3 ​" at bounding box center [1150, 570] width 697 height 24
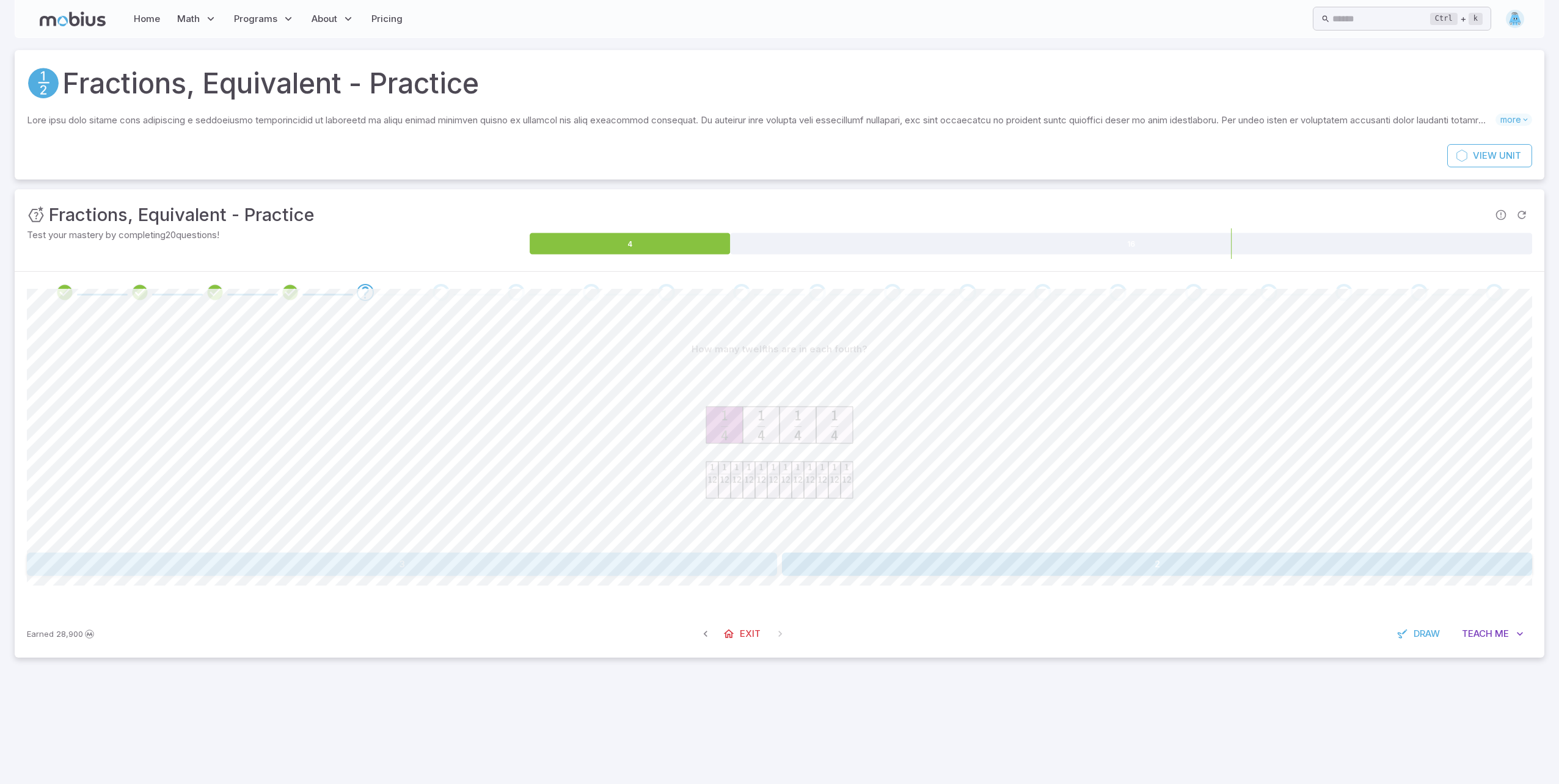
click at [639, 558] on button "3" at bounding box center [402, 564] width 751 height 23
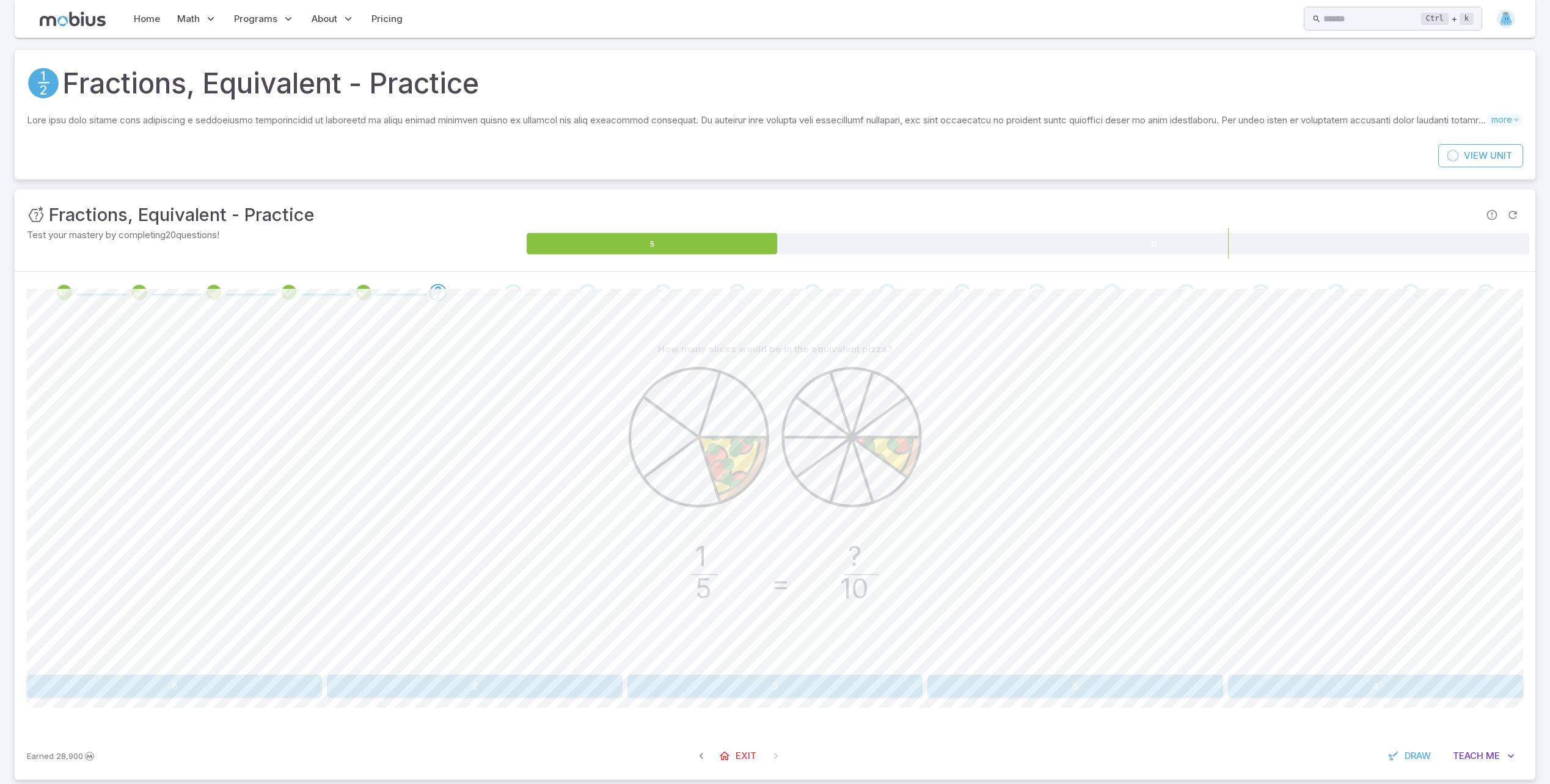
scroll to position [18, 0]
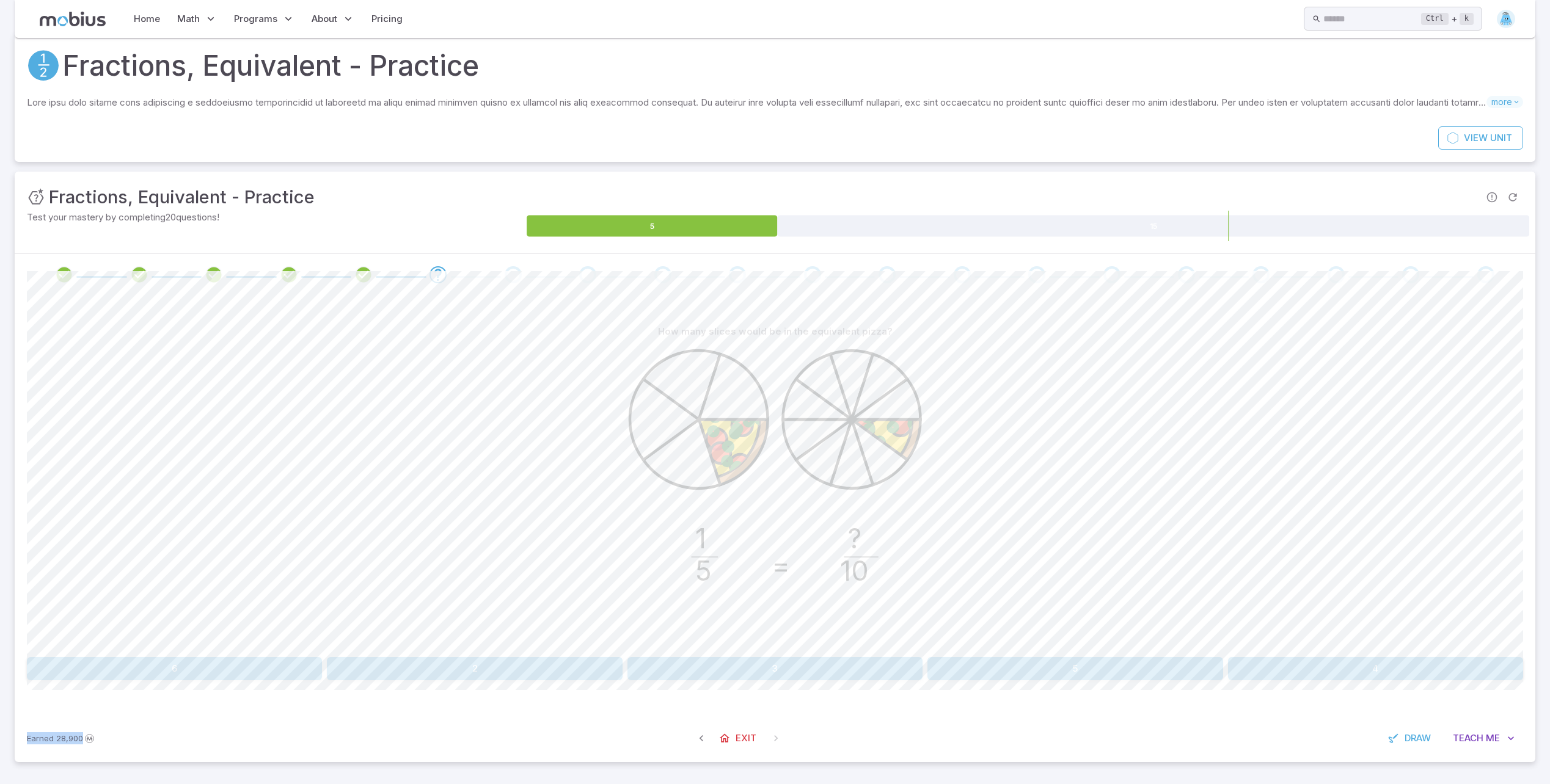
drag, startPoint x: 992, startPoint y: 741, endPoint x: 1044, endPoint y: 679, distance: 80.9
click at [1044, 679] on div "Unit Mastery : Fractions, Equivalent - Practice Test your mastery by completing…" at bounding box center [775, 466] width 1520 height 590
drag, startPoint x: 1044, startPoint y: 679, endPoint x: 1009, endPoint y: 616, distance: 72.1
click at [1009, 616] on div "1 5 = ? 10" at bounding box center [775, 497] width 1496 height 309
click at [496, 663] on button "2" at bounding box center [474, 669] width 295 height 23
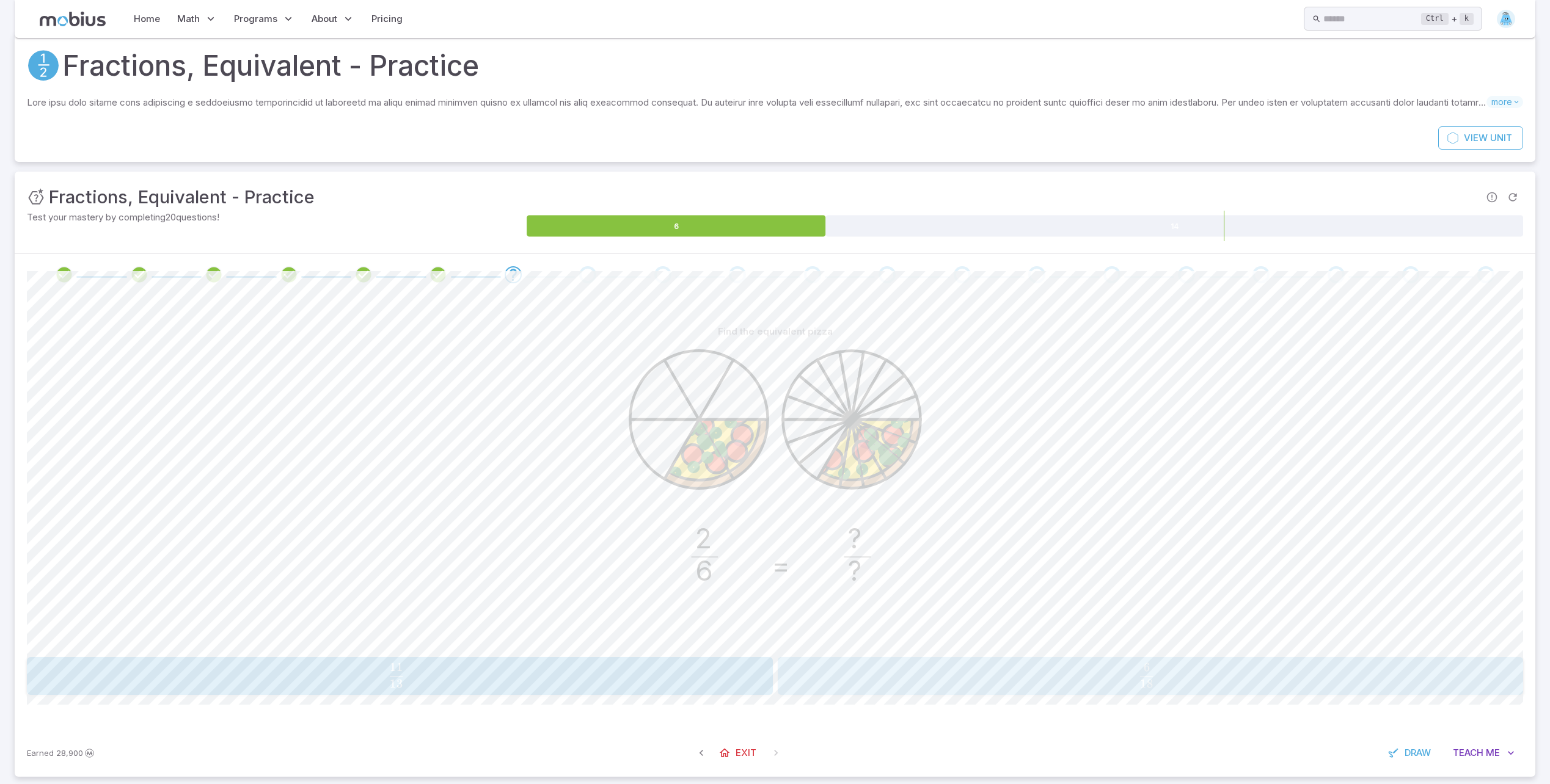
click at [1017, 687] on span "18 6 ​" at bounding box center [1147, 675] width 686 height 24
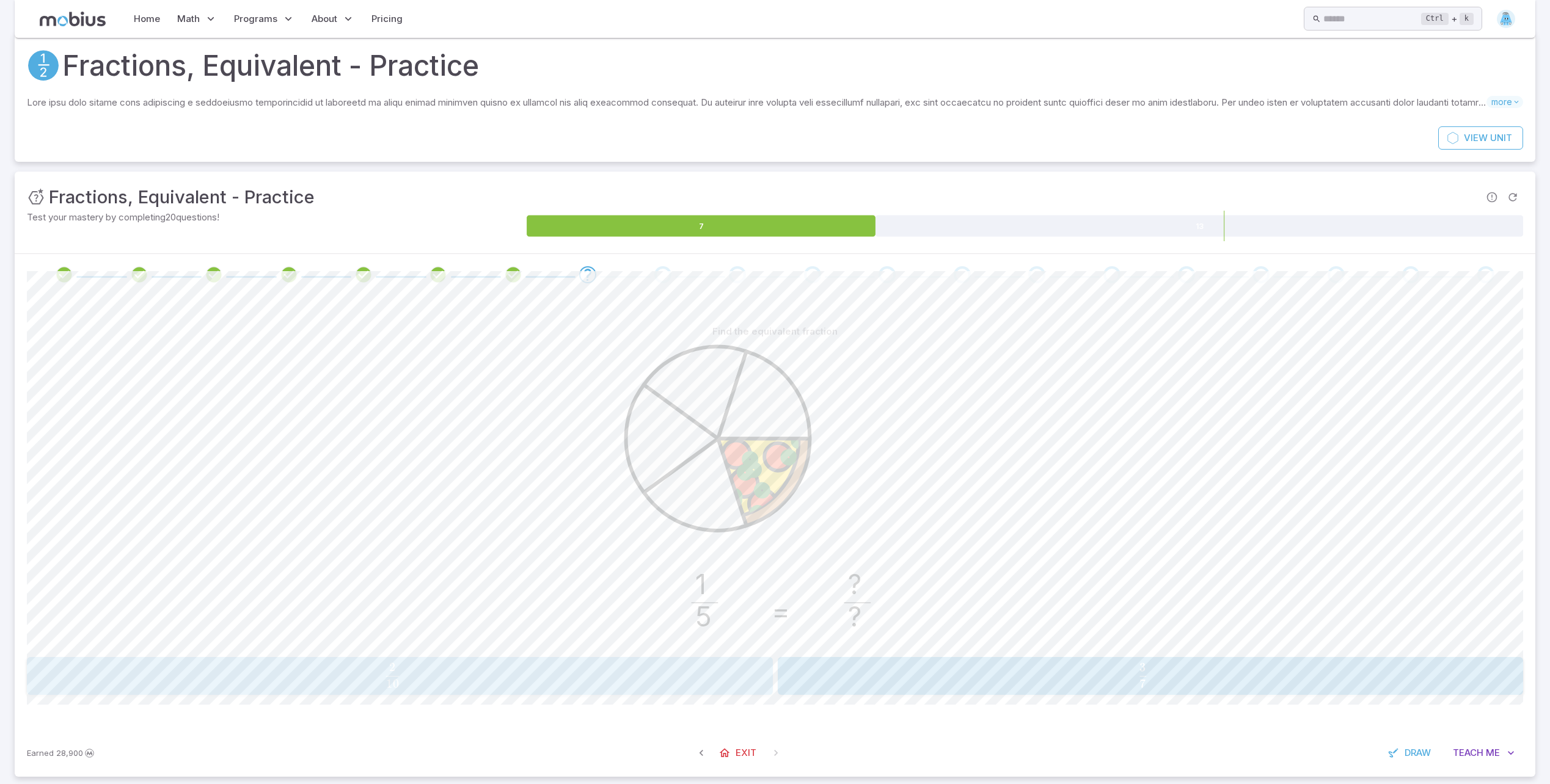
click at [461, 687] on span "10 2 ​" at bounding box center [392, 675] width 692 height 24
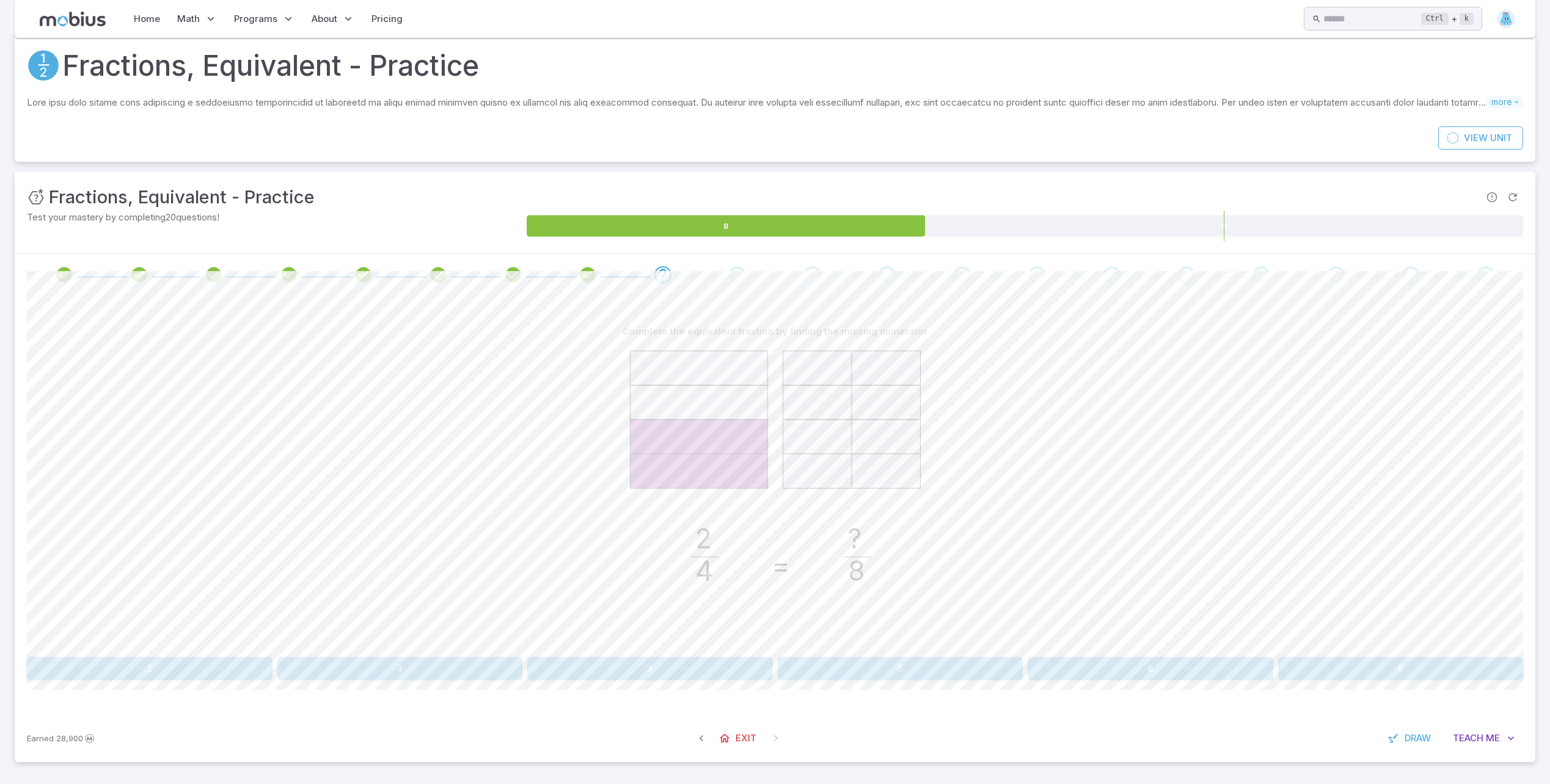
click at [188, 664] on button "2" at bounding box center [150, 669] width 245 height 23
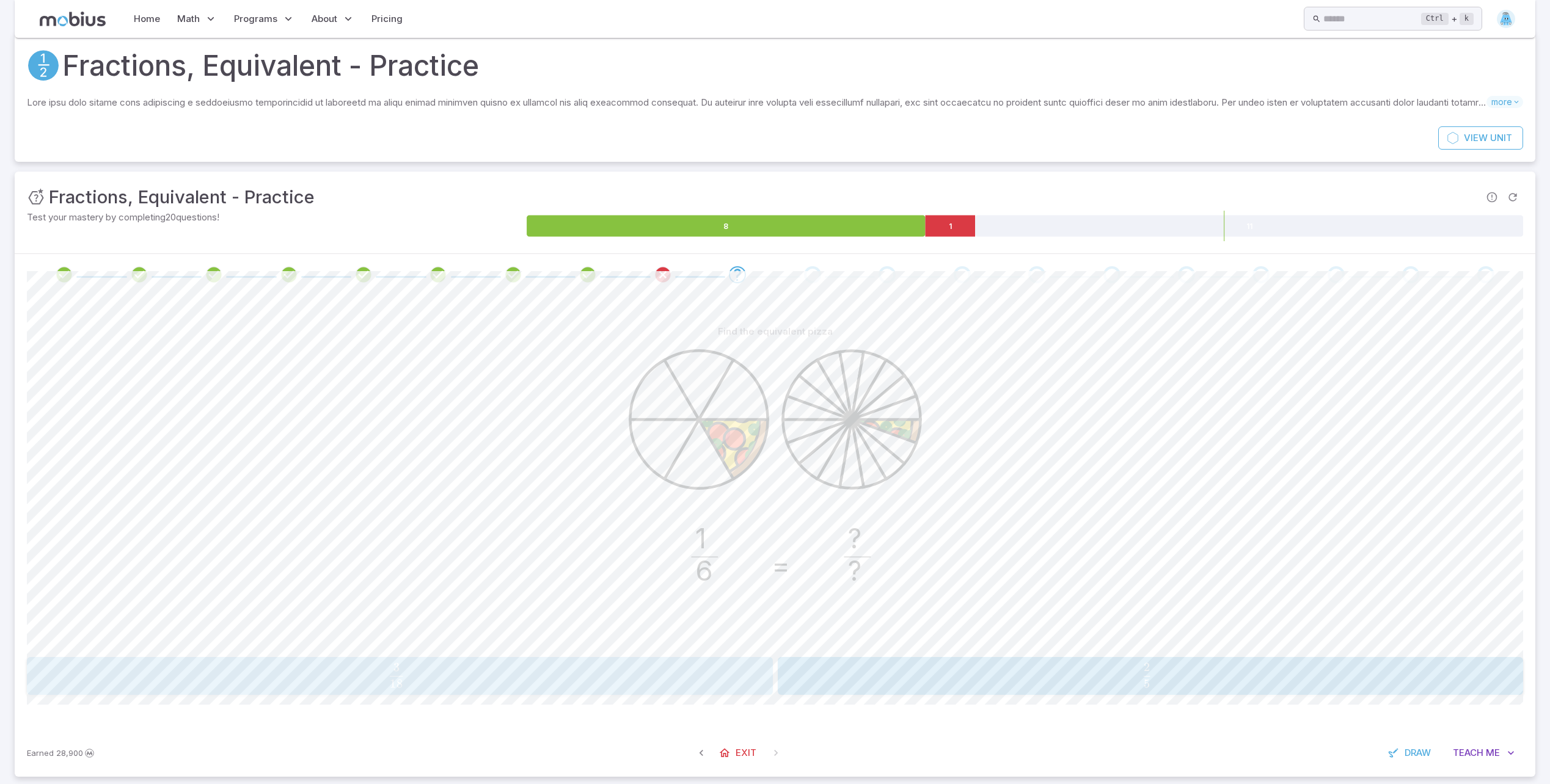
click at [640, 678] on span "18 3 ​" at bounding box center [396, 675] width 686 height 24
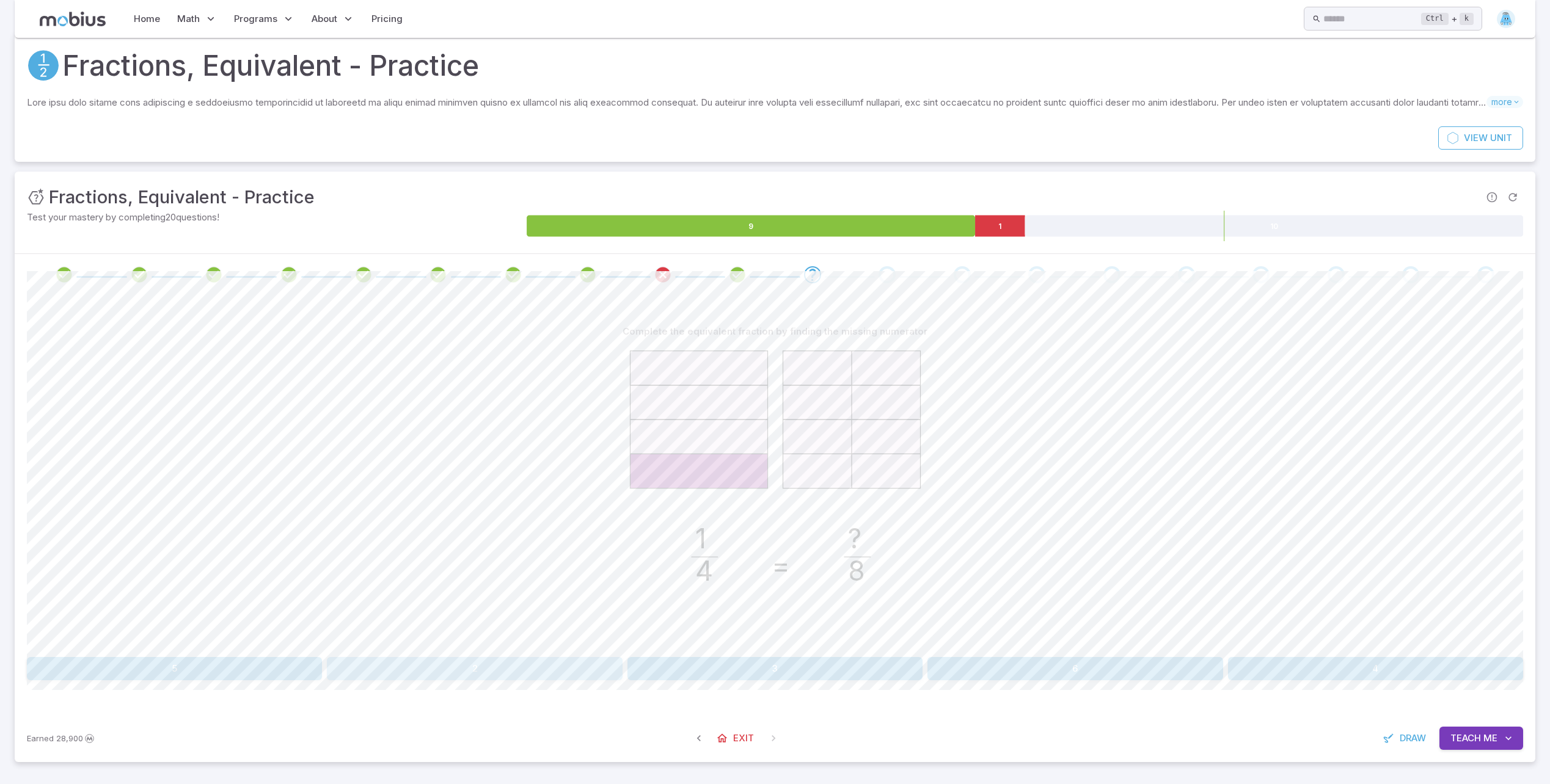
click at [511, 674] on button "2" at bounding box center [474, 669] width 295 height 23
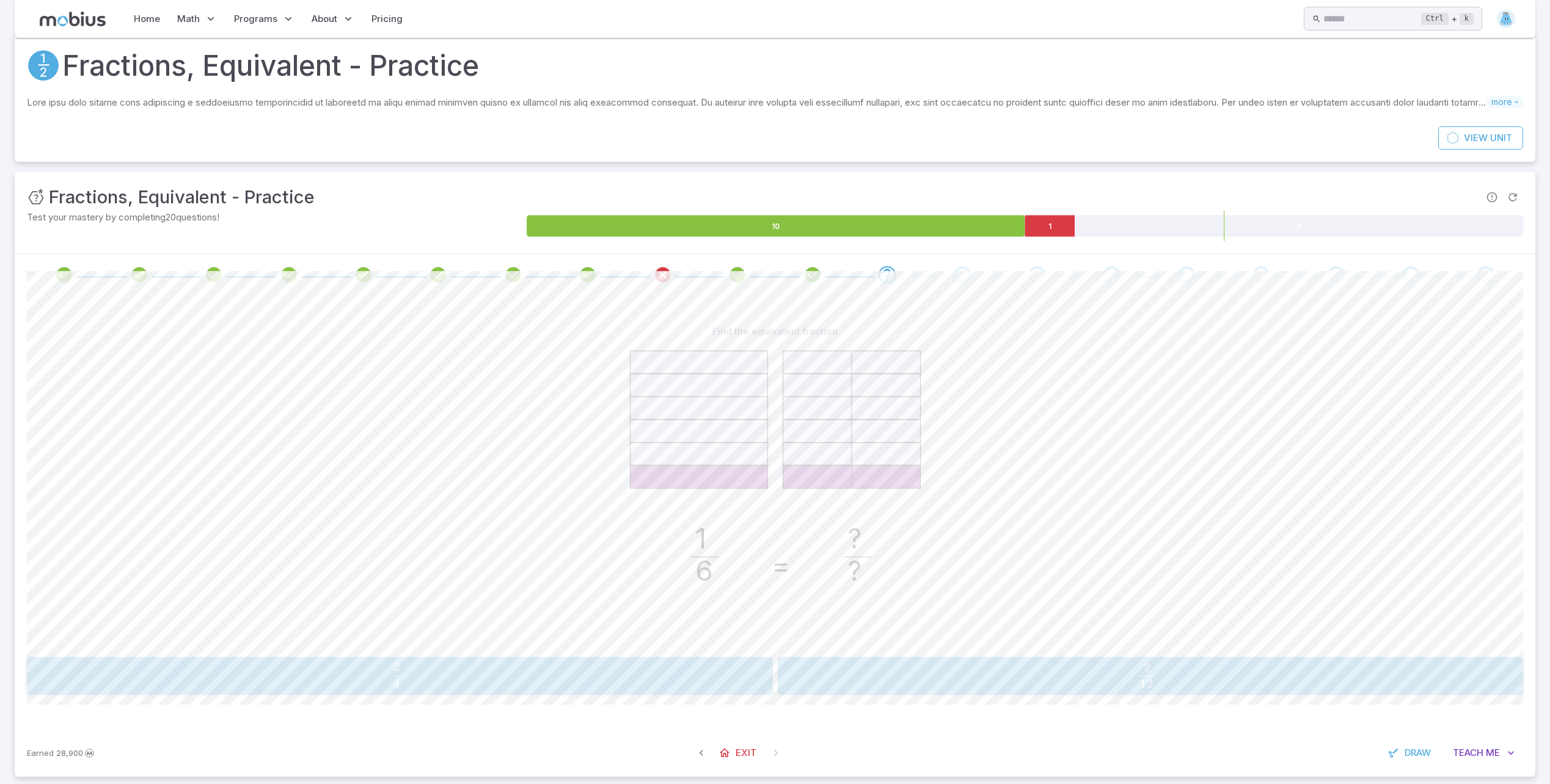
click at [928, 670] on span "12 2 ​" at bounding box center [1147, 675] width 686 height 24
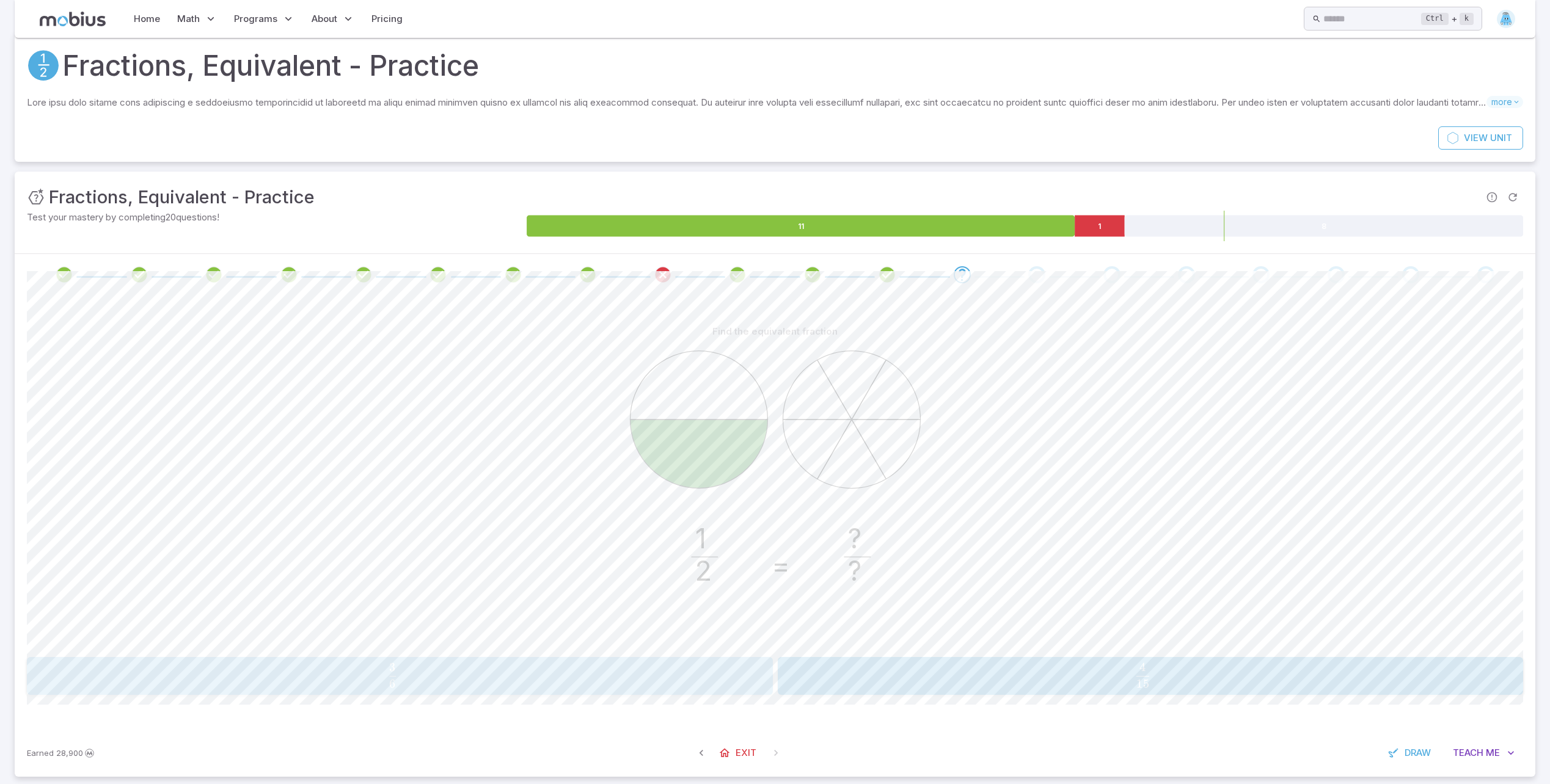
drag, startPoint x: 713, startPoint y: 666, endPoint x: 691, endPoint y: 661, distance: 22.6
click at [691, 661] on button "3 6 \frac{3}{6} 6 3 ​" at bounding box center [400, 676] width 746 height 38
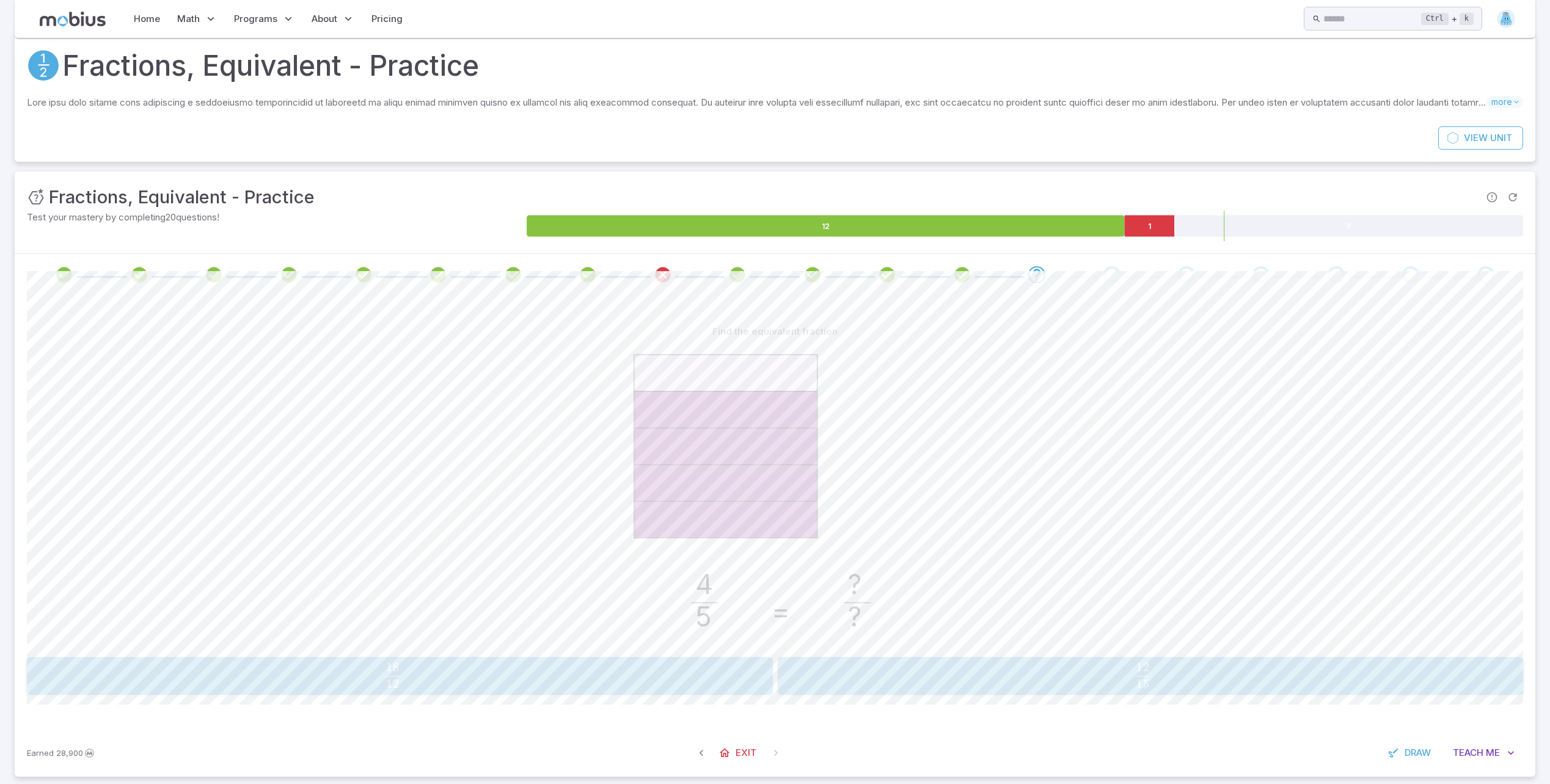
drag, startPoint x: 1074, startPoint y: 658, endPoint x: 1083, endPoint y: 656, distance: 9.2
click at [1083, 656] on div "Find the equivalent fraction 4 5 = ? ? 18 12 \frac{18}{12} 12 18 ​ 12 15 \frac{…" at bounding box center [775, 508] width 1496 height 375
click at [1110, 668] on span "15 12 ​" at bounding box center [1143, 675] width 692 height 24
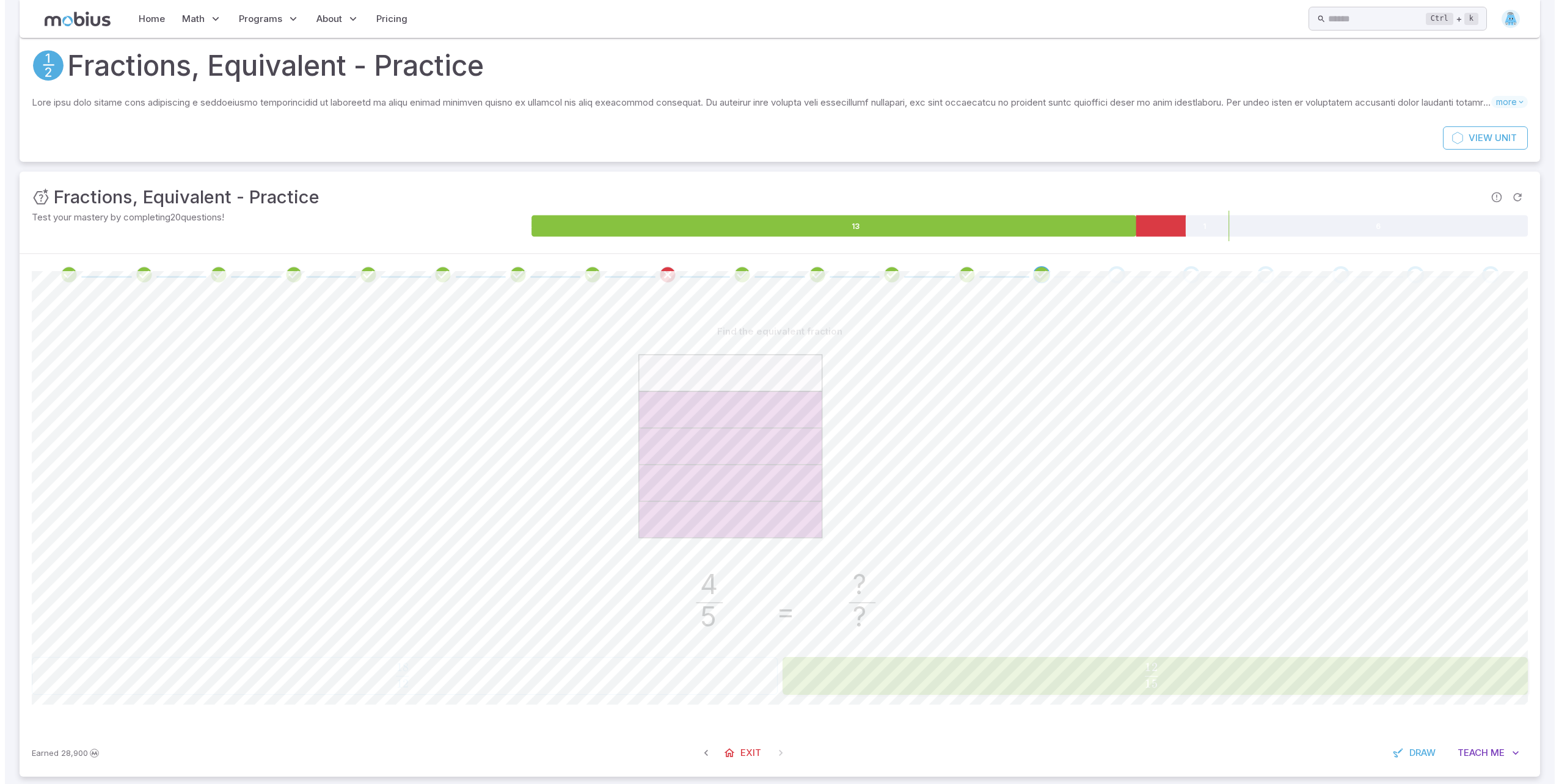
scroll to position [0, 0]
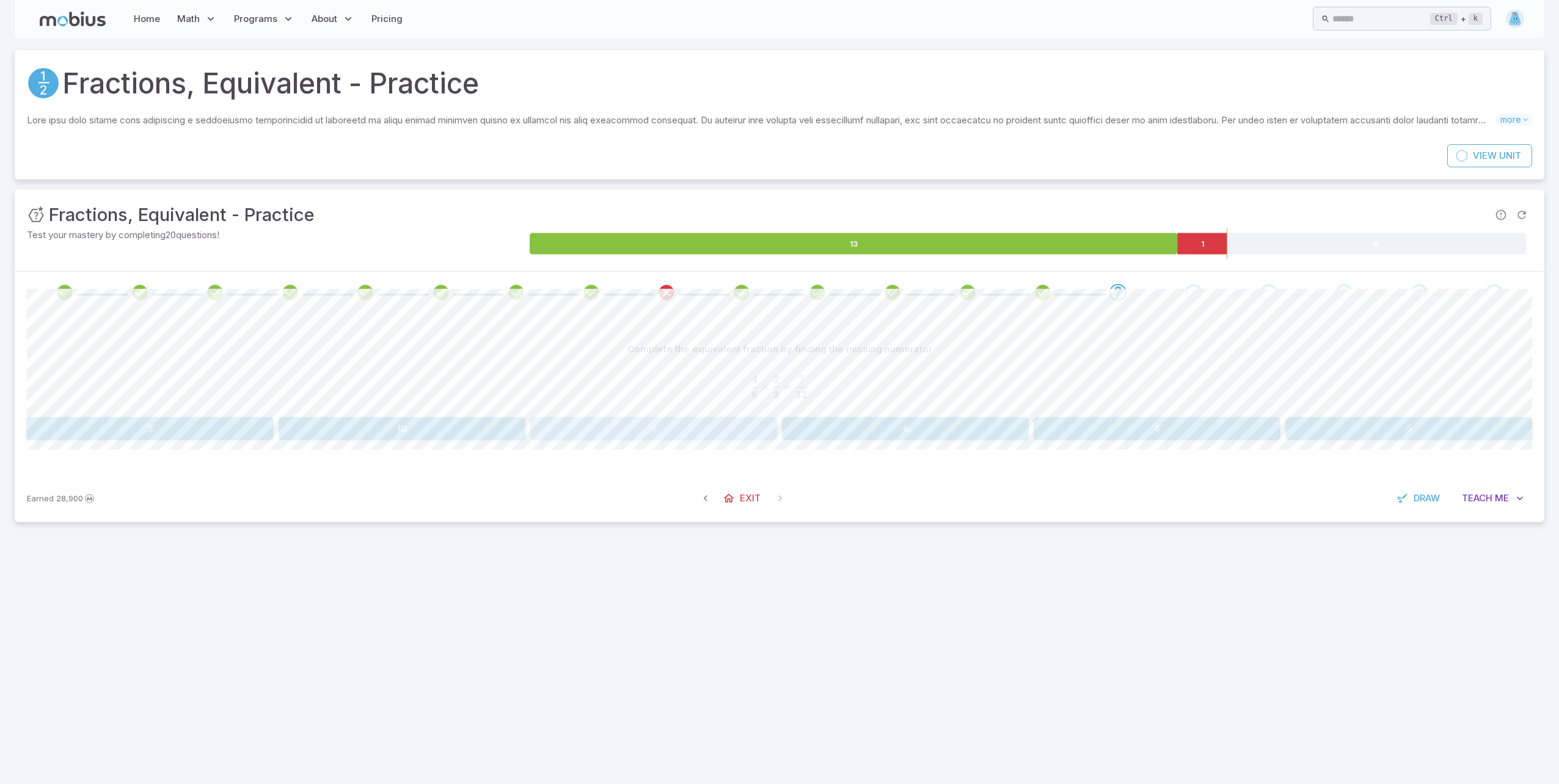
click at [753, 431] on button "8" at bounding box center [653, 429] width 247 height 23
click at [392, 435] on button "8" at bounding box center [402, 429] width 247 height 23
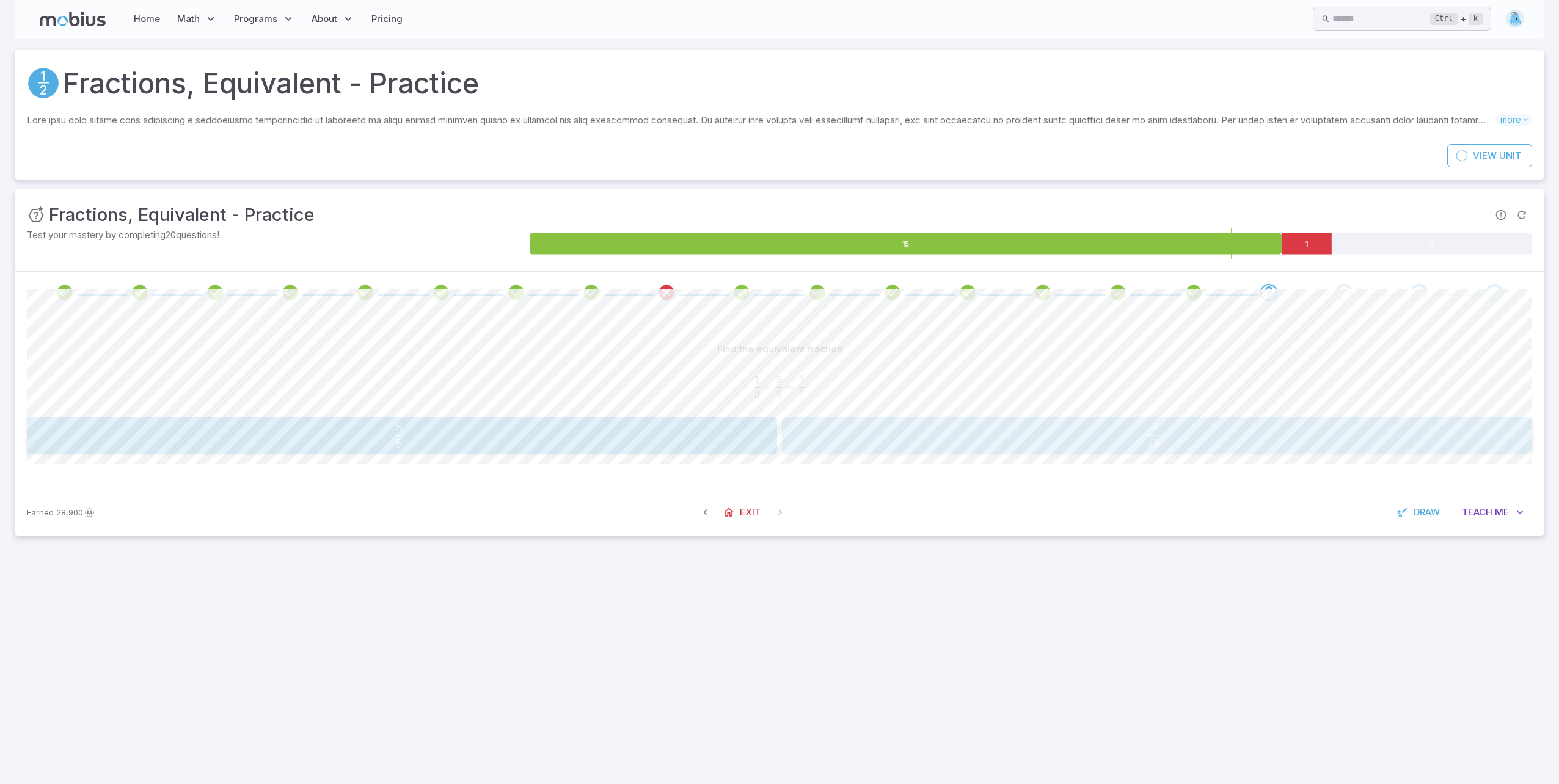
click at [832, 442] on span "15 5 ​" at bounding box center [1154, 434] width 690 height 24
click at [1103, 434] on span "5 5 ​" at bounding box center [1150, 434] width 697 height 24
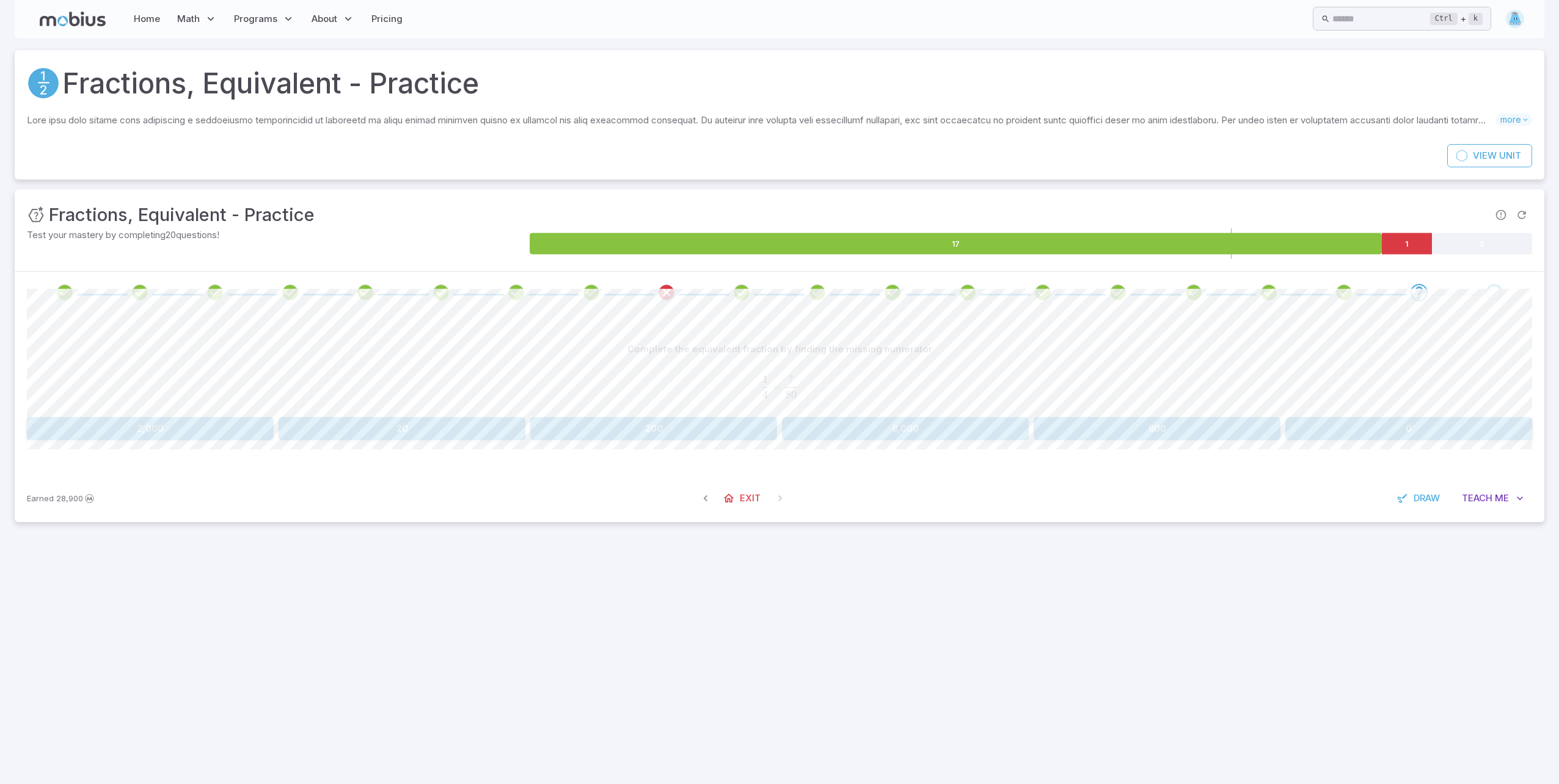
click at [482, 440] on button "20" at bounding box center [402, 429] width 247 height 23
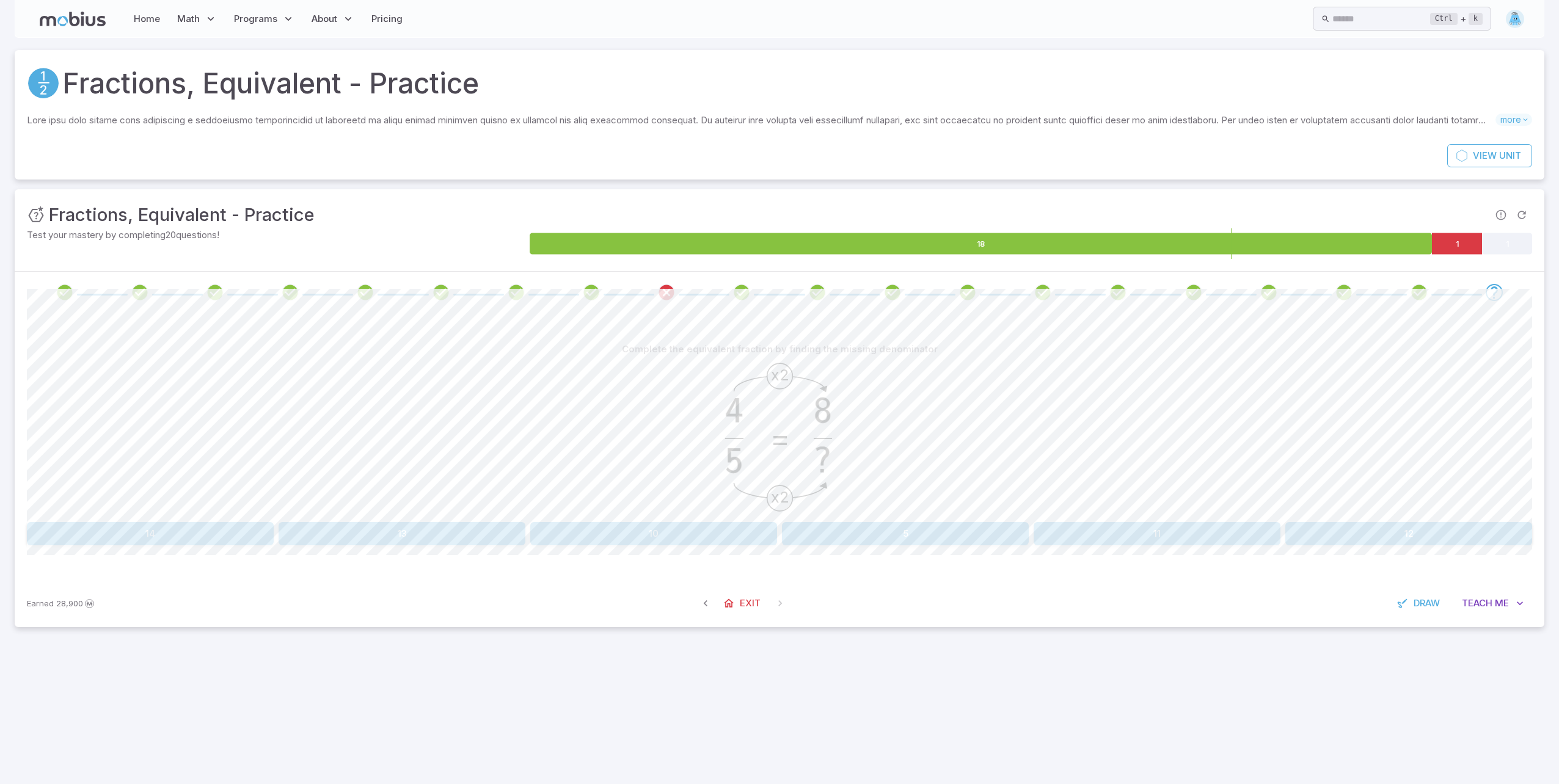
click at [687, 526] on button "10" at bounding box center [653, 534] width 247 height 23
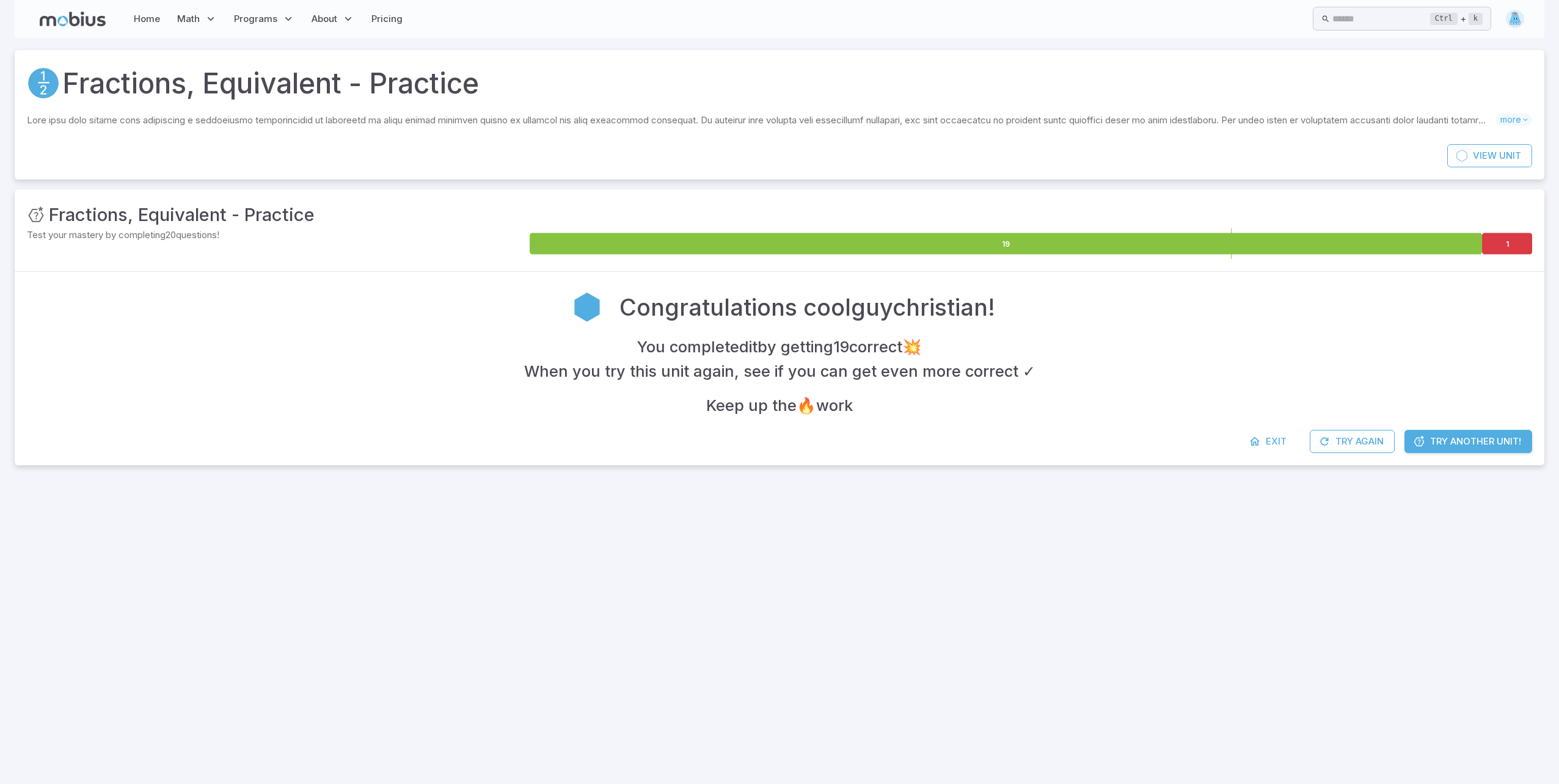
drag, startPoint x: 687, startPoint y: 526, endPoint x: 935, endPoint y: 648, distance: 276.4
click at [935, 648] on div at bounding box center [780, 635] width 1559 height 297
